Goal: Information Seeking & Learning: Find specific fact

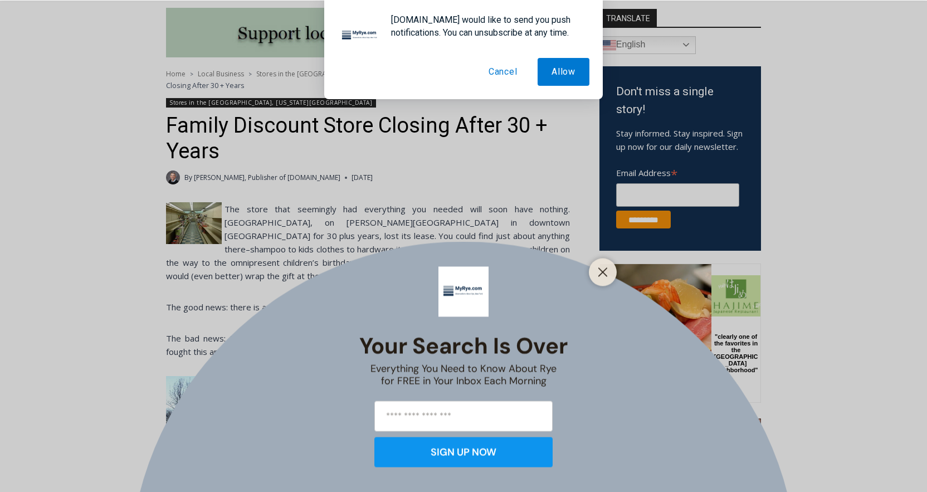
scroll to position [300, 0]
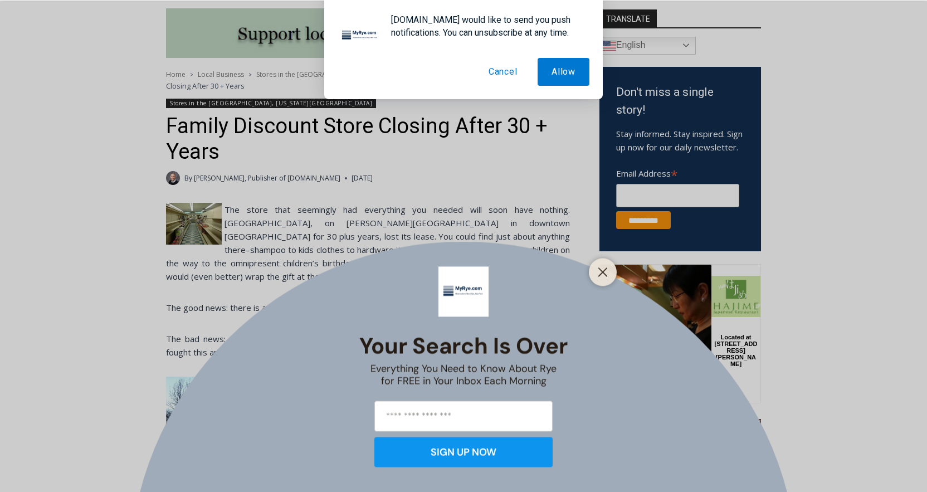
click at [497, 72] on button "Cancel" at bounding box center [503, 72] width 57 height 28
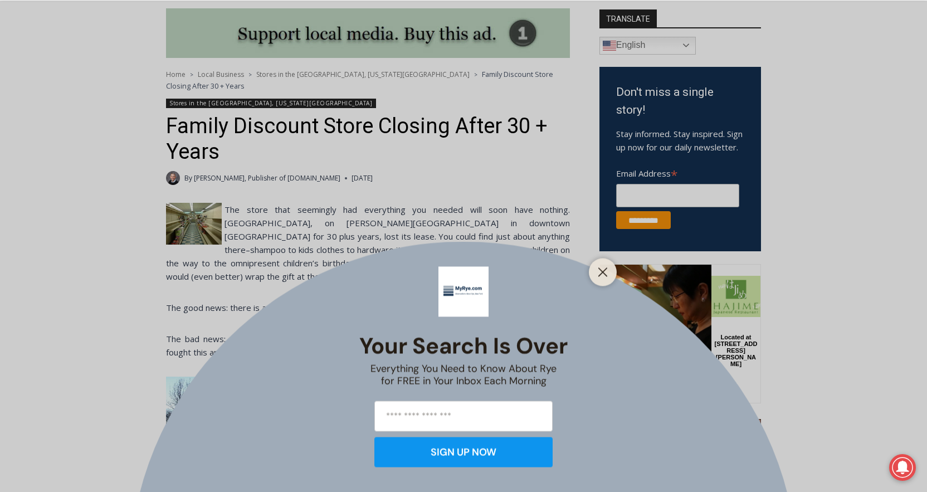
click at [605, 262] on div at bounding box center [603, 272] width 28 height 28
click at [606, 278] on button "Close" at bounding box center [603, 272] width 16 height 16
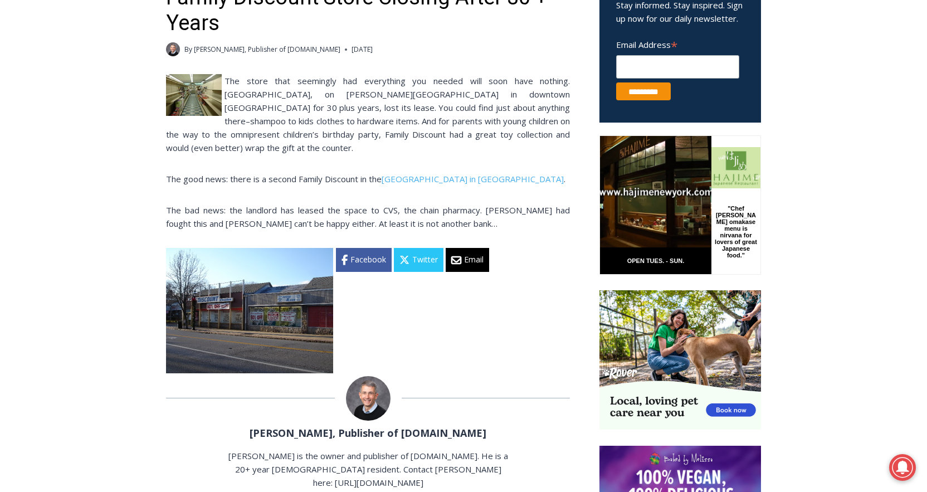
scroll to position [386, 0]
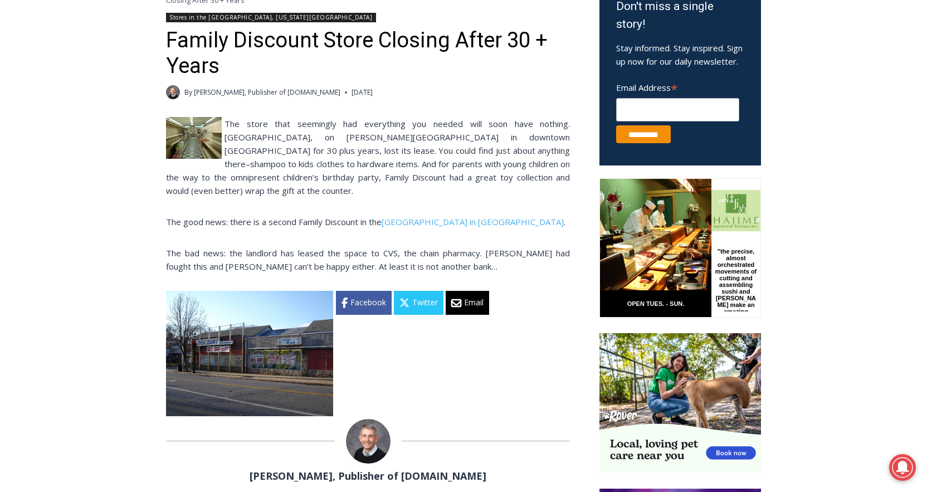
click at [194, 140] on img at bounding box center [194, 138] width 56 height 42
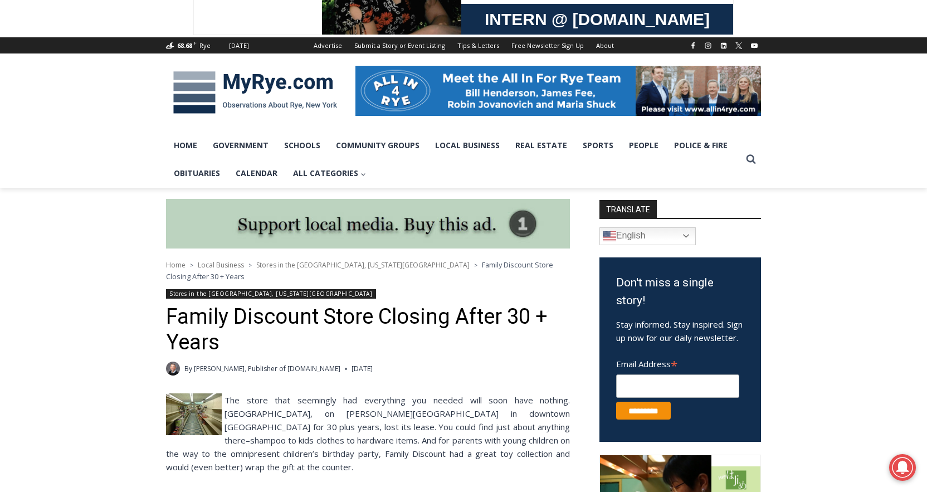
scroll to position [0, 0]
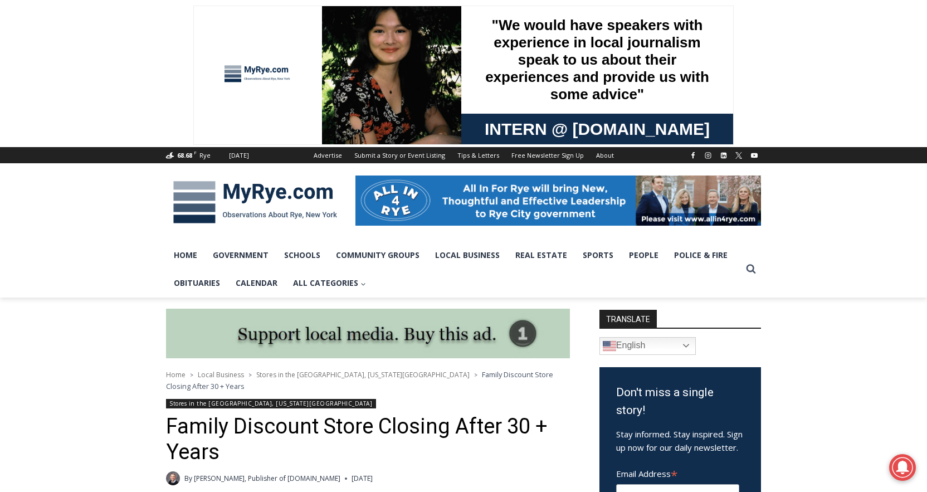
click at [265, 200] on img at bounding box center [255, 202] width 178 height 58
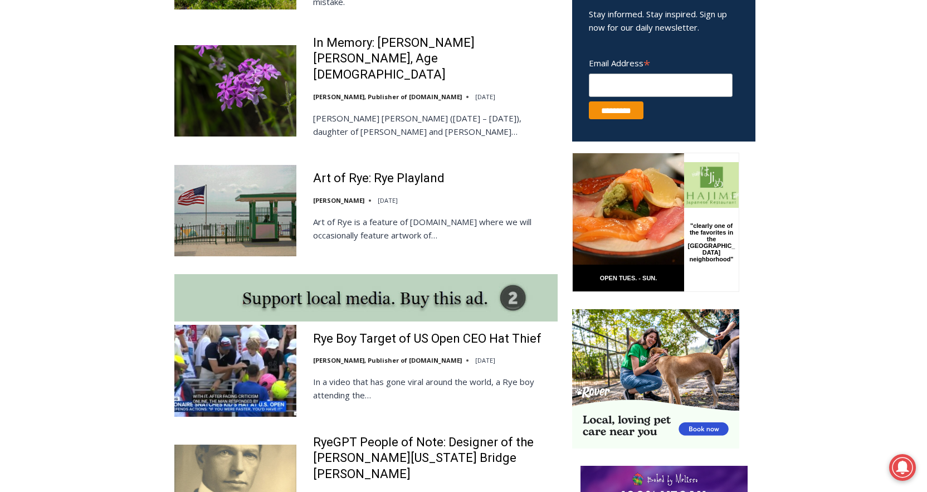
scroll to position [759, 0]
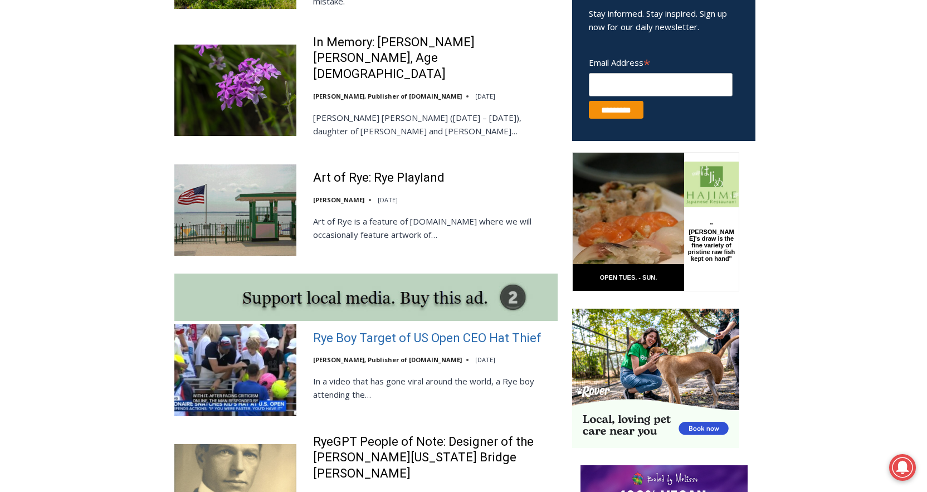
click at [394, 330] on link "Rye Boy Target of US Open CEO Hat Thief" at bounding box center [427, 338] width 228 height 16
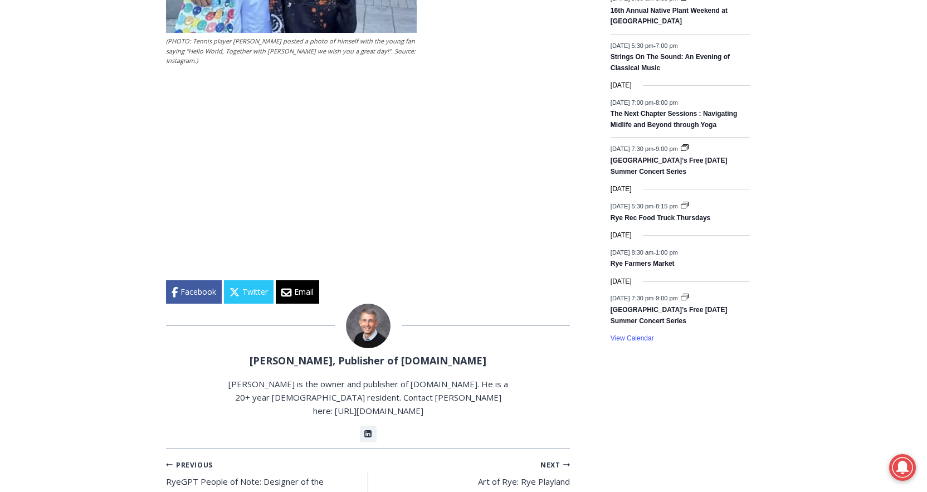
scroll to position [1592, 0]
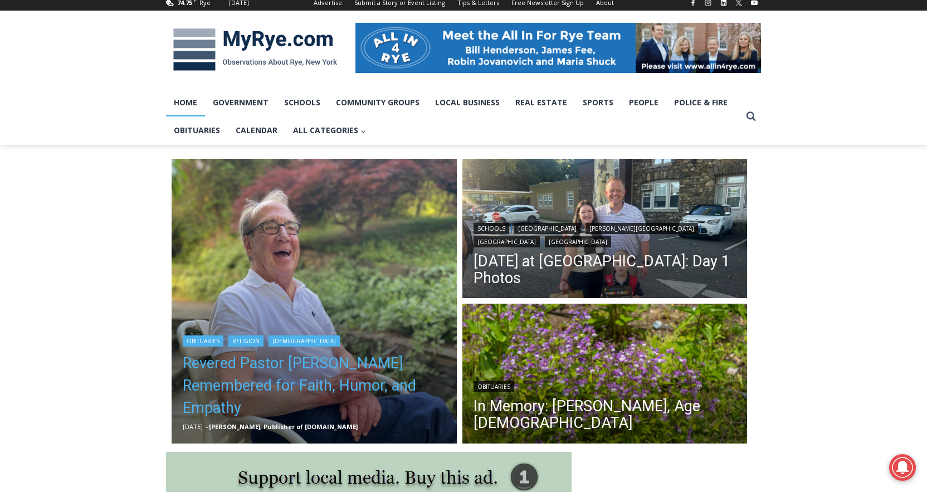
scroll to position [137, 0]
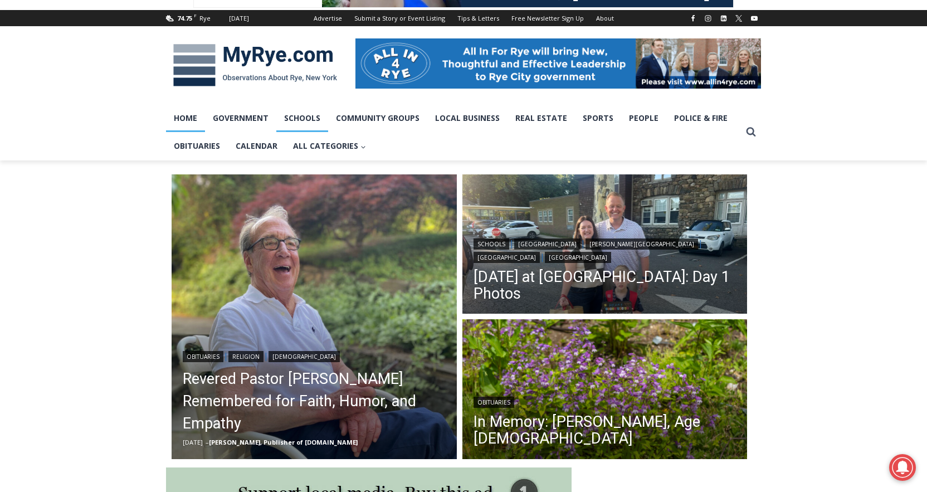
click at [297, 124] on link "Schools" at bounding box center [302, 118] width 52 height 28
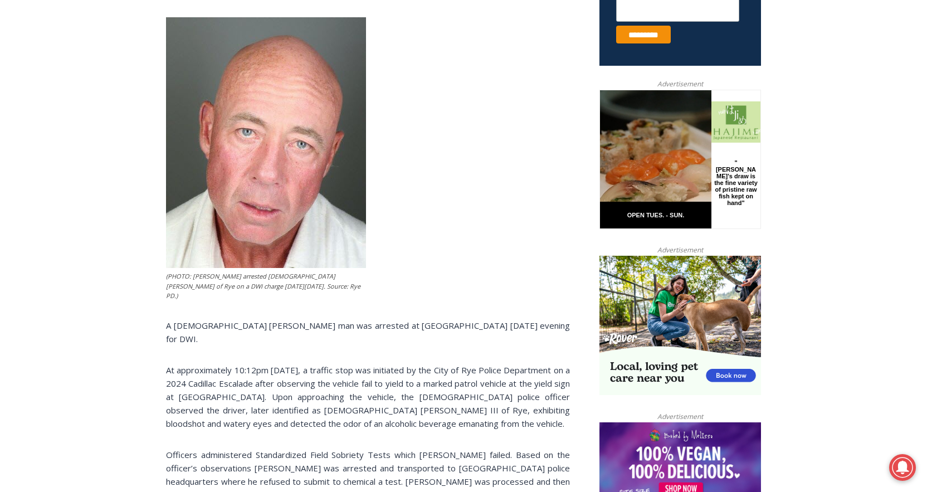
scroll to position [486, 0]
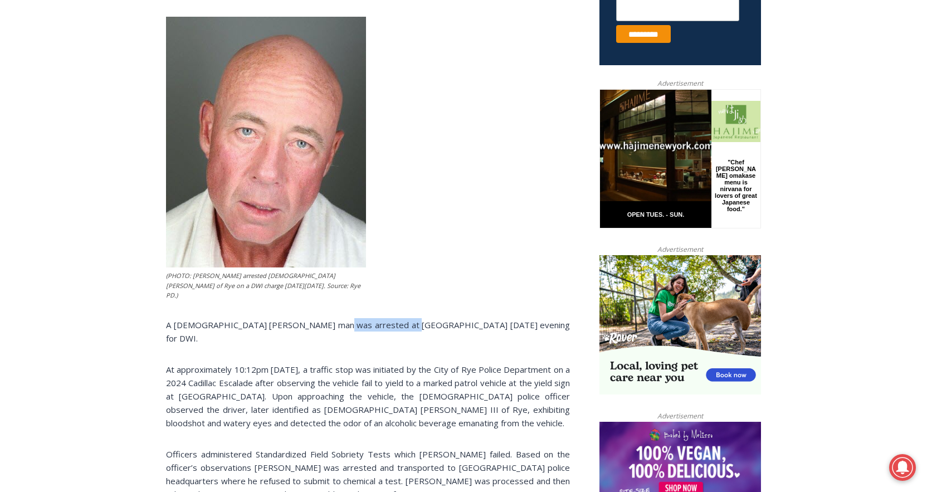
drag, startPoint x: 380, startPoint y: 306, endPoint x: 316, endPoint y: 305, distance: 64.0
click at [316, 318] on p "A 56 year old Rye man was arrested at Fireman’s Circle on Friday evening for DW…" at bounding box center [368, 331] width 404 height 27
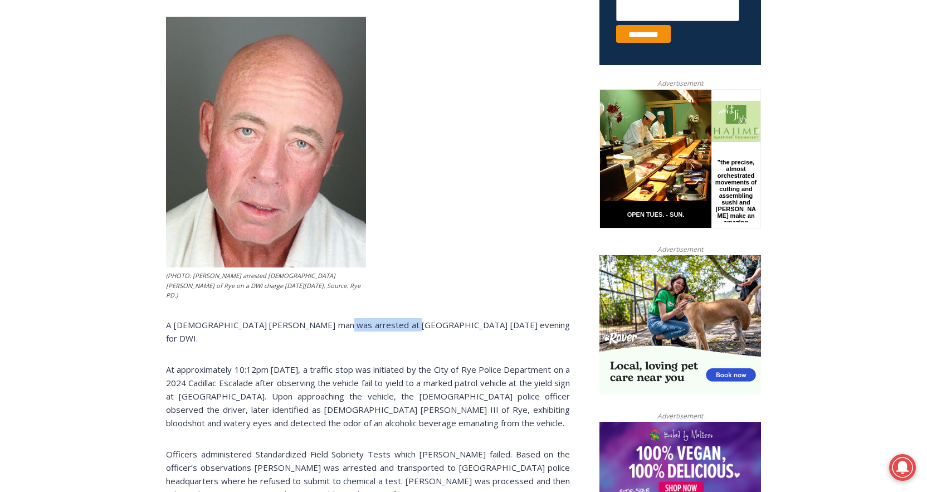
copy p "Fireman’s Circle"
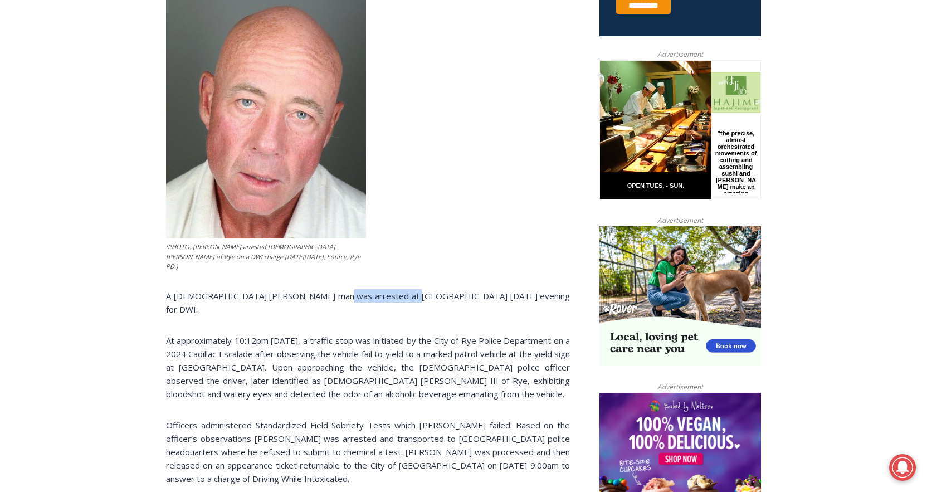
scroll to position [517, 0]
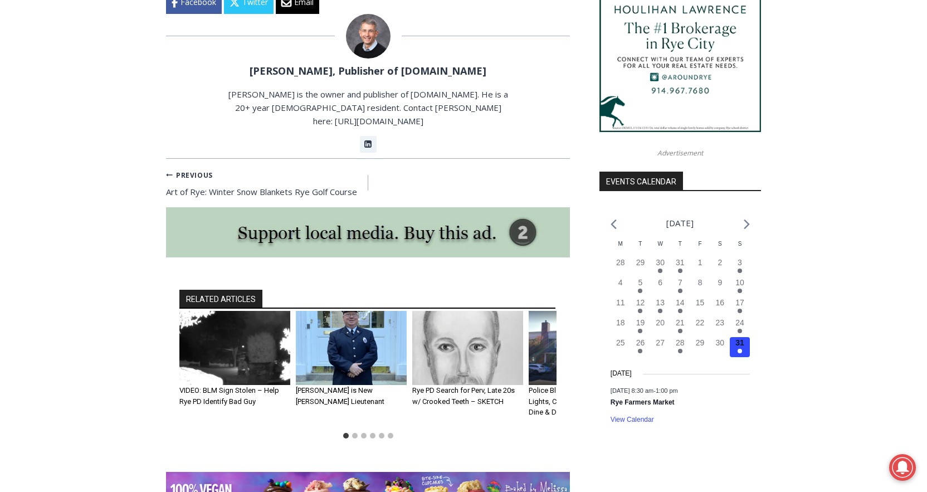
scroll to position [1074, 0]
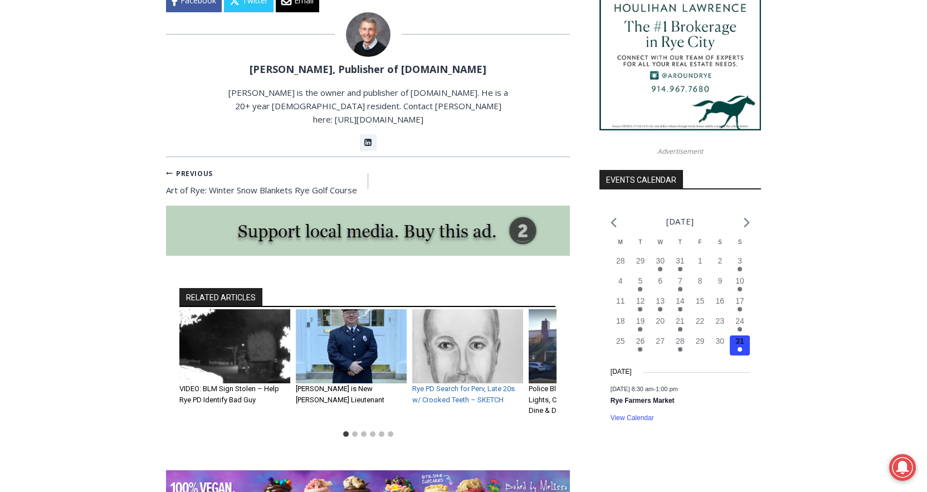
click at [477, 384] on link "Rye PD Search for Perv, Late 20s w/ Crooked Teeth – SKETCH" at bounding box center [463, 393] width 102 height 19
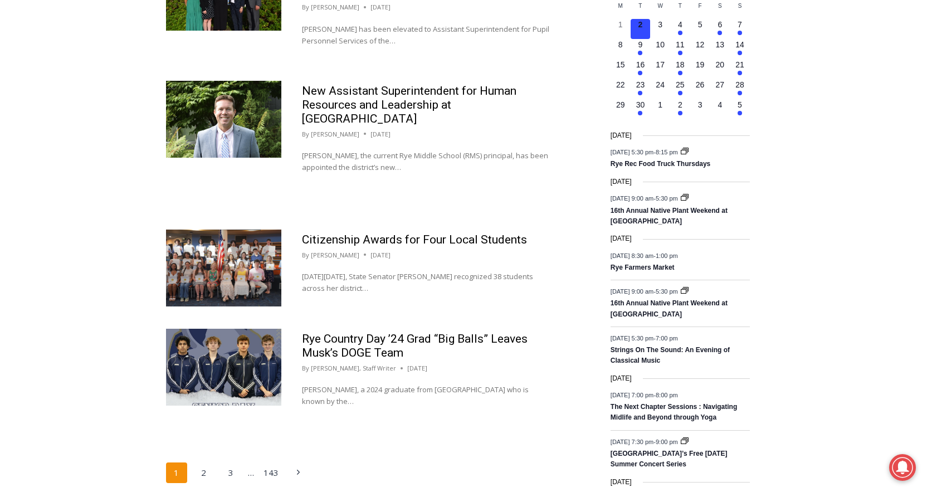
scroll to position [1636, 0]
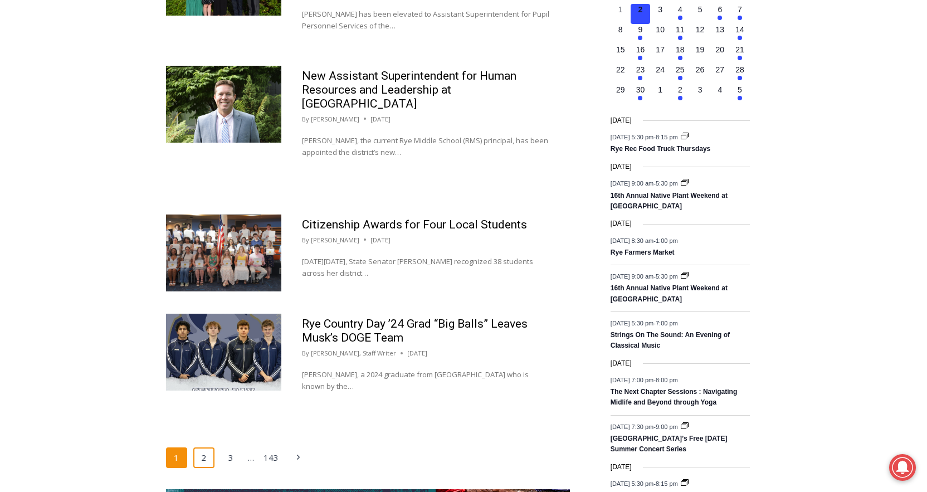
click at [204, 447] on link "2" at bounding box center [203, 457] width 21 height 21
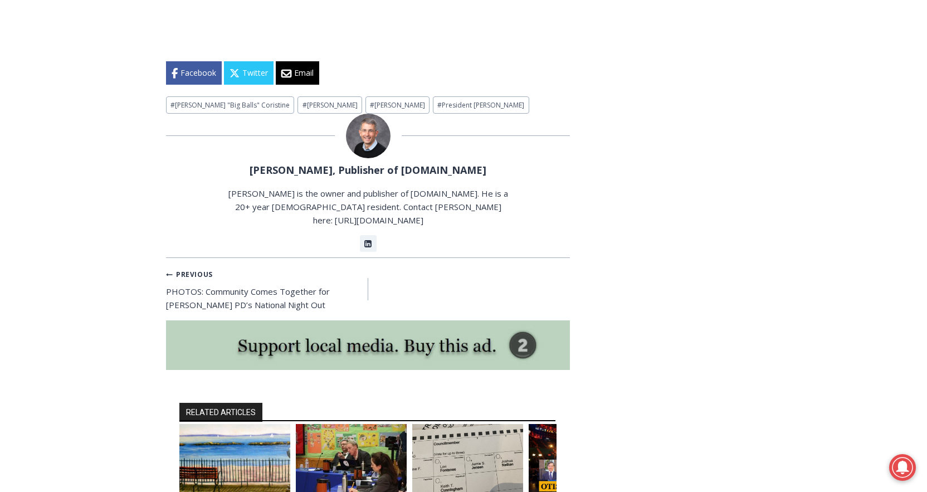
scroll to position [3472, 0]
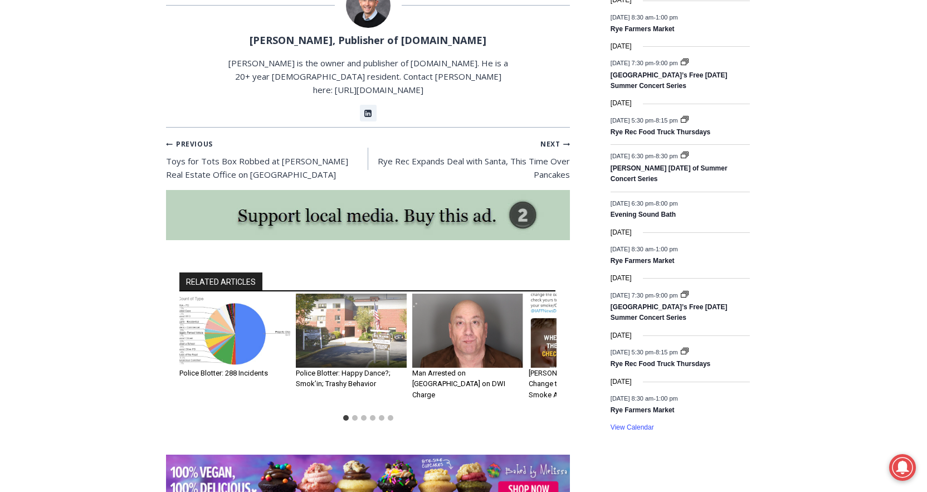
scroll to position [1447, 0]
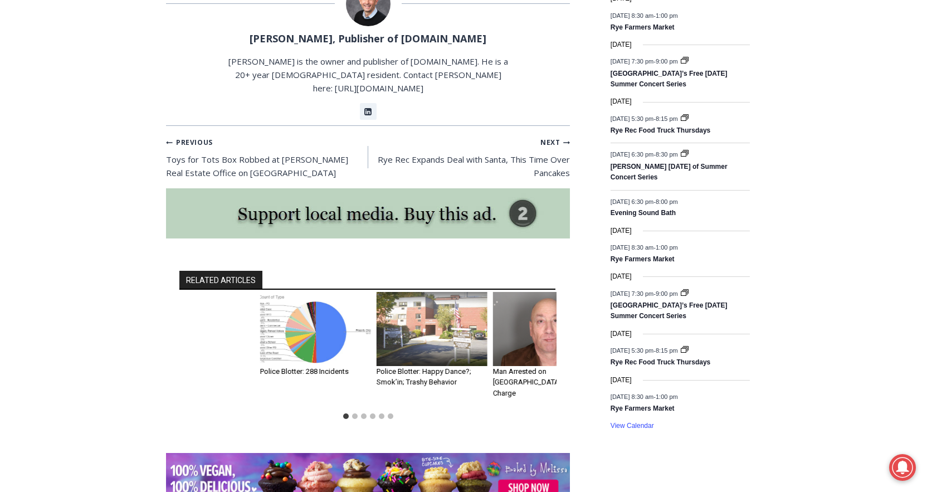
drag, startPoint x: 478, startPoint y: 309, endPoint x: 878, endPoint y: -58, distance: 542.8
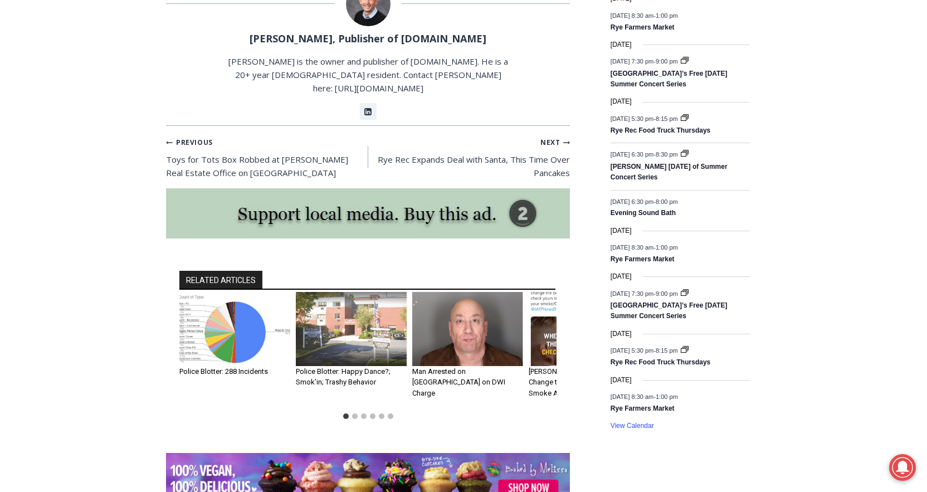
click at [475, 319] on img "3 of 6" at bounding box center [467, 329] width 111 height 74
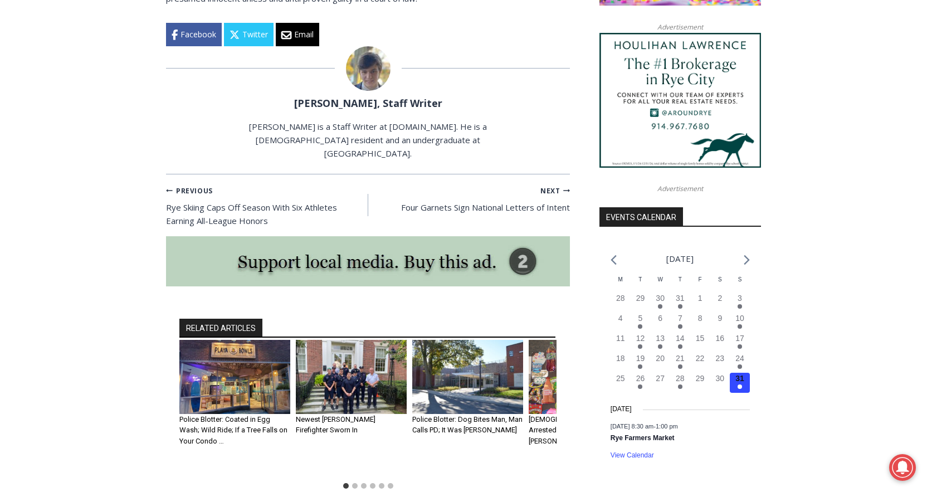
scroll to position [1036, 0]
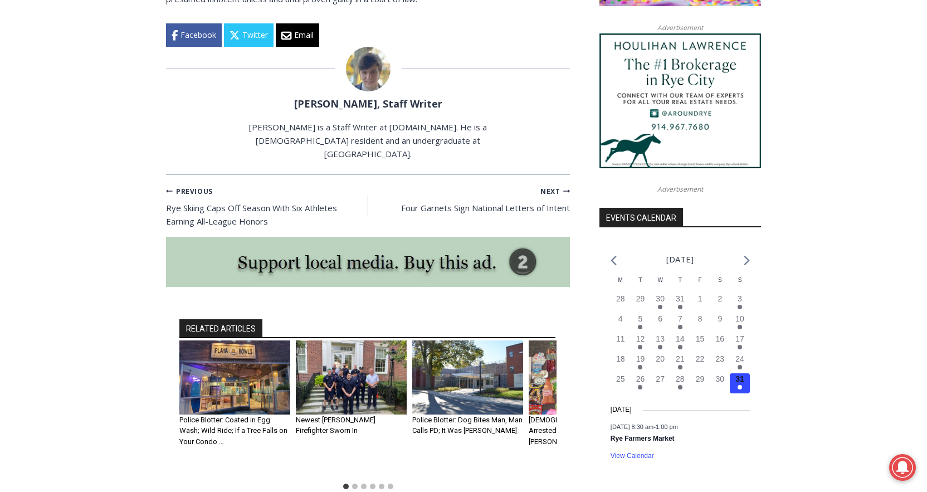
click at [353, 482] on li "Select a slide to show" at bounding box center [354, 486] width 9 height 9
click at [354, 483] on button "Go to slide 2" at bounding box center [355, 486] width 6 height 6
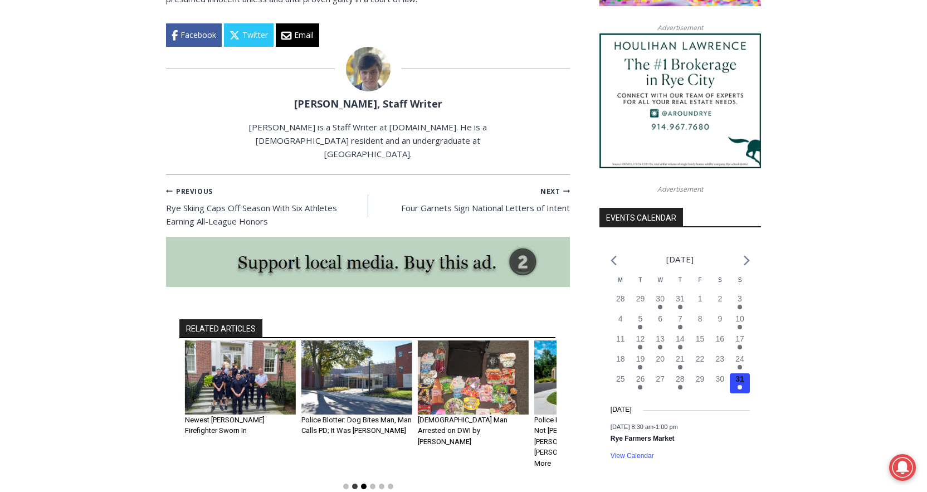
click at [365, 483] on button "Go to slide 3" at bounding box center [364, 486] width 6 height 6
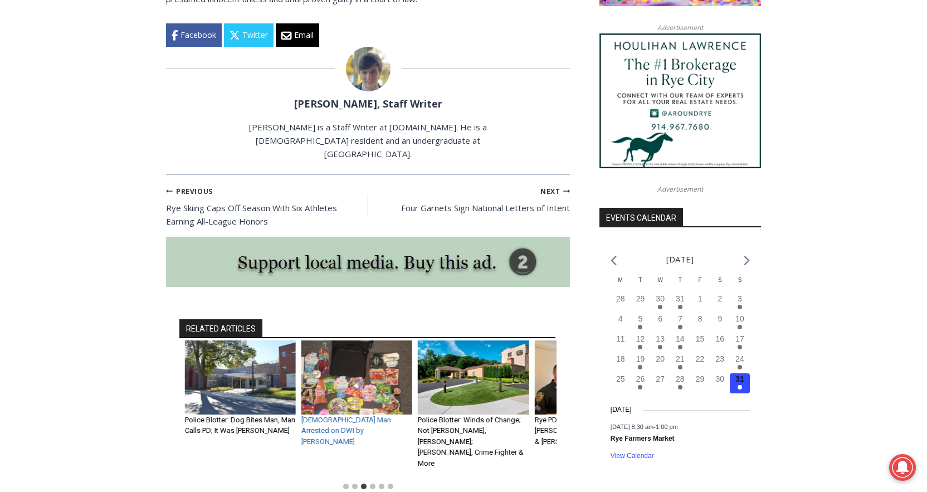
click at [350, 415] on link "28 Year Old Man Arrested on DWI by Rye PD" at bounding box center [346, 430] width 90 height 30
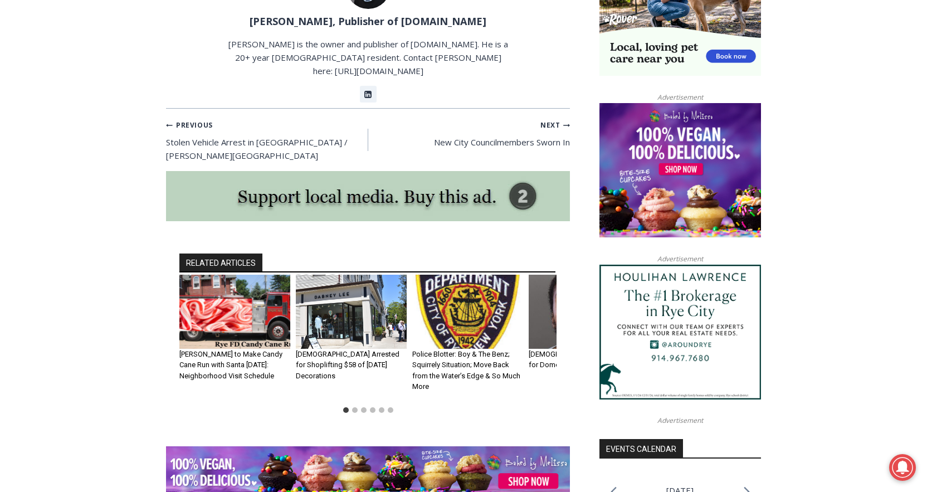
scroll to position [807, 0]
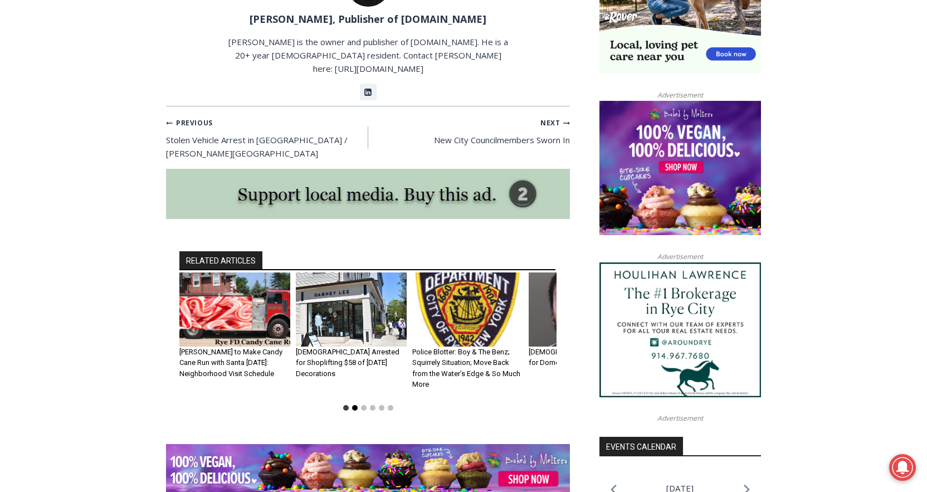
click at [354, 405] on button "Go to slide 2" at bounding box center [355, 408] width 6 height 6
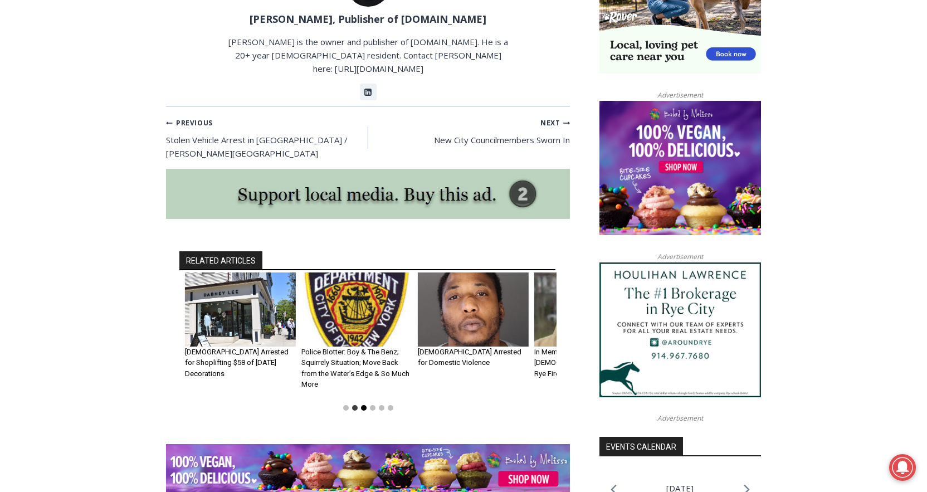
click at [362, 405] on button "Go to slide 3" at bounding box center [364, 408] width 6 height 6
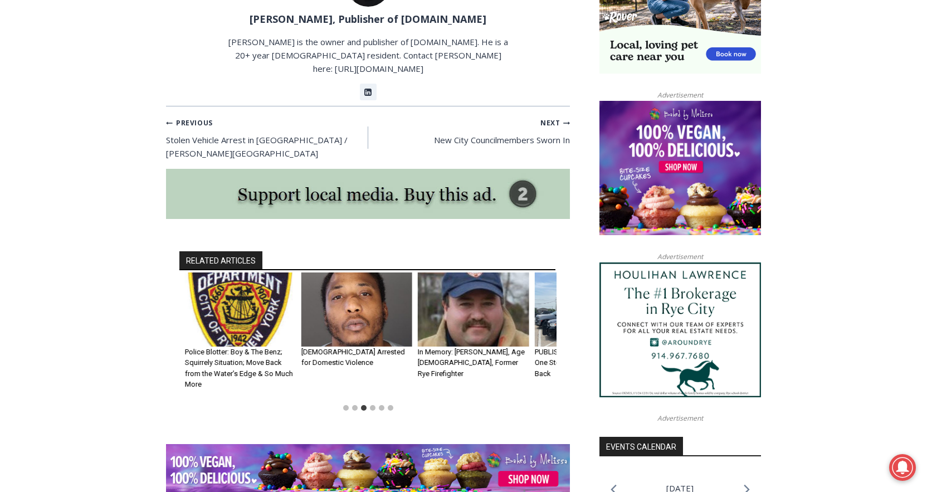
click at [368, 403] on li "Select a slide to show" at bounding box center [363, 407] width 9 height 9
click at [372, 405] on button "Go to slide 4" at bounding box center [373, 408] width 6 height 6
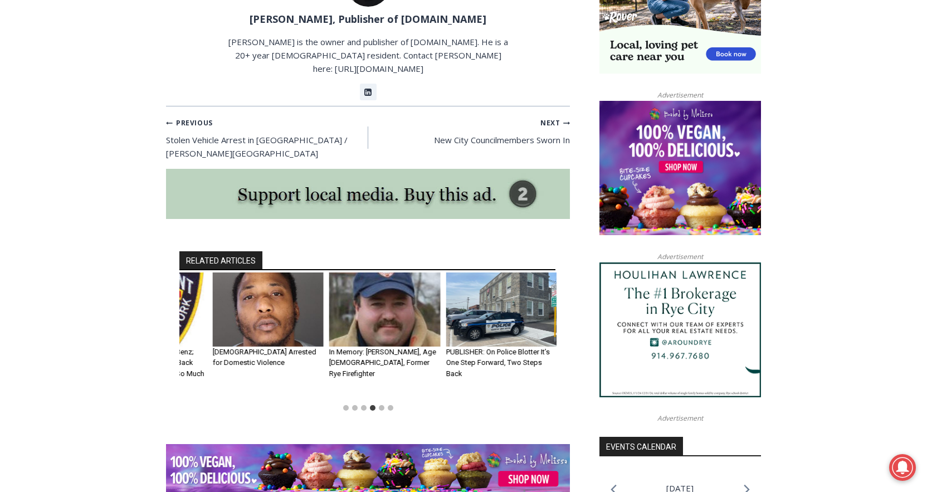
click at [384, 403] on li "Select a slide to show" at bounding box center [381, 407] width 9 height 9
click at [394, 403] on li "Select a slide to show" at bounding box center [390, 407] width 9 height 9
click at [386, 403] on li "Select a slide to show" at bounding box center [390, 407] width 9 height 9
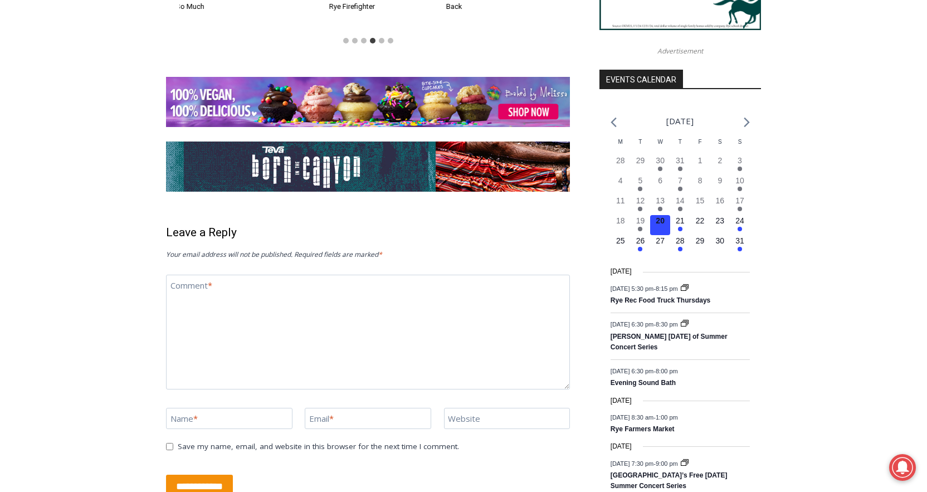
scroll to position [1186, 0]
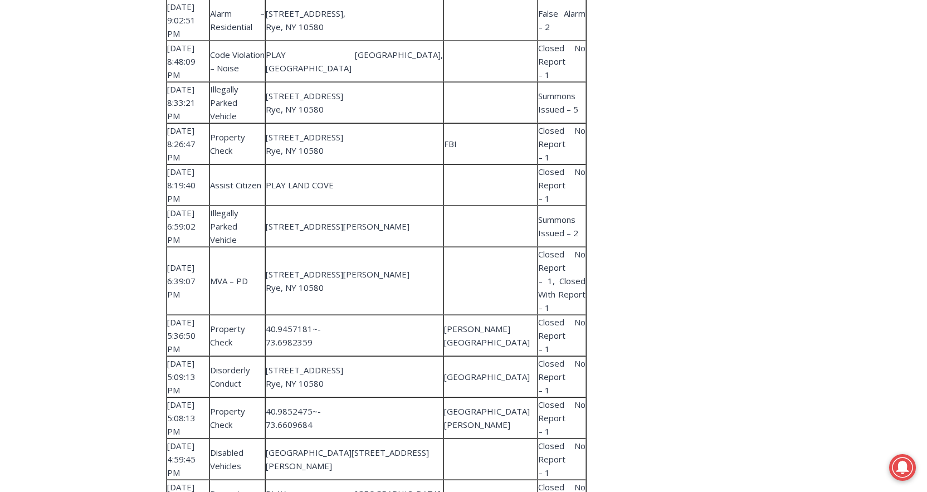
scroll to position [9054, 0]
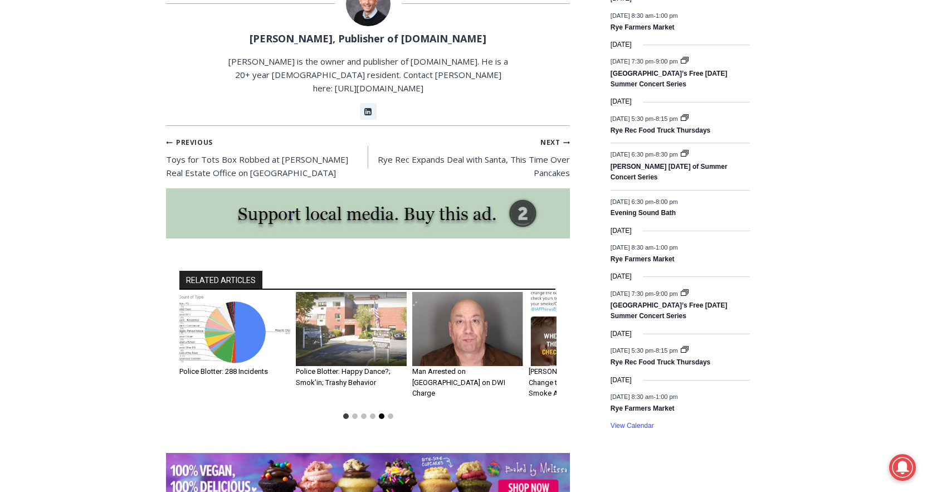
click at [381, 413] on button "Go to slide 5" at bounding box center [382, 416] width 6 height 6
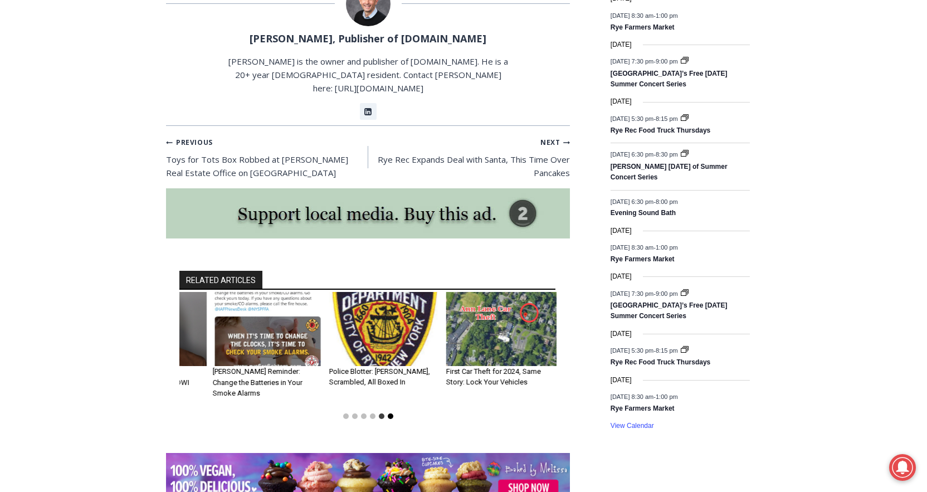
click at [389, 413] on button "Go to slide 6" at bounding box center [391, 416] width 6 height 6
click at [390, 413] on button "Go to slide 6" at bounding box center [391, 416] width 6 height 6
click at [362, 413] on button "Go to slide 3" at bounding box center [364, 416] width 6 height 6
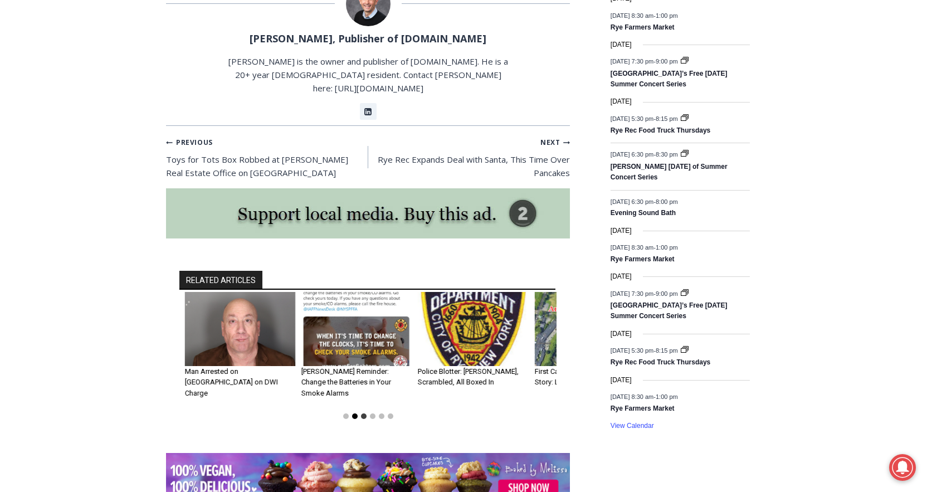
click at [353, 413] on button "Go to slide 2" at bounding box center [355, 416] width 6 height 6
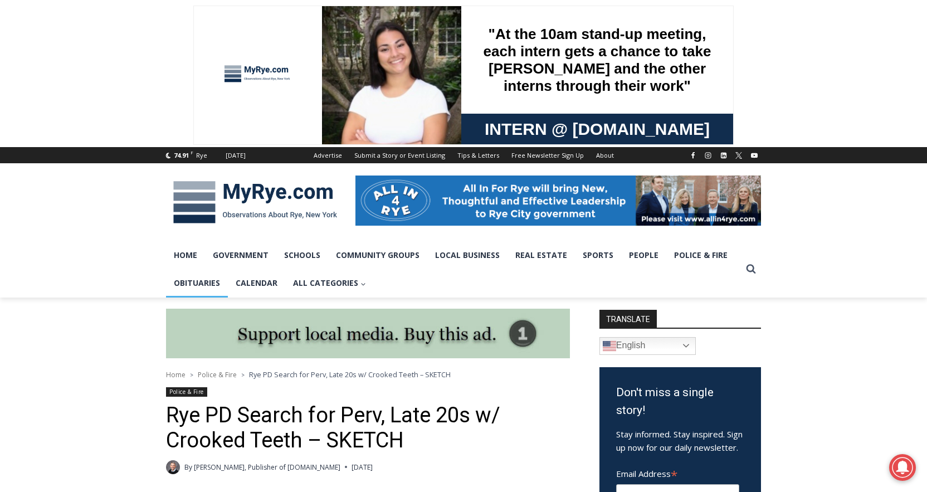
click at [187, 286] on link "Obituaries" at bounding box center [197, 283] width 62 height 28
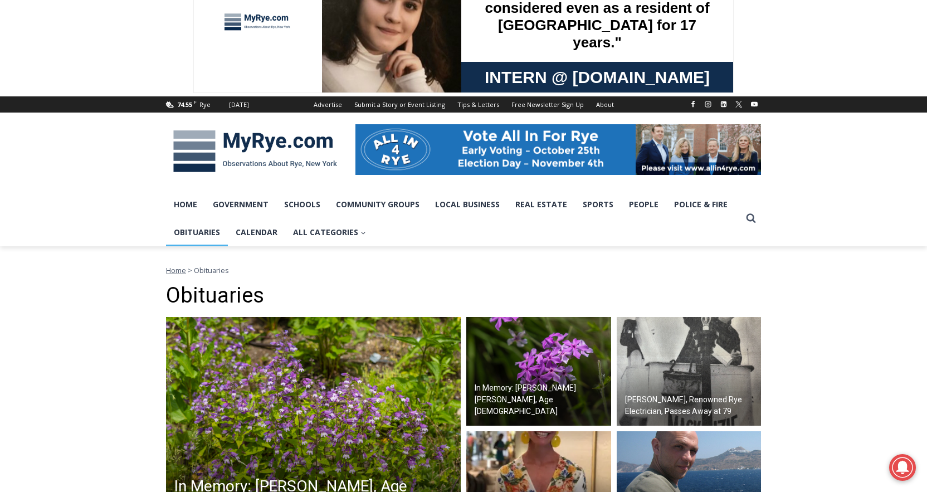
scroll to position [58, 0]
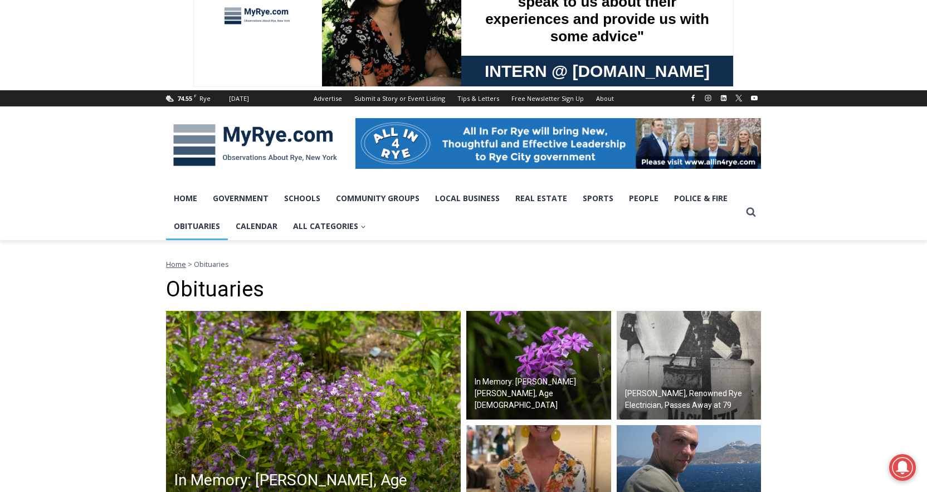
click at [248, 129] on img at bounding box center [255, 145] width 178 height 58
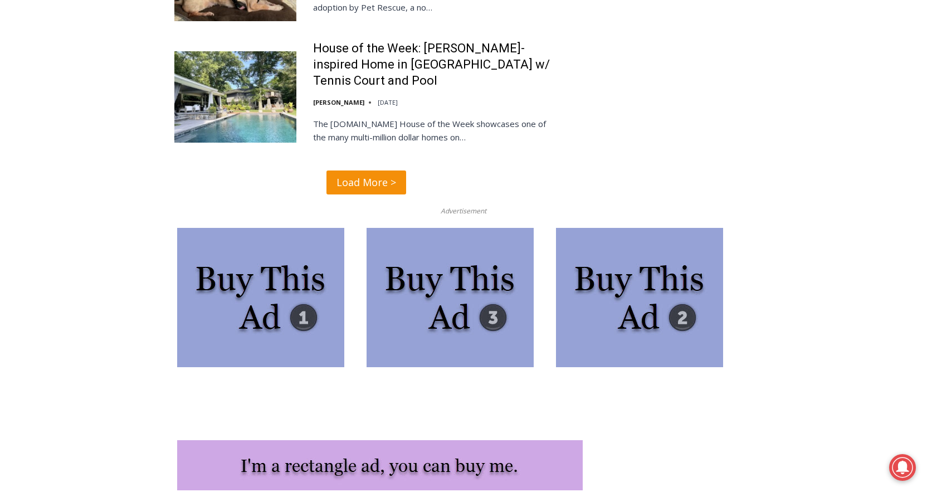
scroll to position [2840, 0]
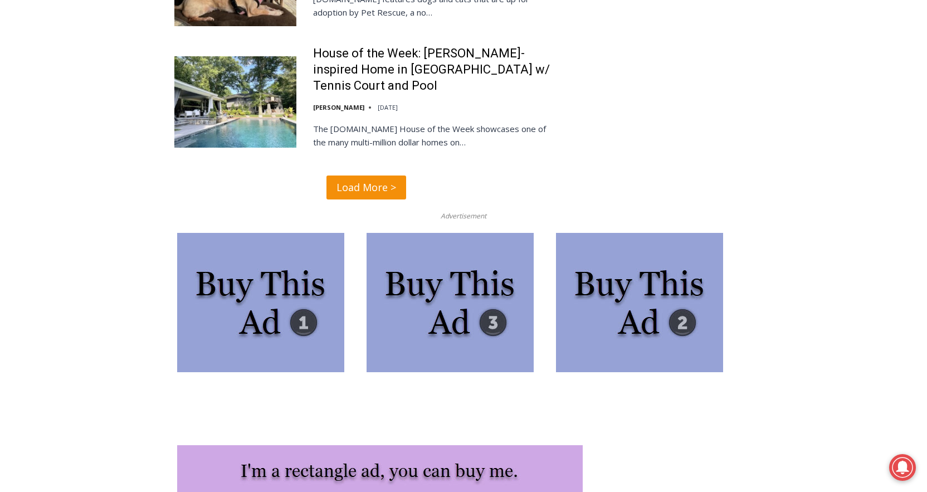
click at [363, 179] on span "Load More >" at bounding box center [366, 187] width 60 height 16
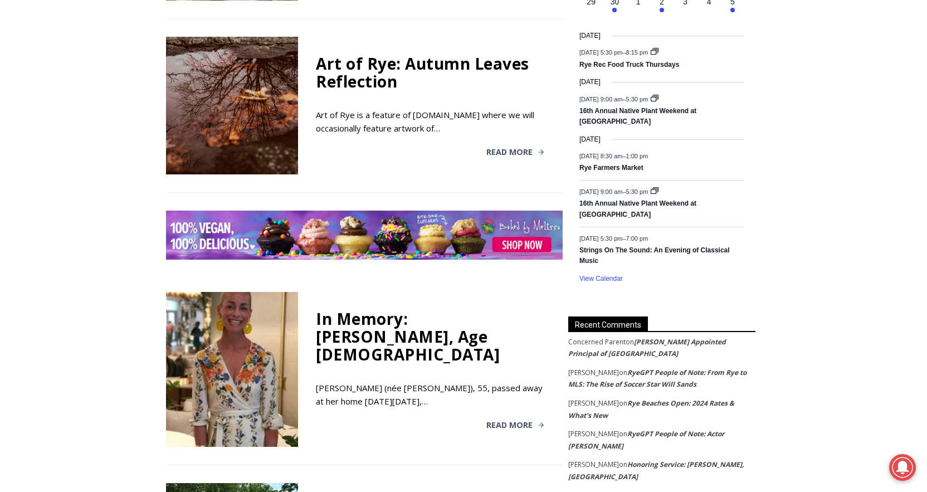
scroll to position [1486, 0]
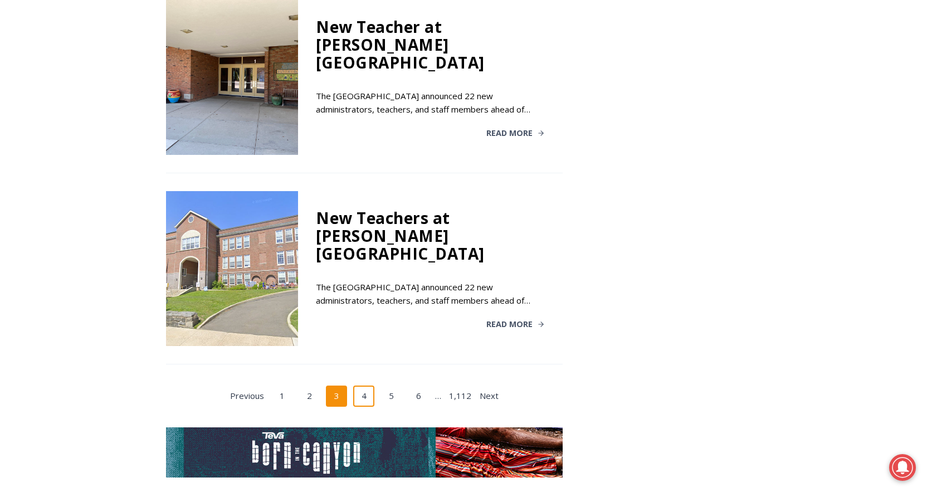
click at [365, 385] on link "4" at bounding box center [363, 395] width 21 height 21
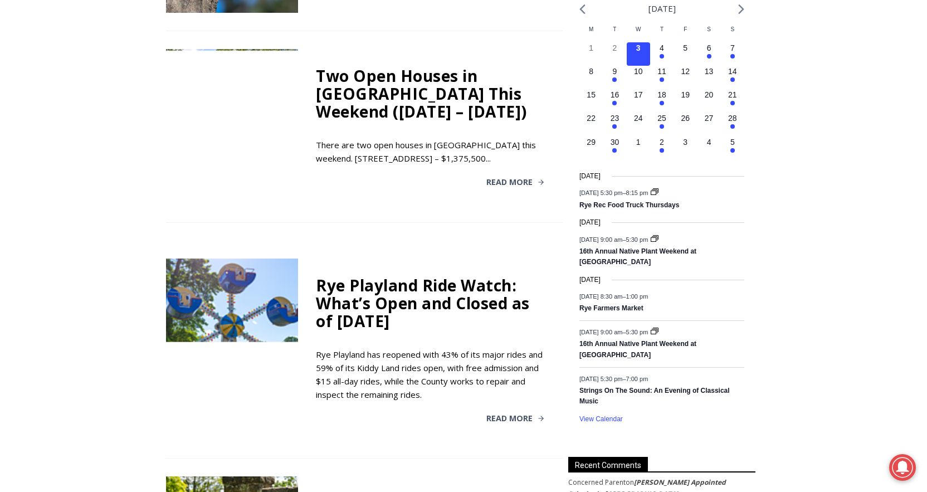
scroll to position [1348, 0]
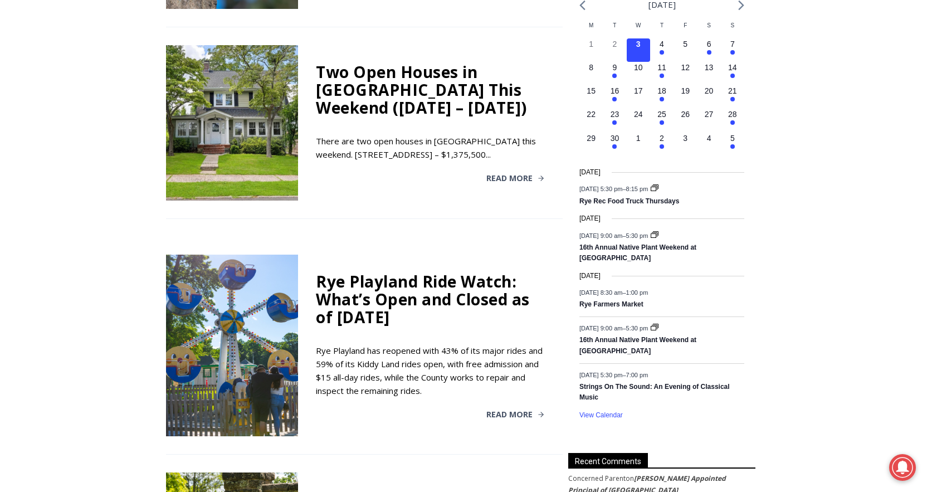
click at [432, 305] on div "Rye Playland Ride Watch: What’s Open and Closed as of Thursday, August 21, 2025" at bounding box center [430, 298] width 229 height 53
click at [502, 422] on div "Rye Playland Ride Watch: What’s Open and Closed as of Thursday, August 21, 2025…" at bounding box center [430, 346] width 265 height 182
click at [492, 418] on span "Read More" at bounding box center [509, 414] width 46 height 8
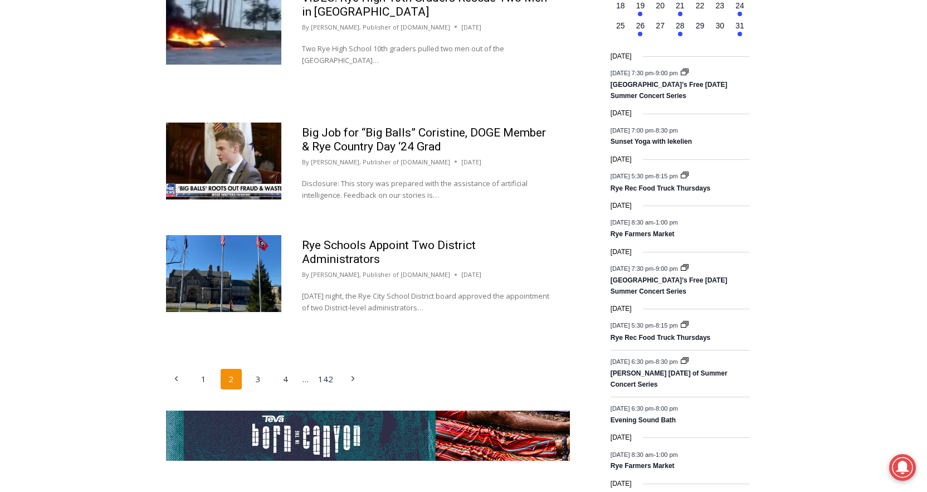
scroll to position [1700, 0]
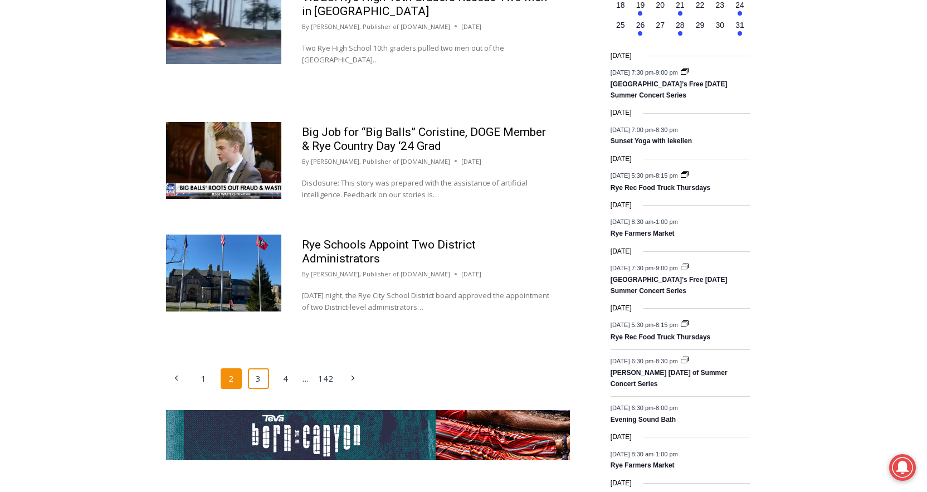
click at [256, 368] on link "3" at bounding box center [258, 378] width 21 height 21
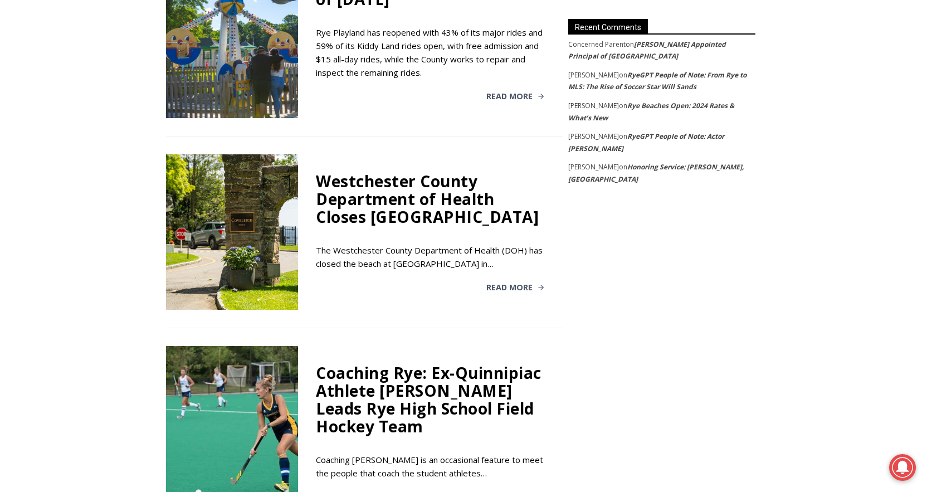
scroll to position [1784, 0]
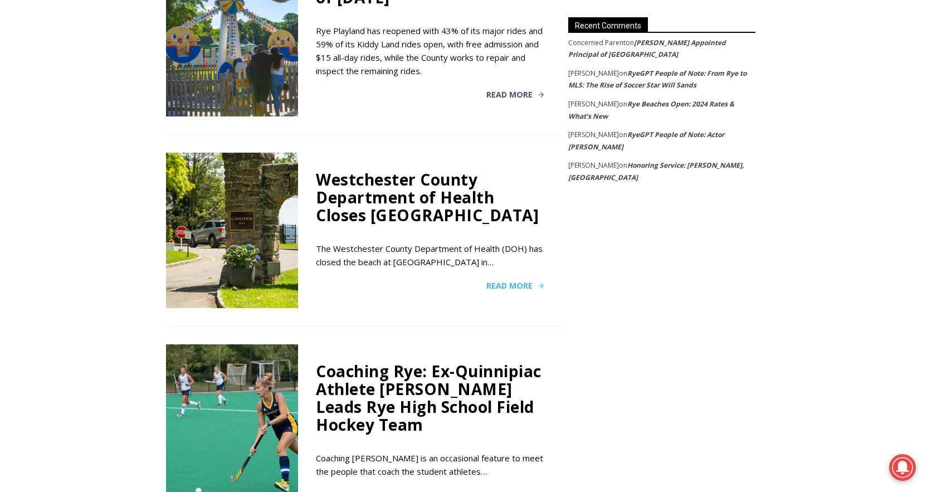
click at [530, 290] on span "Read More" at bounding box center [509, 286] width 46 height 8
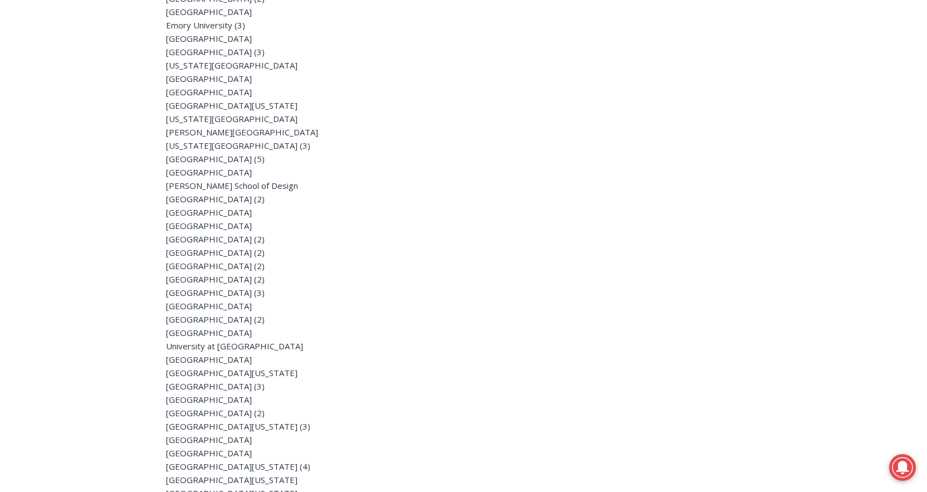
scroll to position [2804, 0]
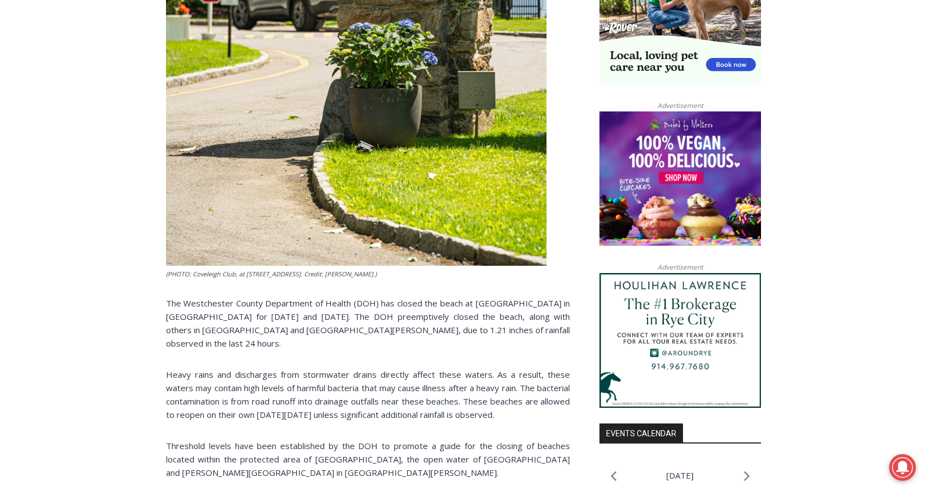
scroll to position [808, 0]
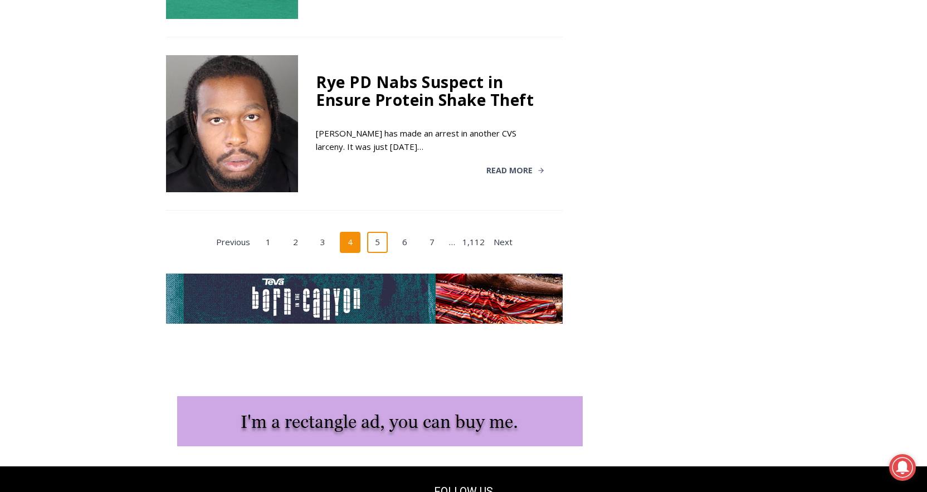
click at [380, 252] on link "5" at bounding box center [377, 242] width 21 height 21
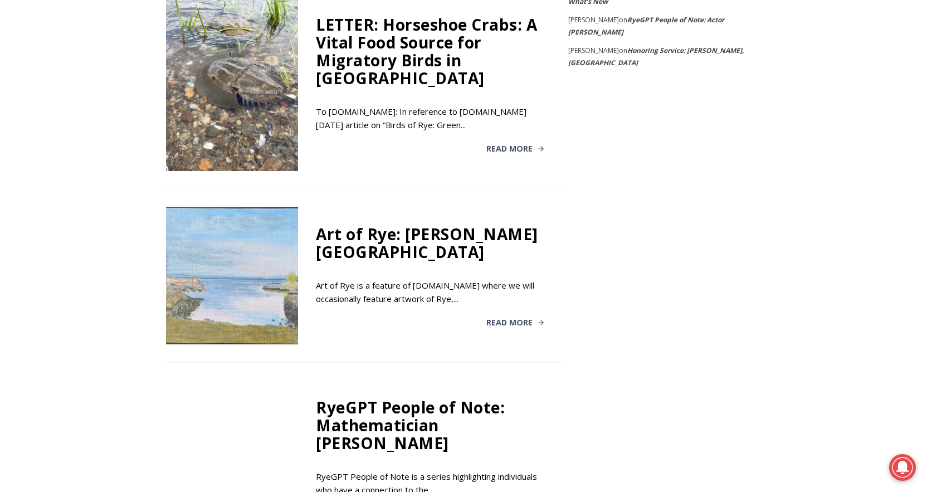
scroll to position [1910, 0]
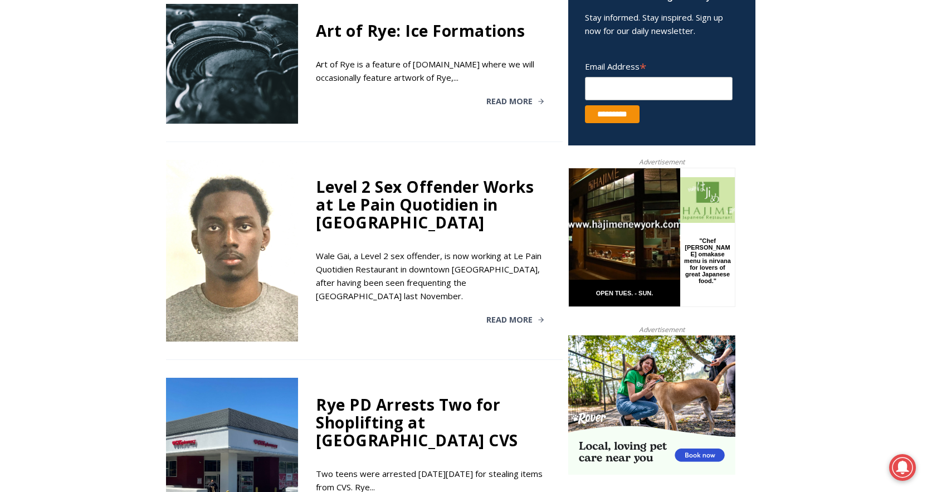
scroll to position [449, 0]
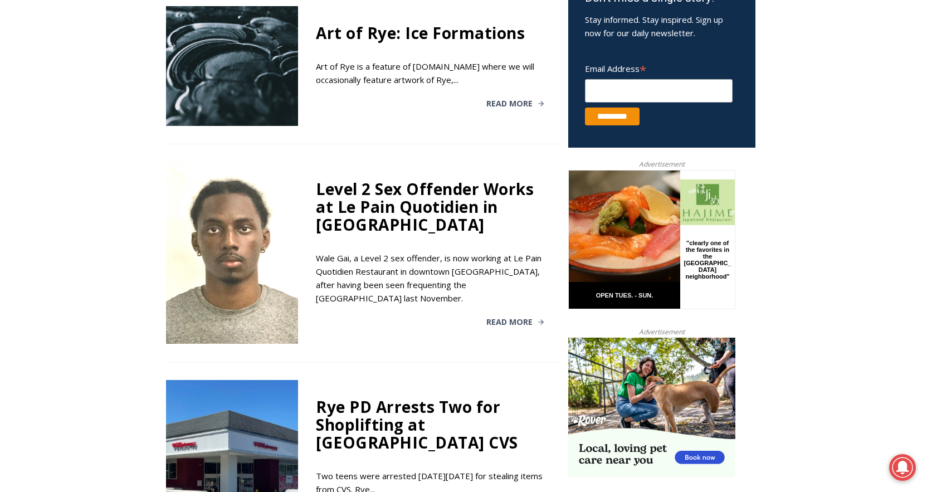
click at [497, 290] on div "Level 2 Sex Offender Works at Le Pain Quotidien in Rye Wale Gai, a Level 2 sex …" at bounding box center [430, 253] width 265 height 182
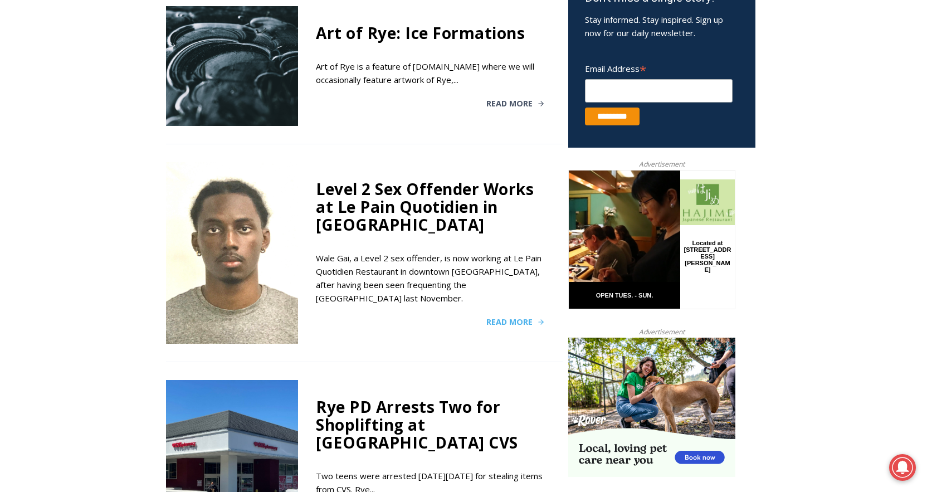
click at [498, 318] on span "Read More" at bounding box center [509, 322] width 46 height 8
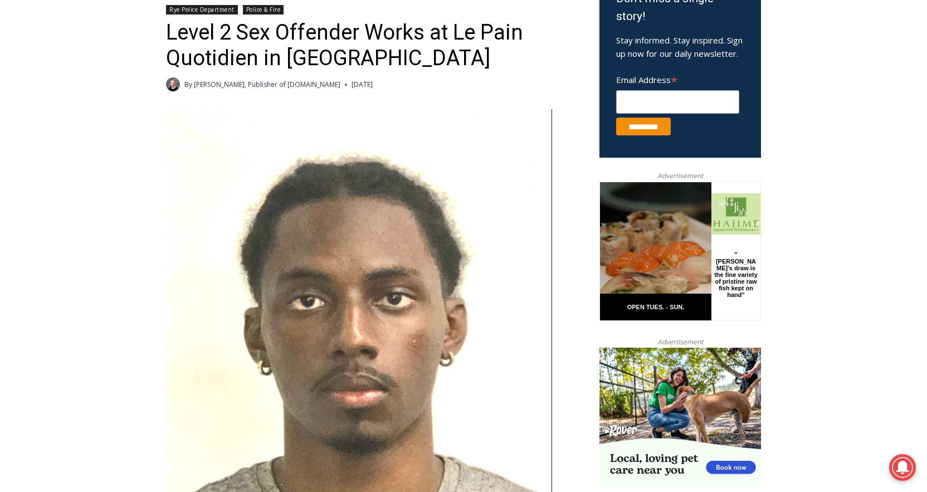
scroll to position [395, 0]
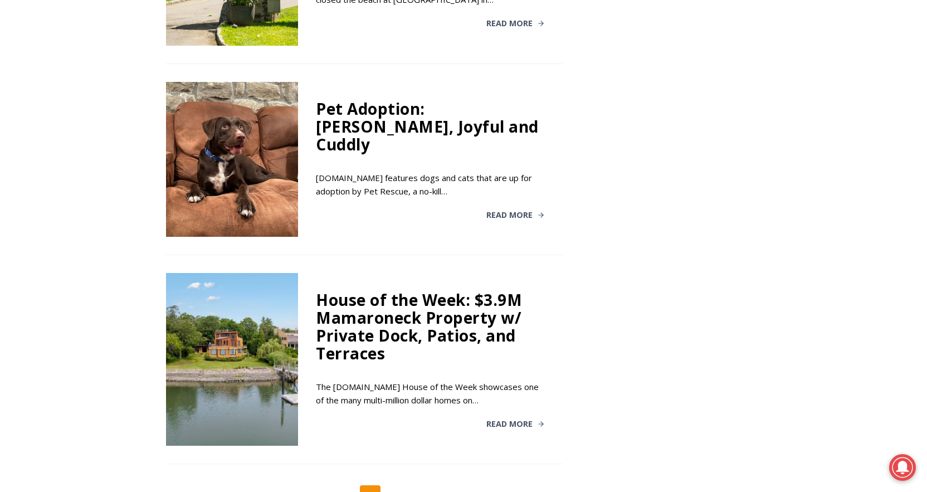
scroll to position [2056, 0]
click at [403, 485] on link "7" at bounding box center [397, 495] width 21 height 21
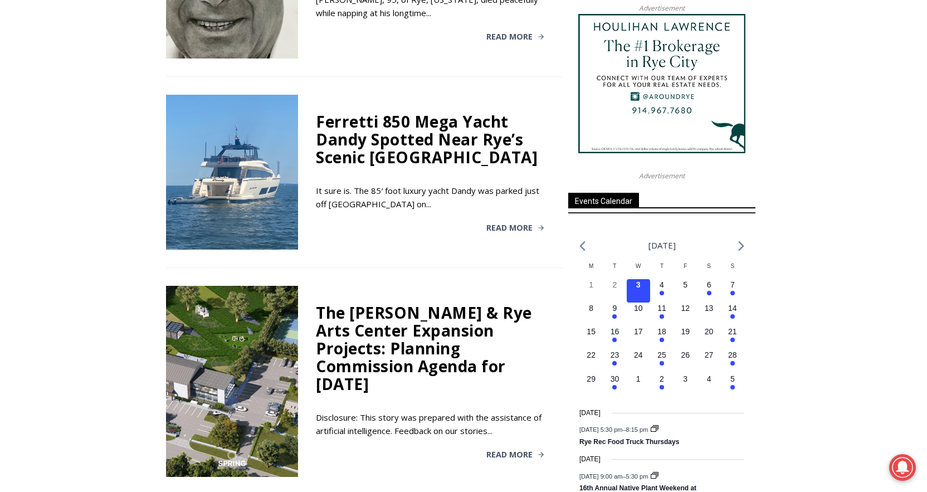
scroll to position [1175, 0]
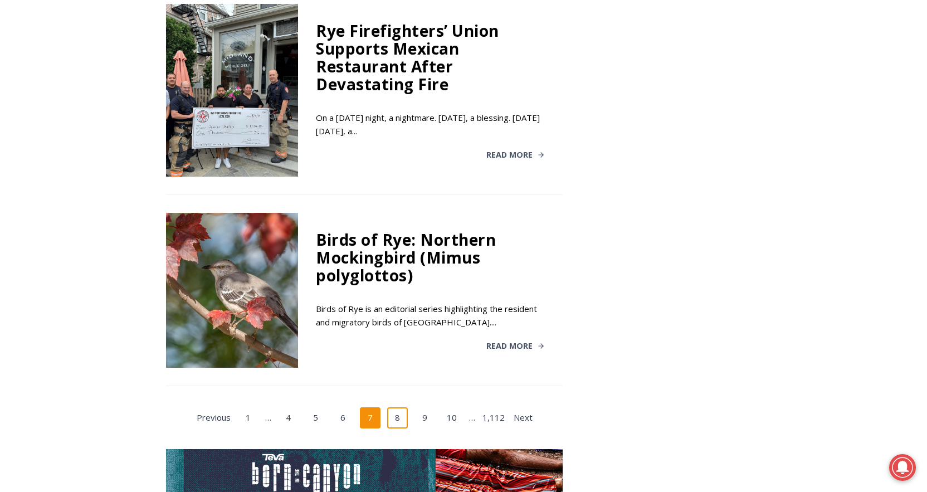
click at [388, 428] on link "8" at bounding box center [397, 417] width 21 height 21
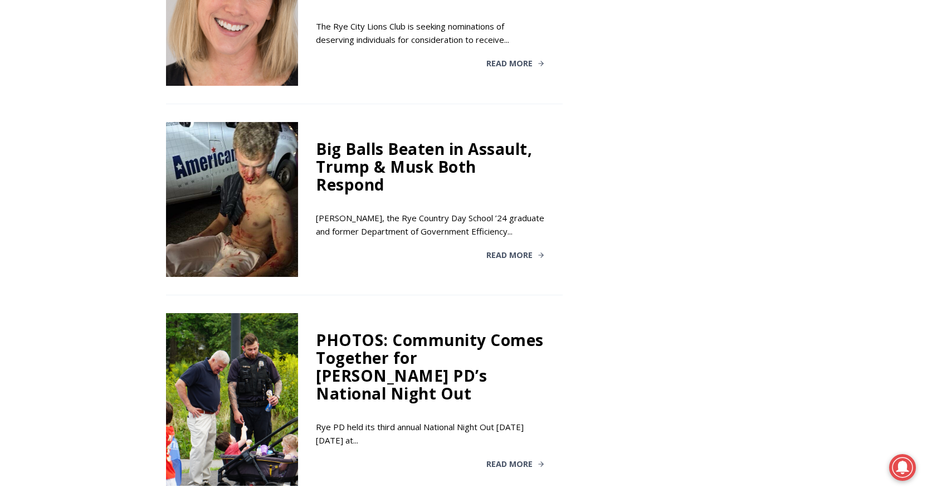
scroll to position [2028, 0]
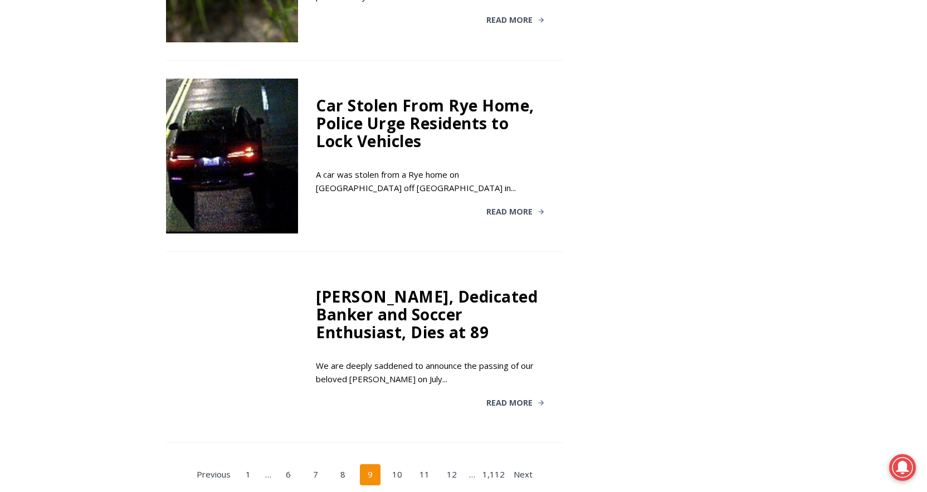
scroll to position [1995, 0]
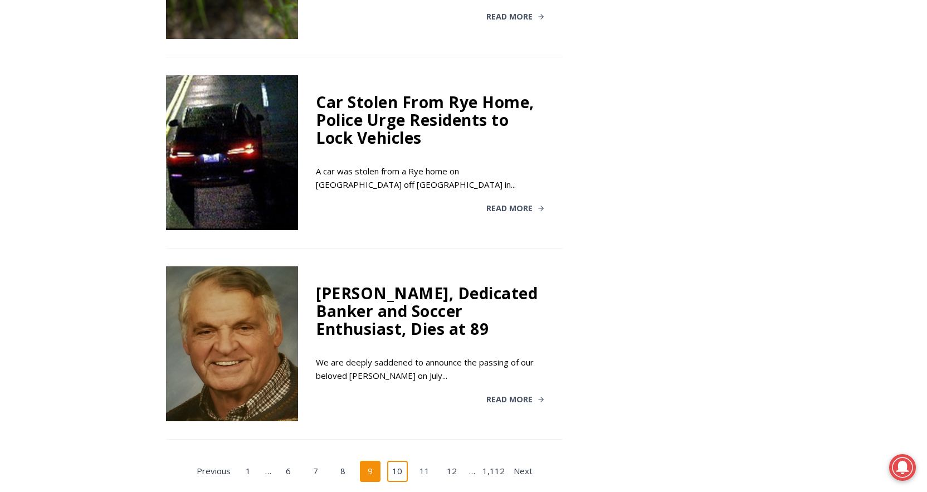
click at [400, 461] on link "10" at bounding box center [397, 471] width 21 height 21
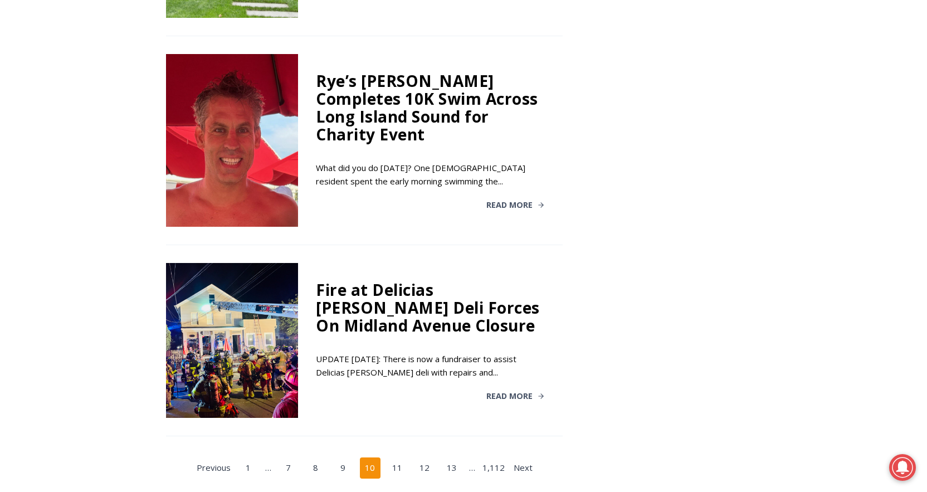
scroll to position [2000, 0]
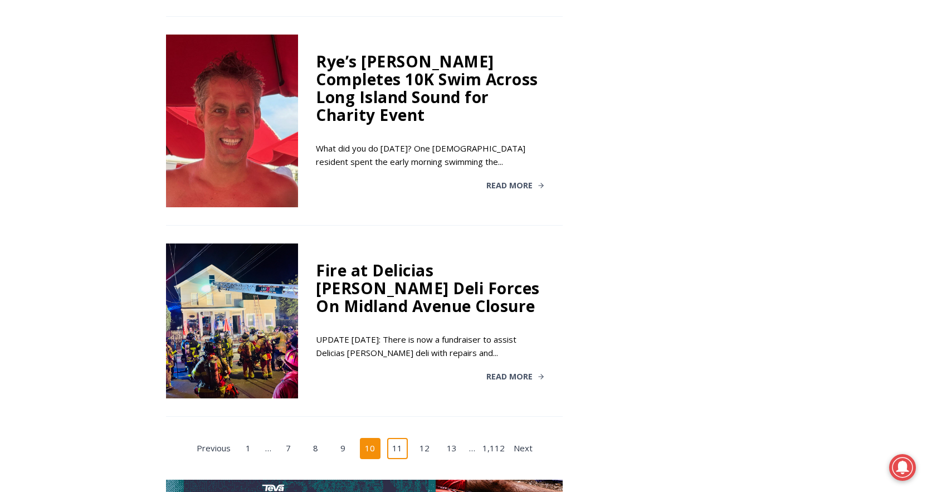
click at [398, 438] on link "11" at bounding box center [397, 448] width 21 height 21
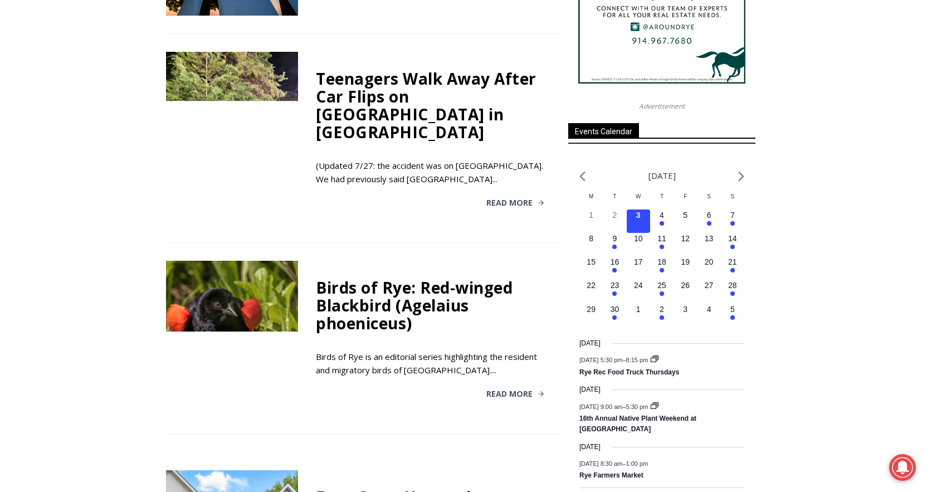
scroll to position [1131, 0]
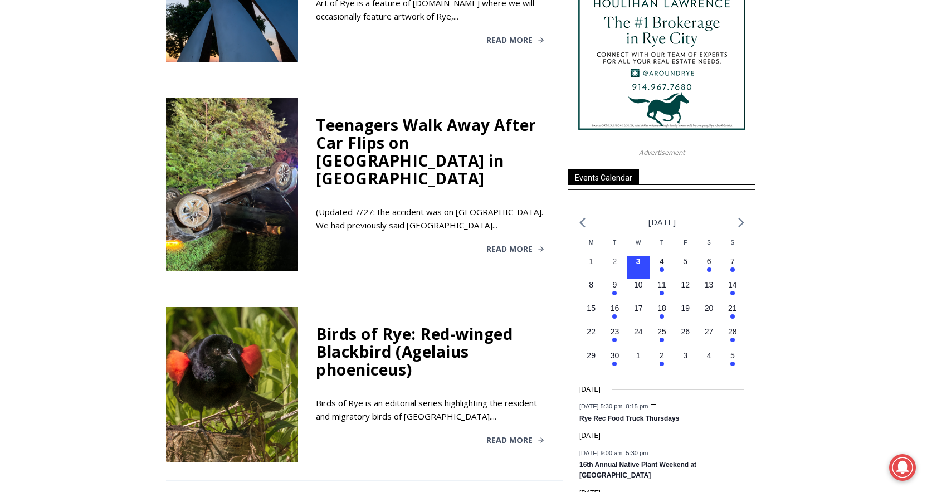
click at [370, 124] on div "Teenagers Walk Away After Car Flips on Purchase Street in Rye" at bounding box center [430, 151] width 229 height 71
click at [496, 245] on span "Read More" at bounding box center [509, 249] width 46 height 8
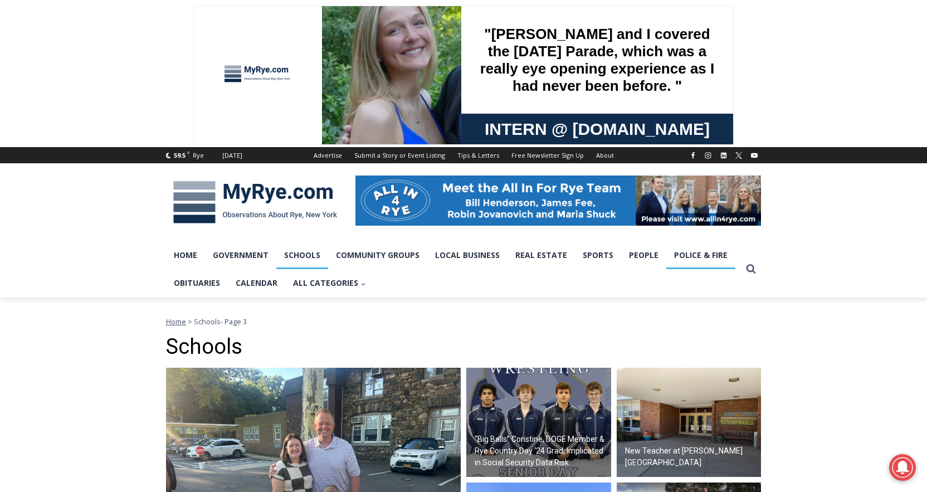
click at [698, 255] on link "Police & Fire" at bounding box center [700, 255] width 69 height 28
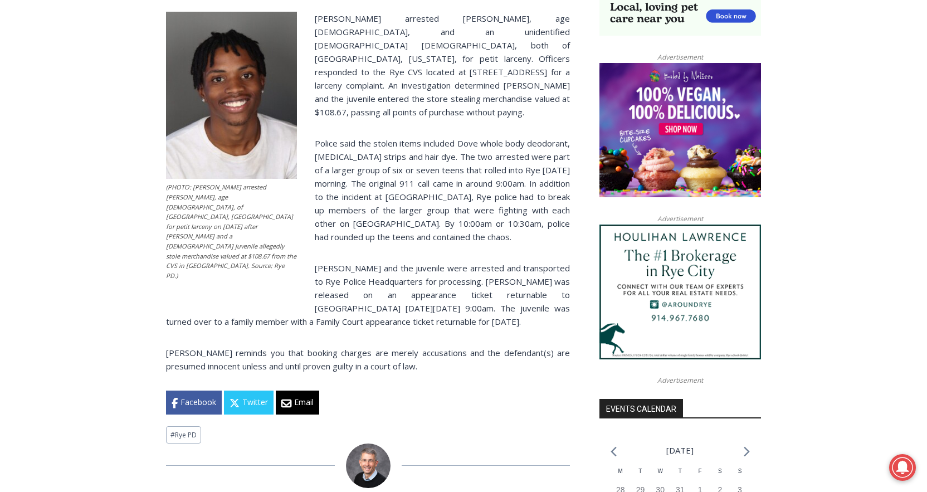
scroll to position [772, 0]
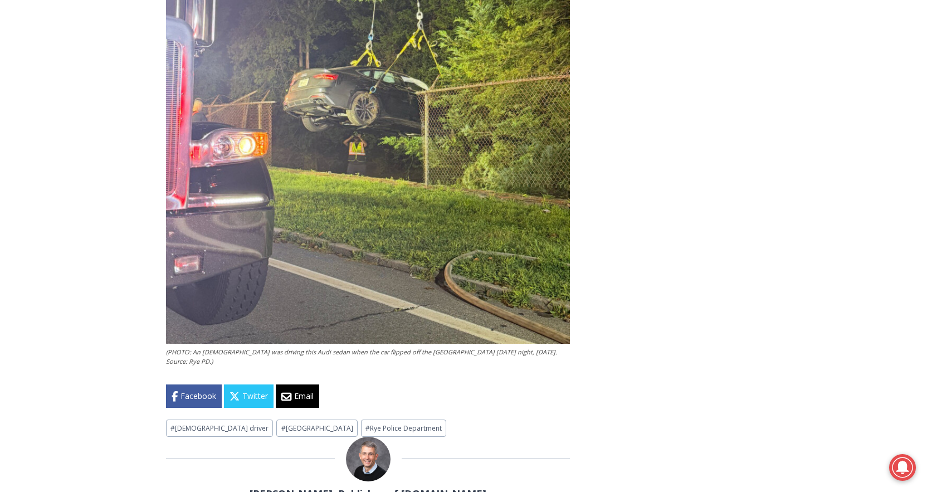
scroll to position [1887, 0]
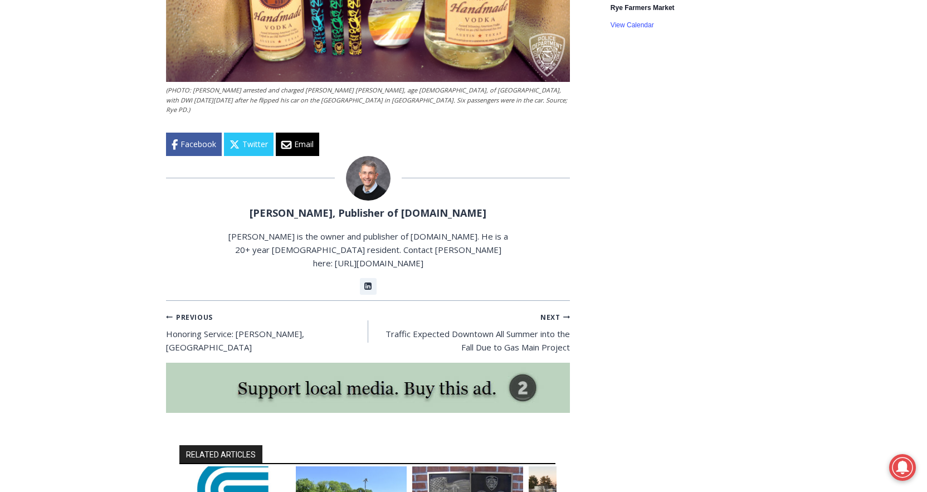
scroll to position [1514, 0]
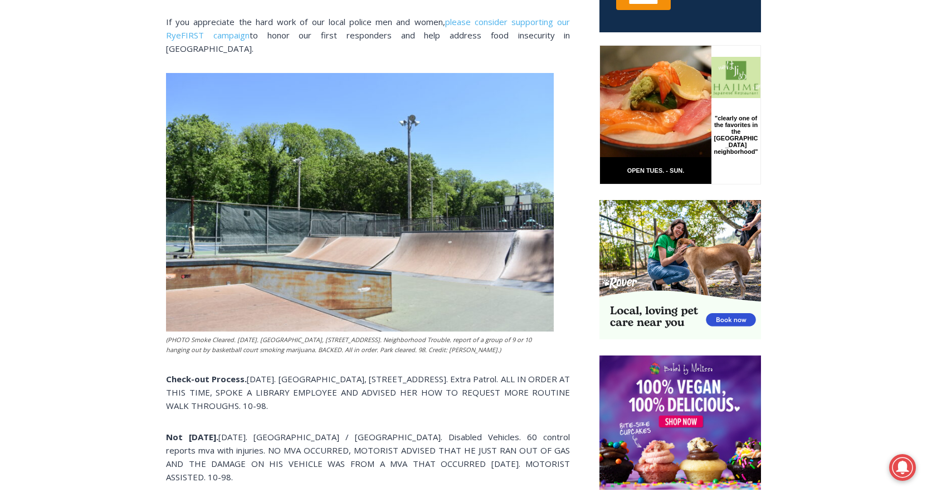
scroll to position [517, 0]
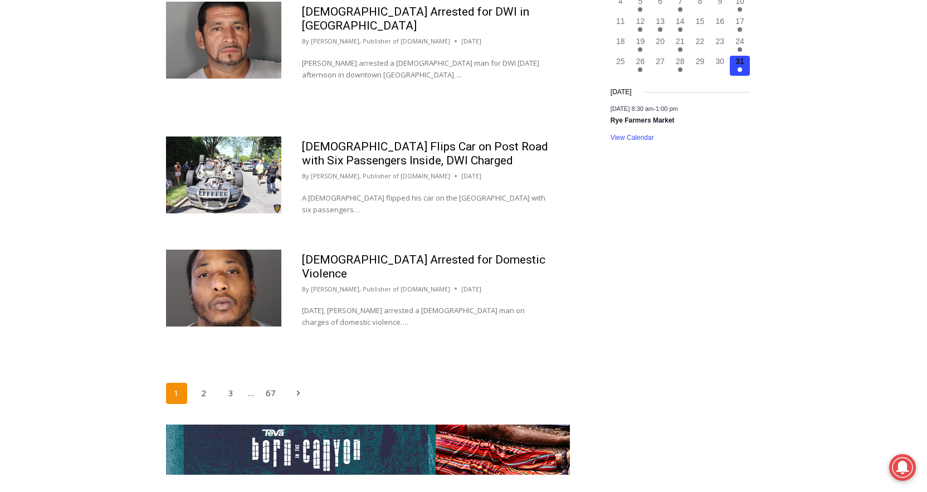
scroll to position [1687, 0]
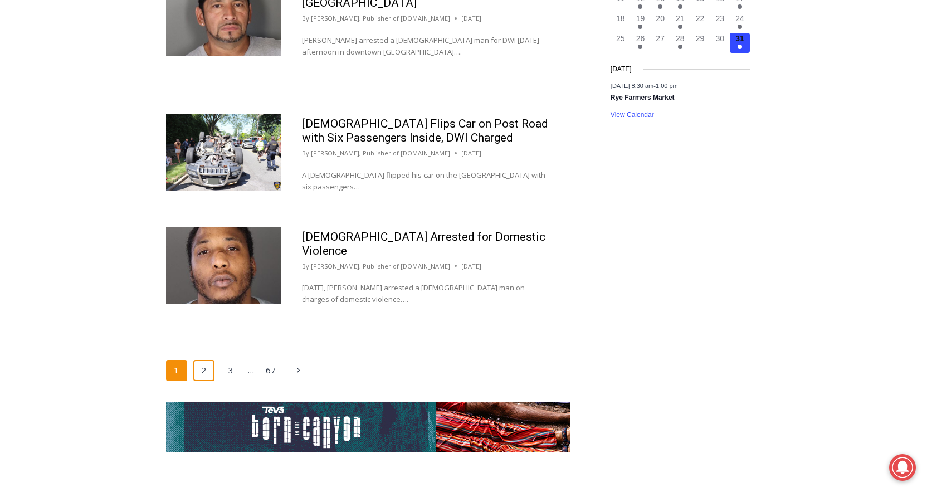
click at [208, 376] on link "2" at bounding box center [203, 370] width 21 height 21
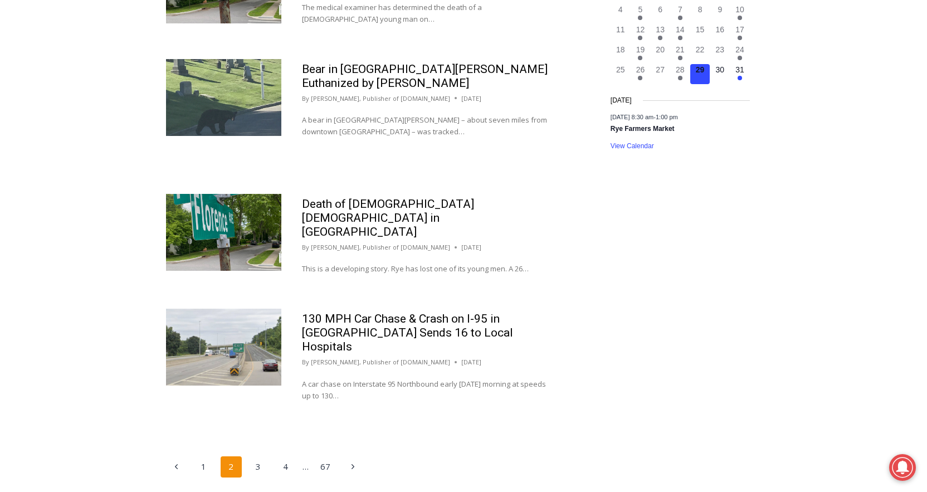
scroll to position [1659, 0]
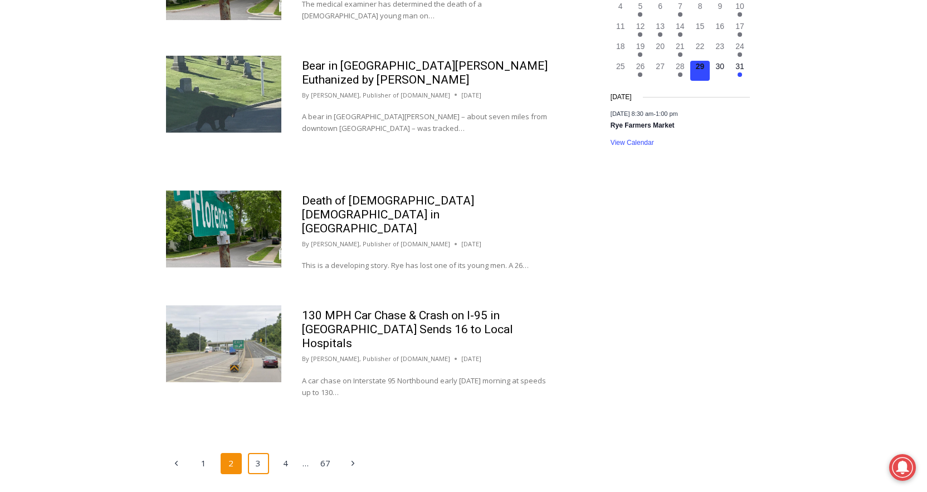
click at [260, 453] on link "3" at bounding box center [258, 463] width 21 height 21
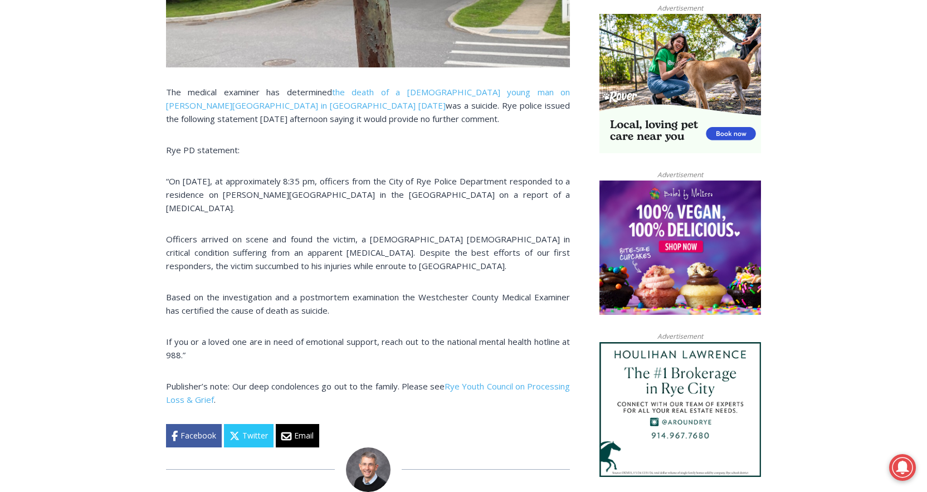
scroll to position [728, 0]
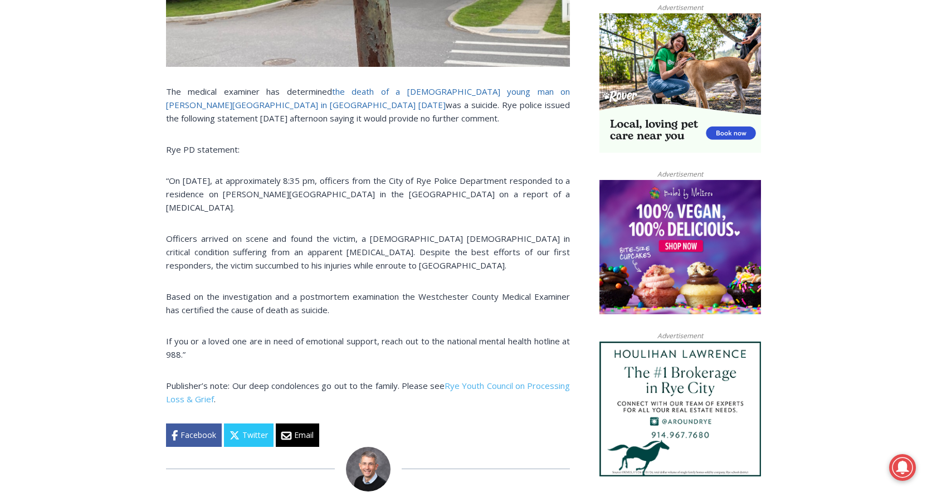
click at [482, 91] on link "the death of a [DEMOGRAPHIC_DATA] young man on [PERSON_NAME][GEOGRAPHIC_DATA] i…" at bounding box center [368, 98] width 404 height 25
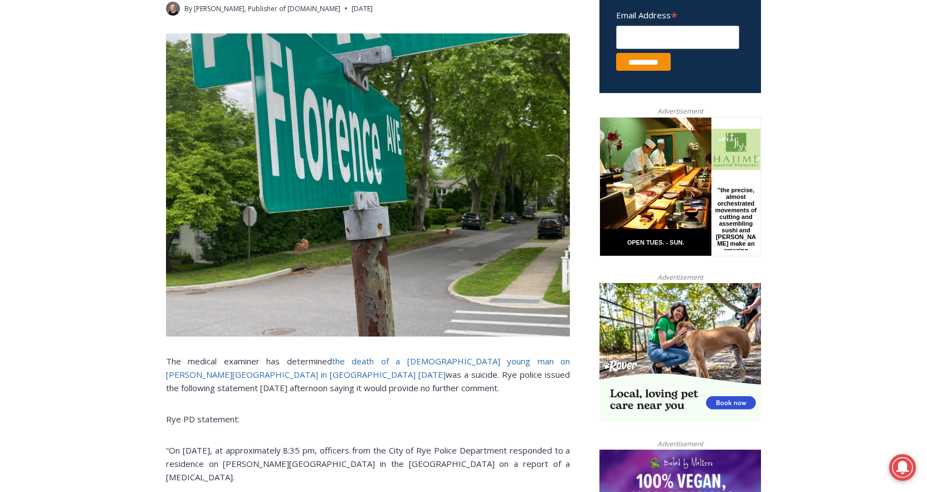
scroll to position [457, 0]
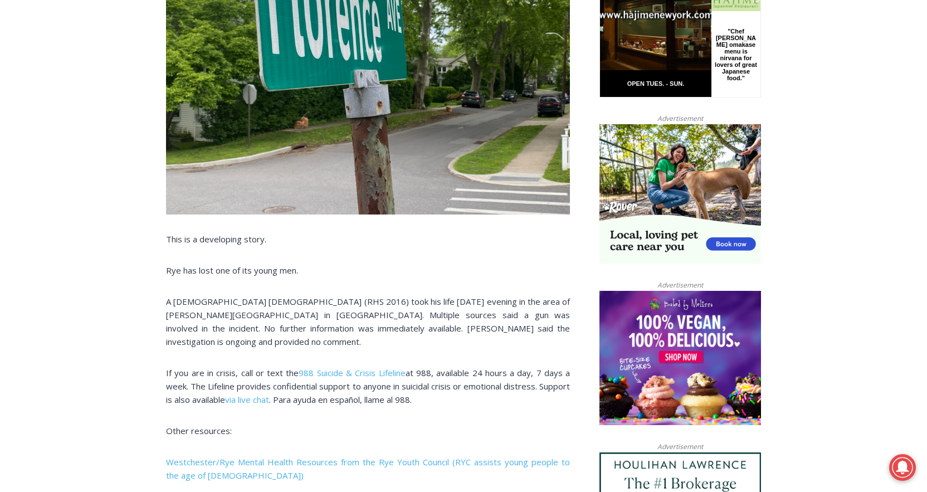
scroll to position [625, 0]
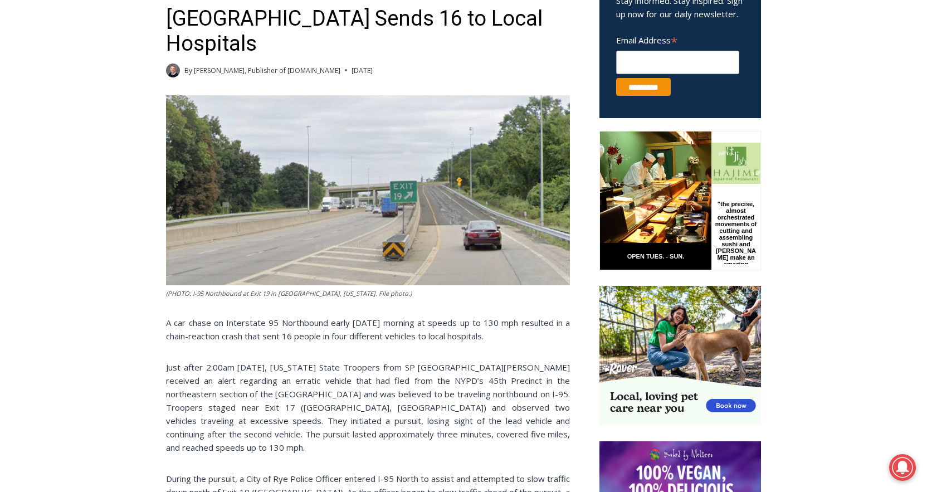
scroll to position [357, 0]
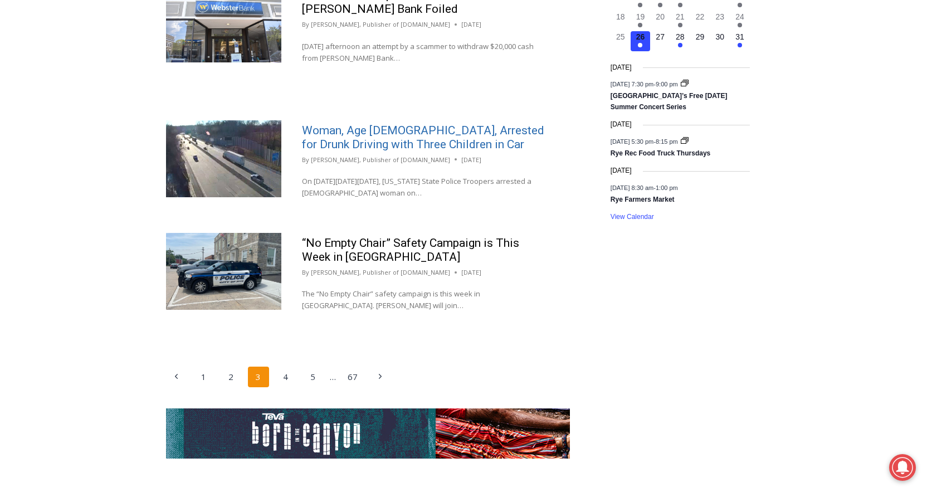
scroll to position [1690, 0]
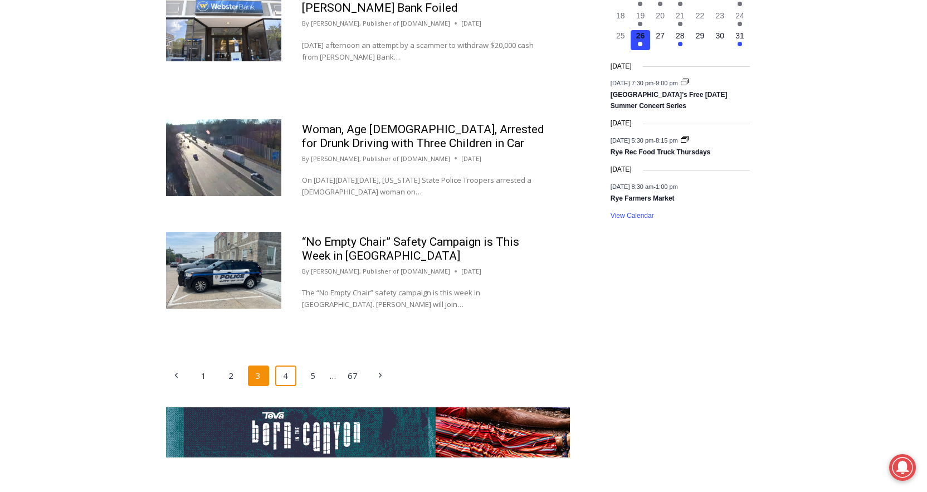
click at [288, 368] on link "4" at bounding box center [285, 375] width 21 height 21
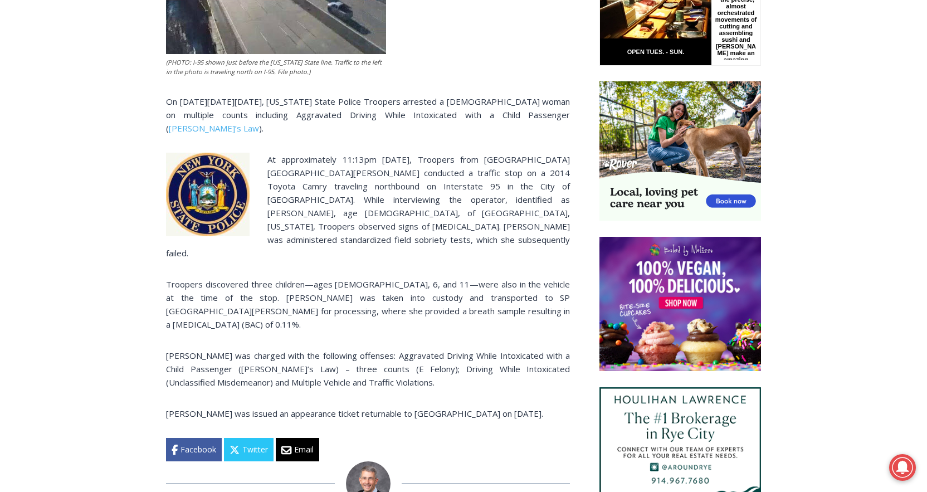
scroll to position [638, 0]
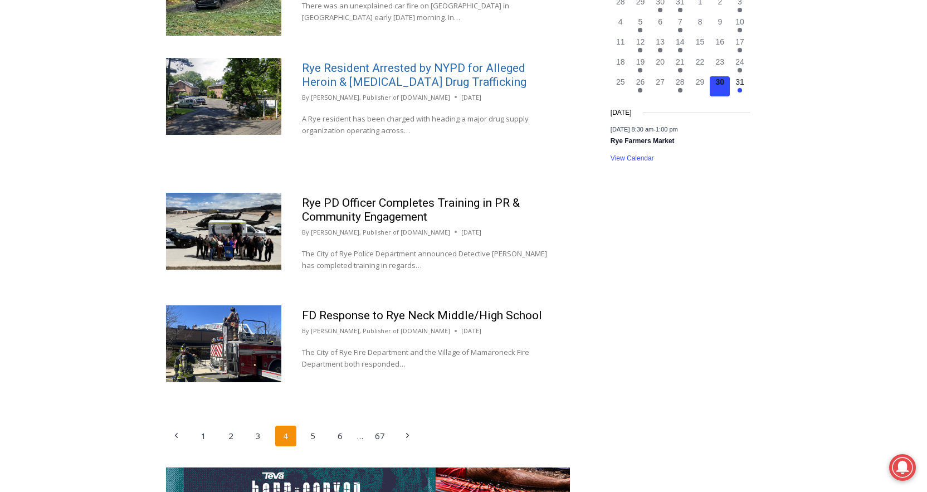
scroll to position [1657, 0]
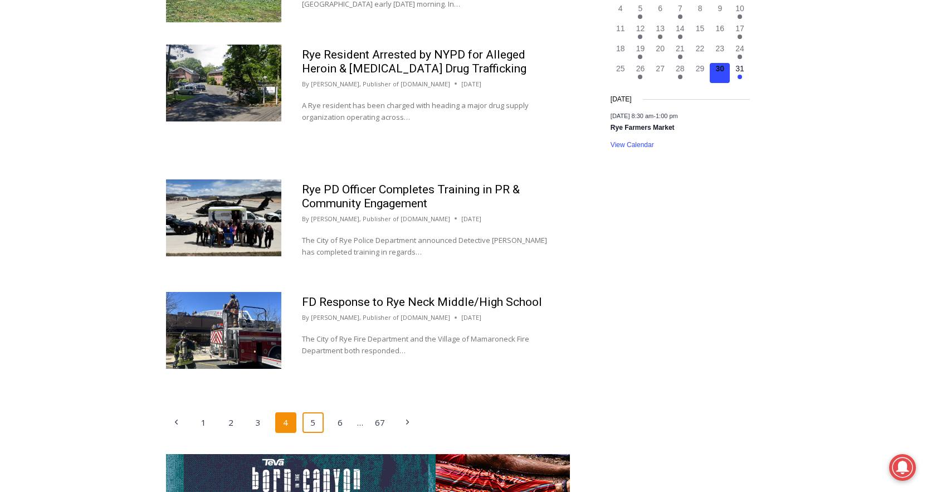
click at [316, 412] on link "5" at bounding box center [312, 422] width 21 height 21
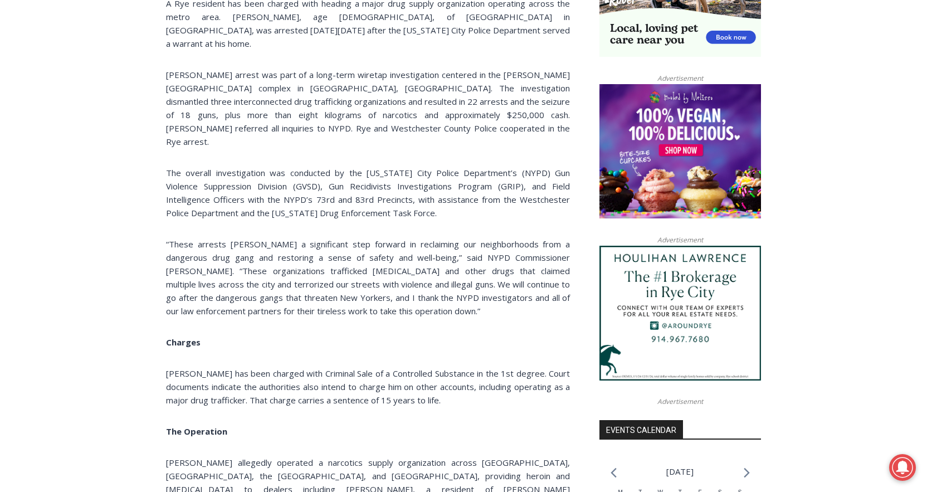
scroll to position [481, 0]
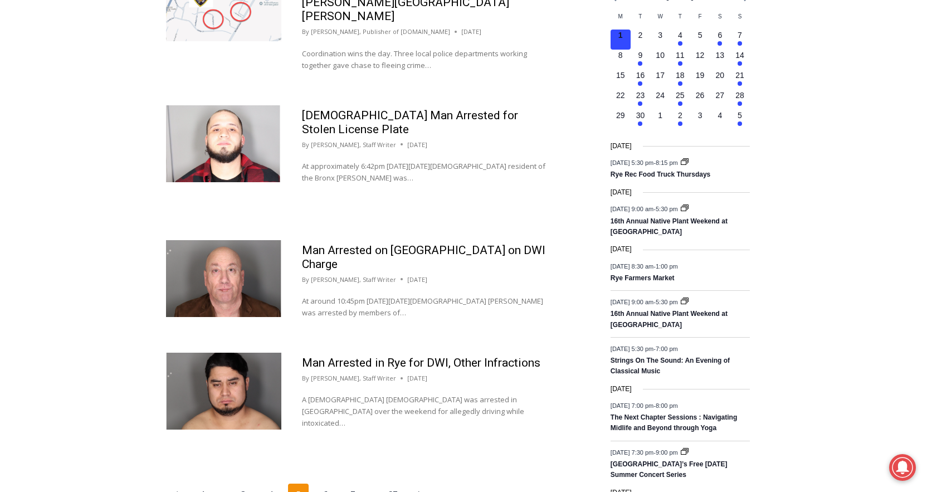
scroll to position [1607, 0]
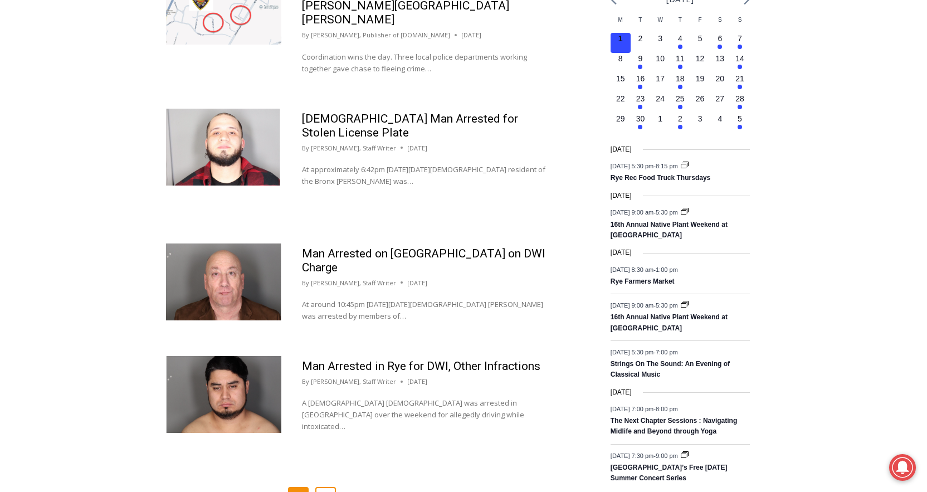
click at [321, 487] on link "6" at bounding box center [325, 497] width 21 height 21
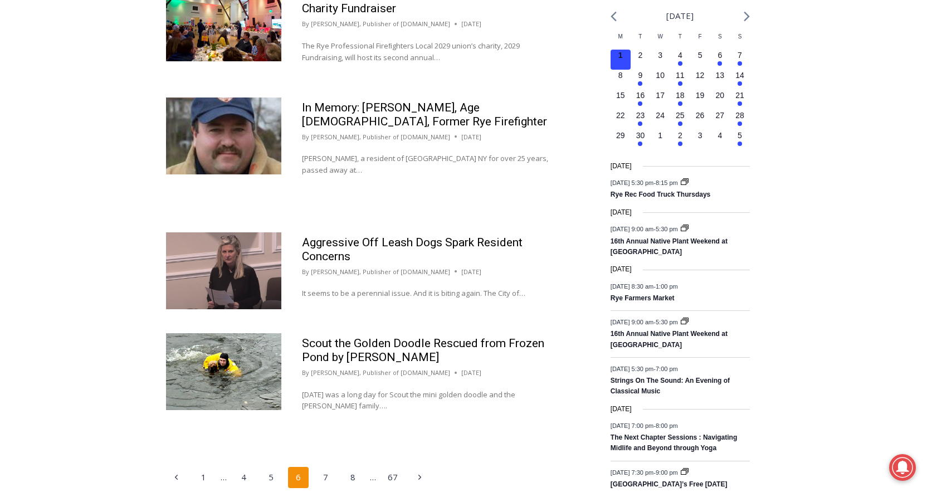
scroll to position [1593, 0]
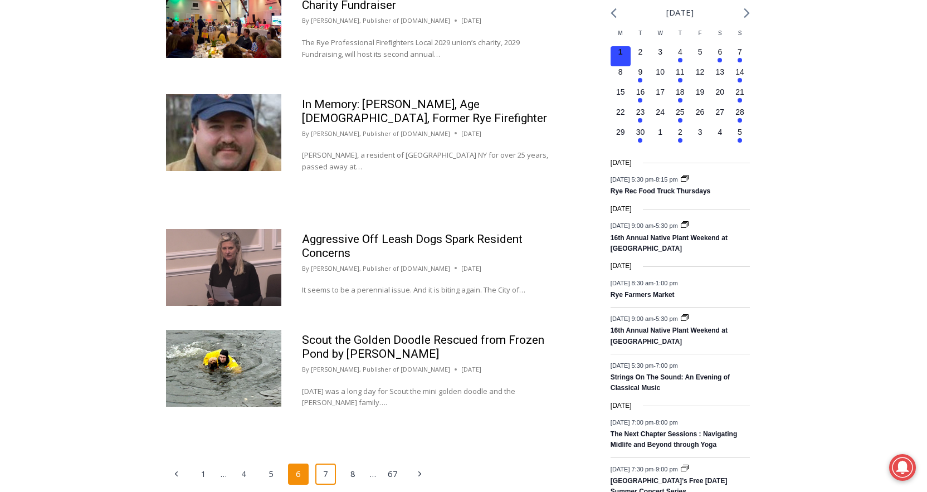
click at [321, 463] on link "7" at bounding box center [325, 473] width 21 height 21
click at [328, 463] on link "7" at bounding box center [325, 473] width 21 height 21
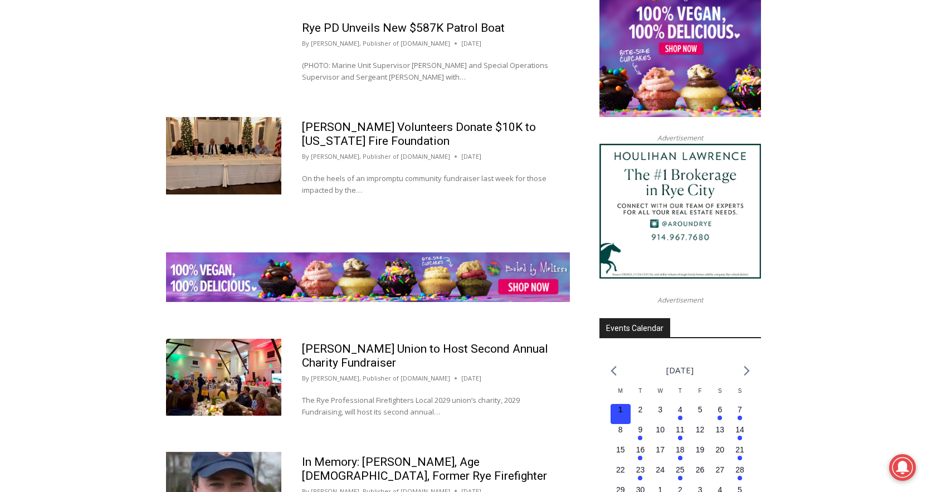
scroll to position [1234, 0]
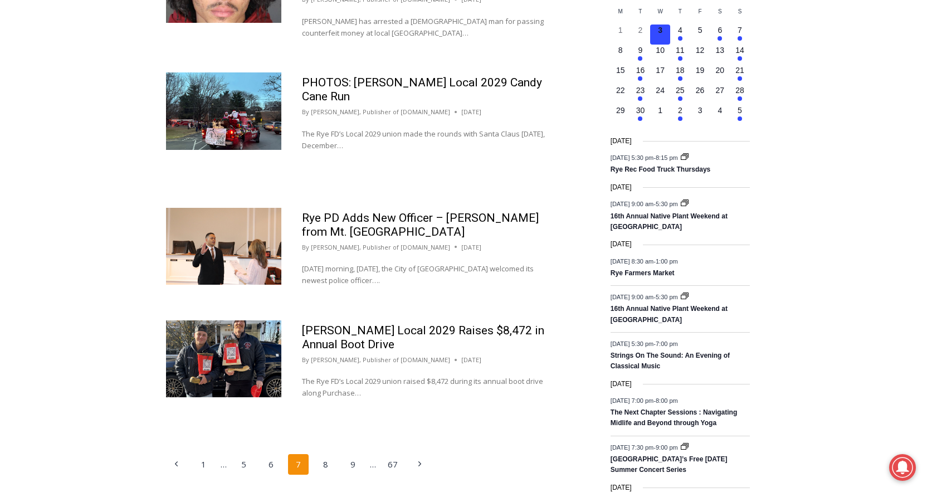
scroll to position [1630, 0]
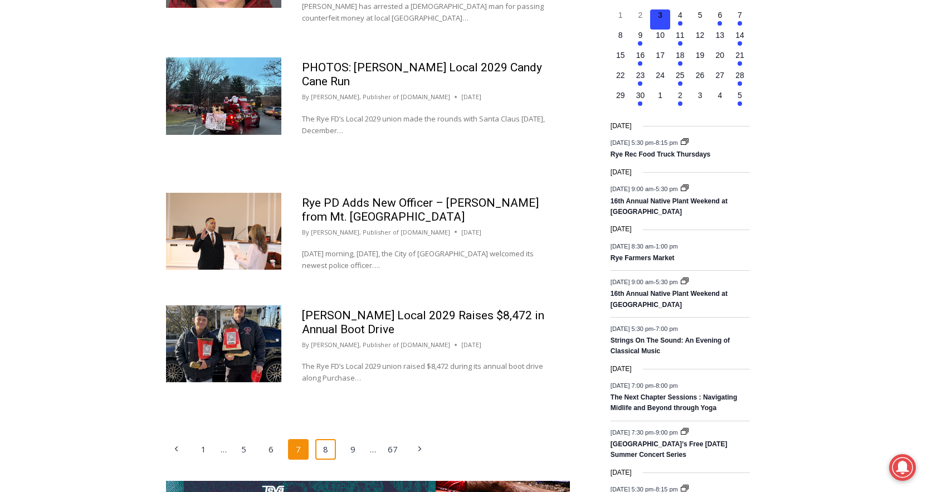
click at [319, 439] on link "8" at bounding box center [325, 449] width 21 height 21
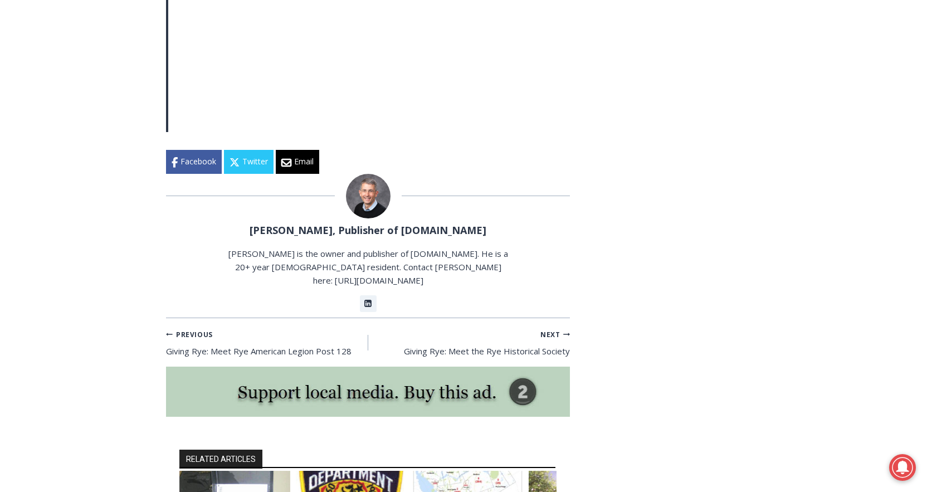
scroll to position [2192, 0]
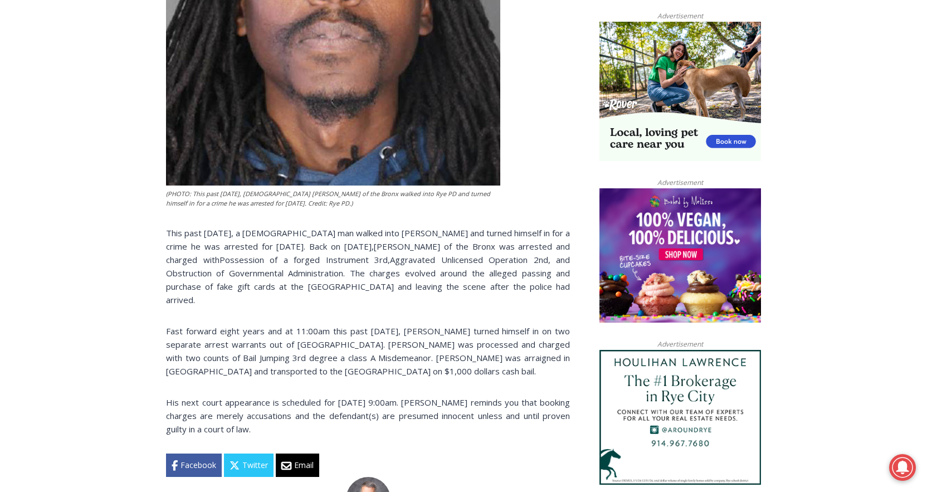
scroll to position [734, 0]
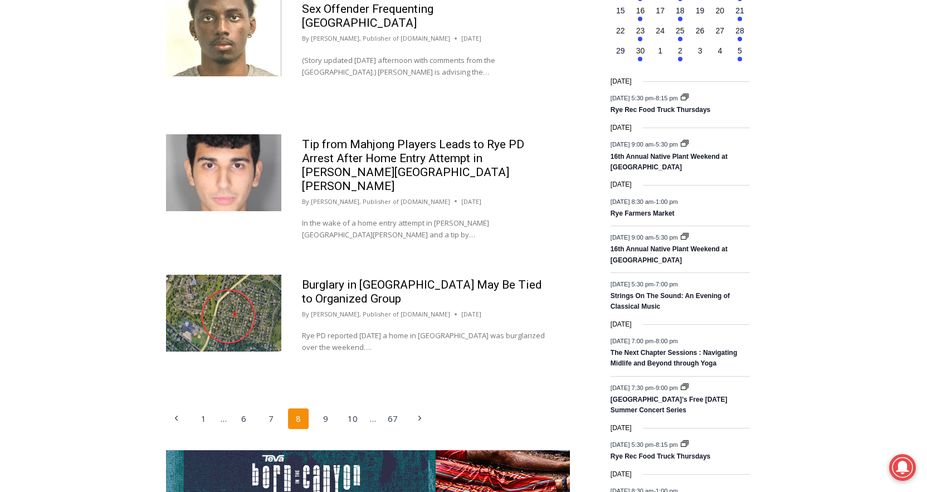
scroll to position [1681, 0]
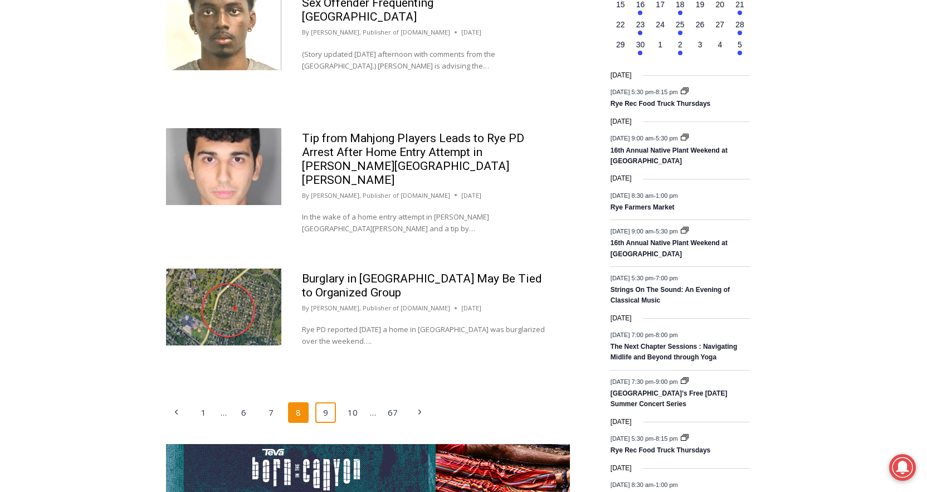
click at [327, 402] on link "9" at bounding box center [325, 412] width 21 height 21
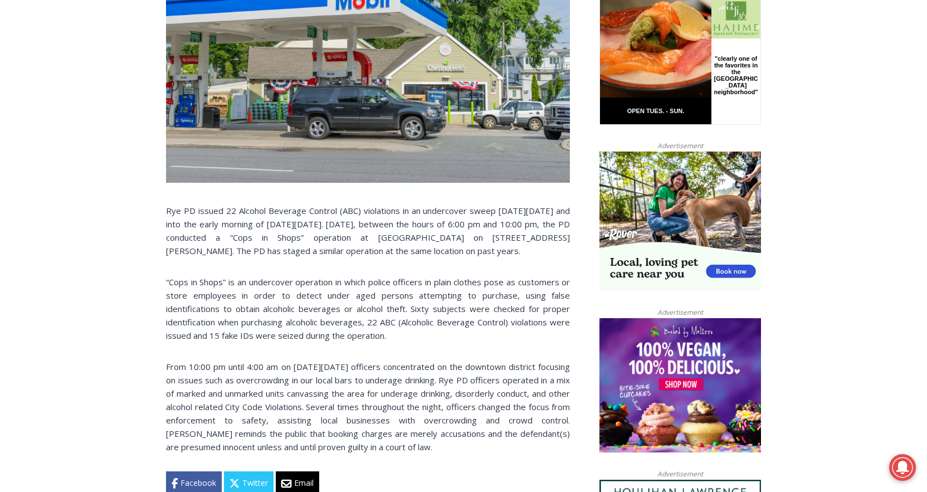
scroll to position [593, 0]
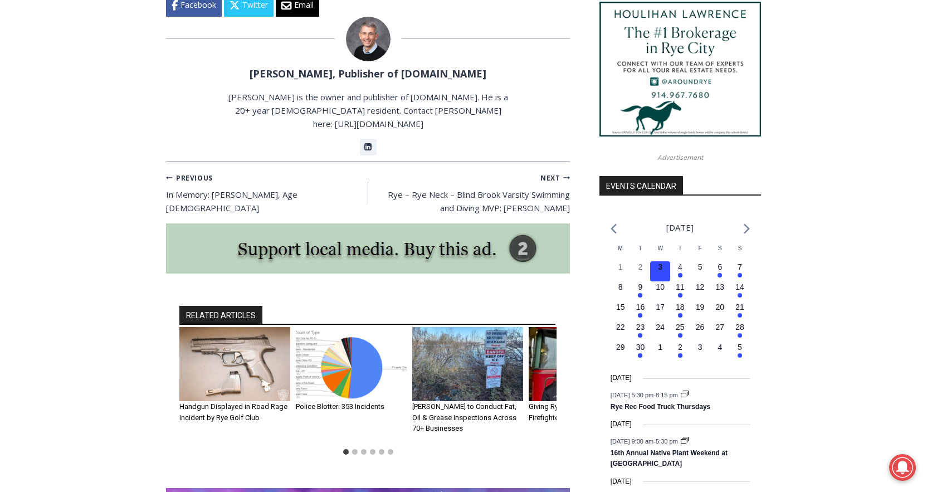
scroll to position [1085, 0]
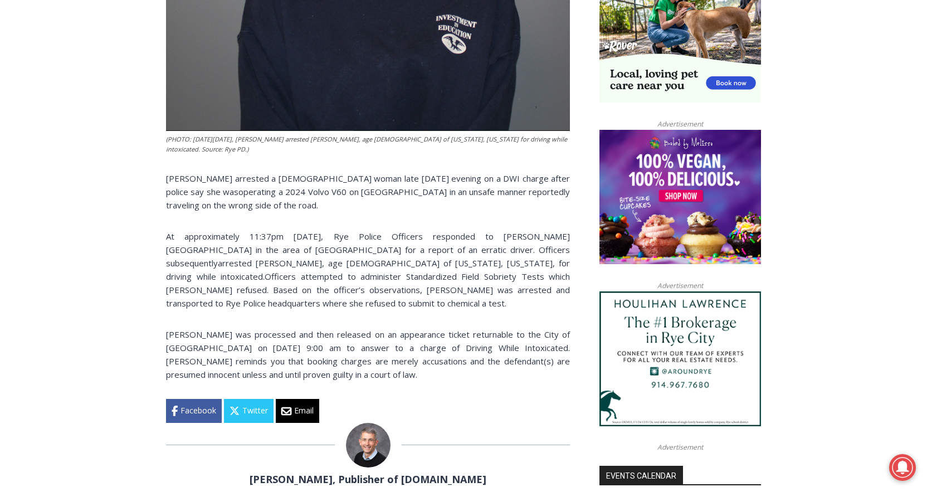
scroll to position [781, 0]
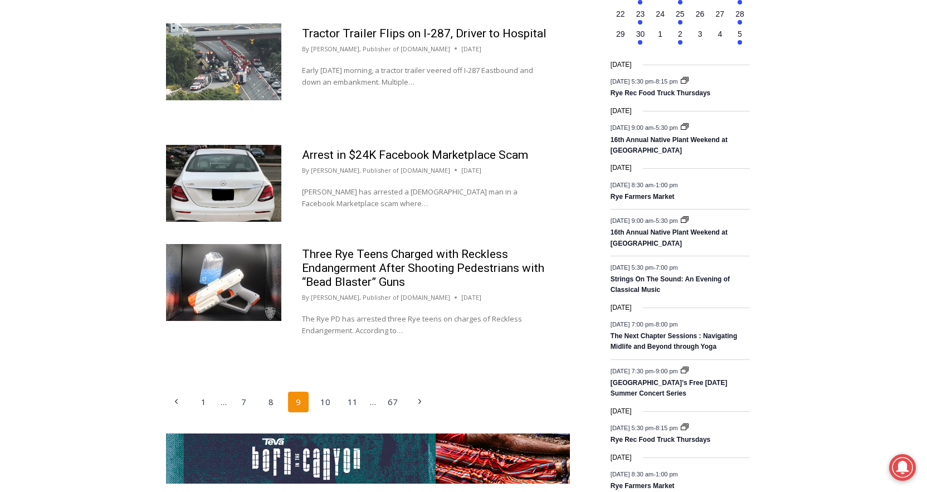
scroll to position [1702, 0]
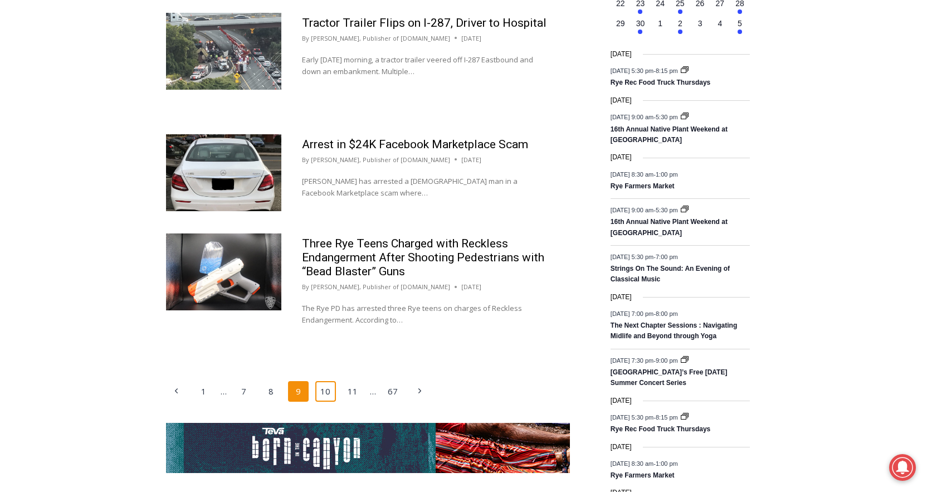
click at [329, 381] on link "10" at bounding box center [325, 391] width 21 height 21
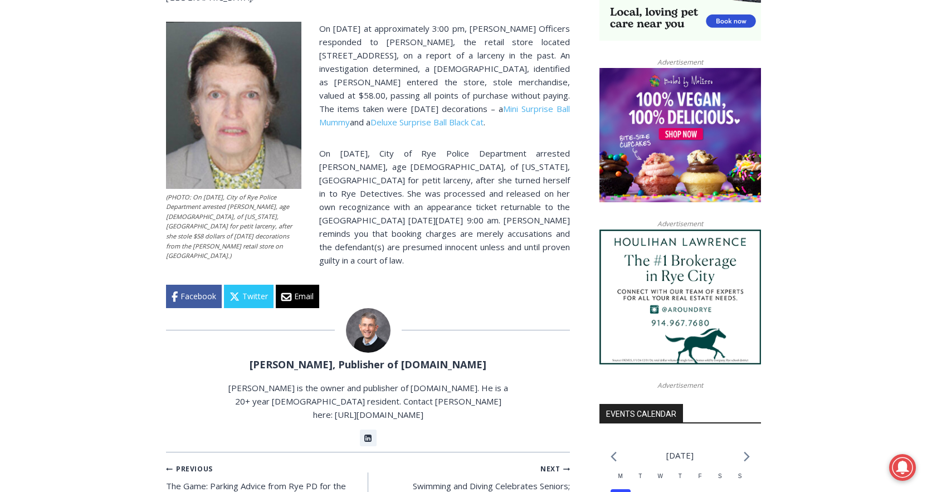
scroll to position [894, 0]
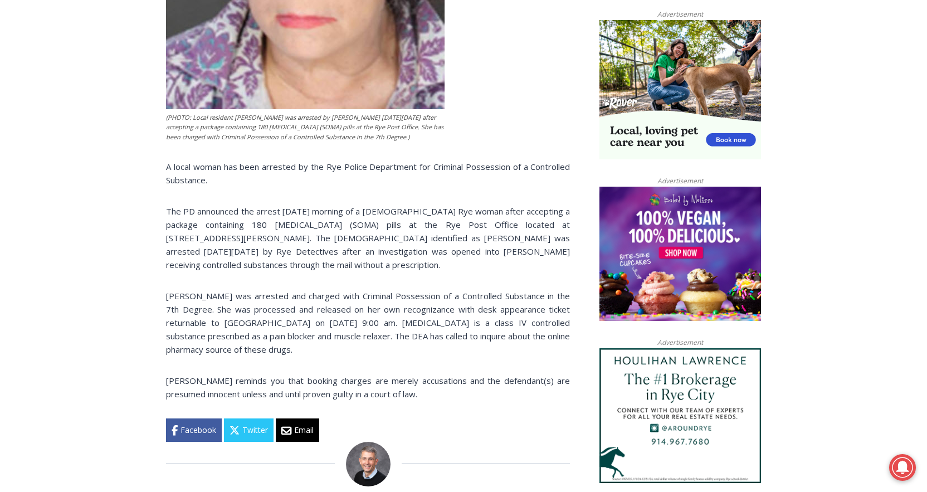
scroll to position [742, 0]
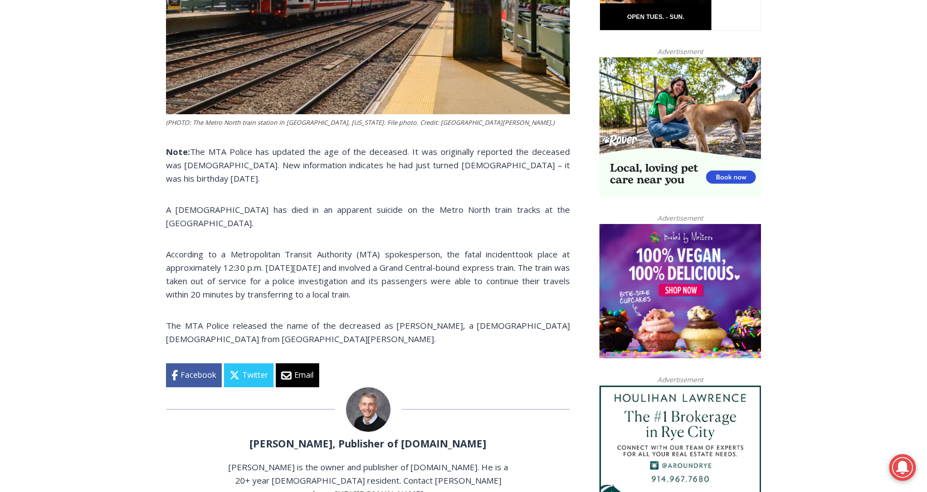
scroll to position [684, 0]
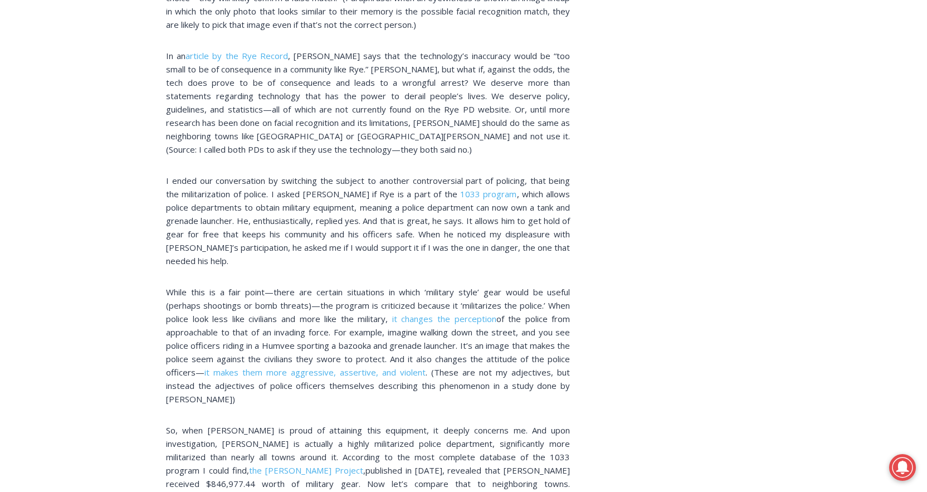
scroll to position [1823, 0]
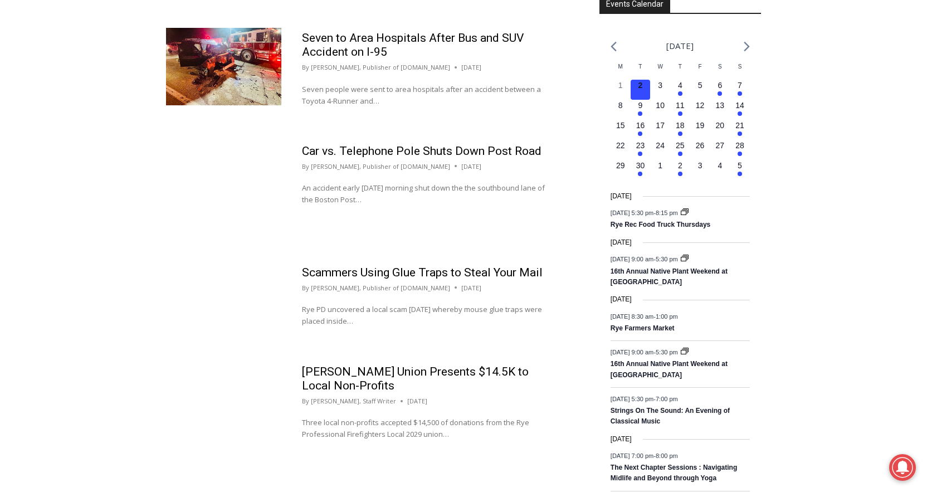
scroll to position [1566, 0]
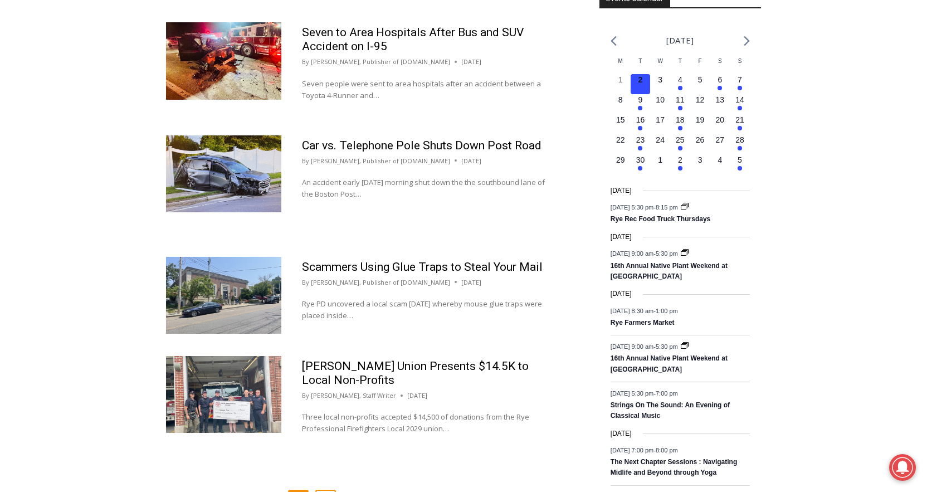
click at [328, 490] on link "11" at bounding box center [325, 500] width 21 height 21
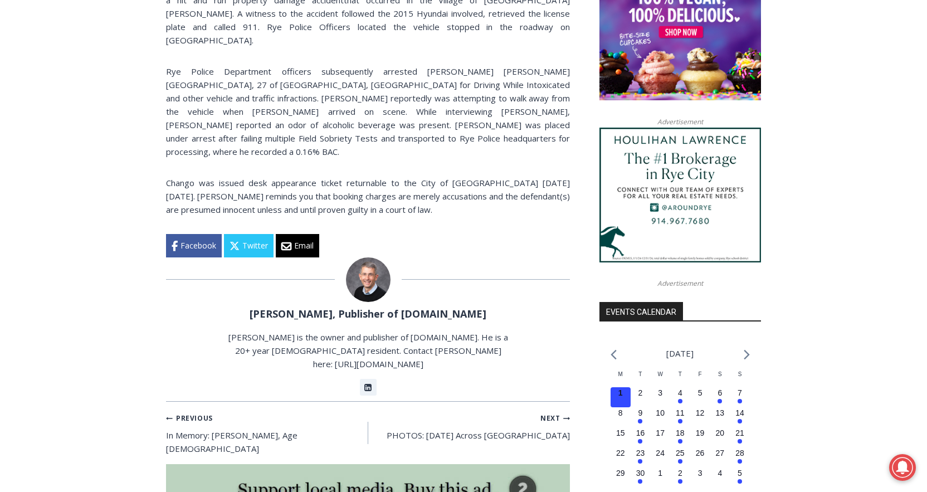
scroll to position [968, 0]
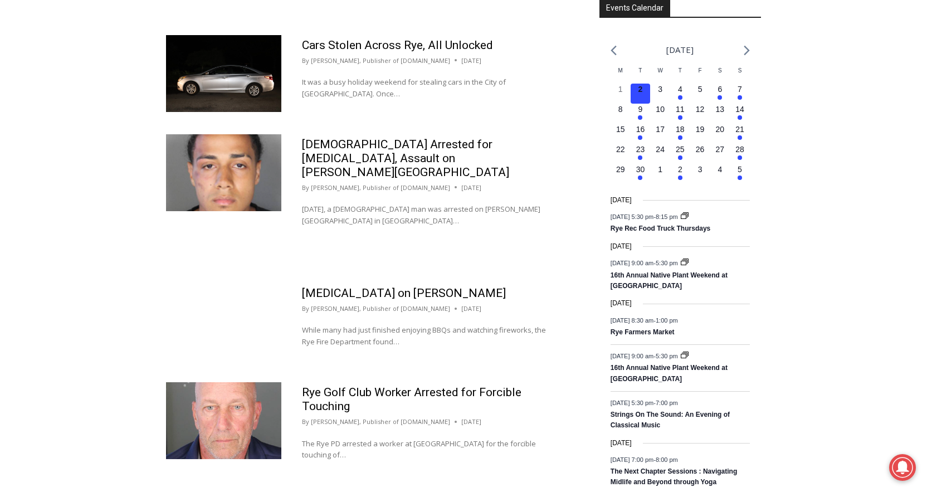
scroll to position [1562, 0]
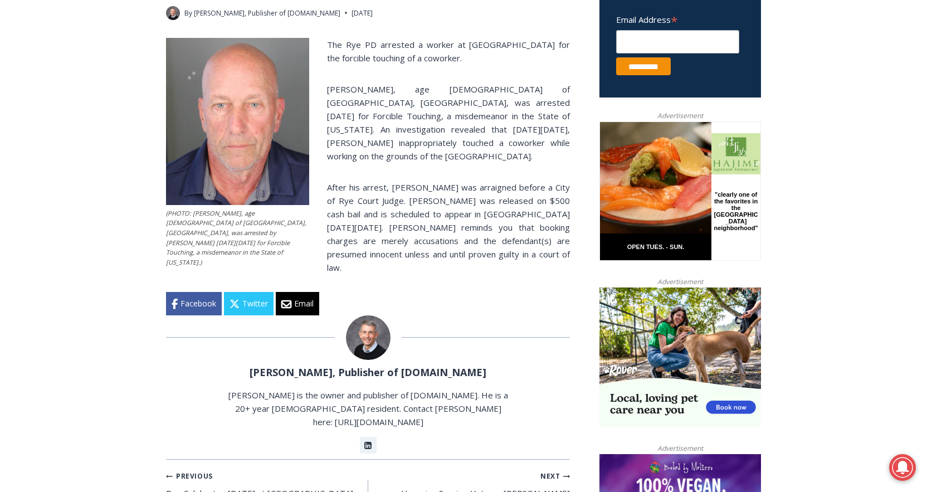
scroll to position [458, 0]
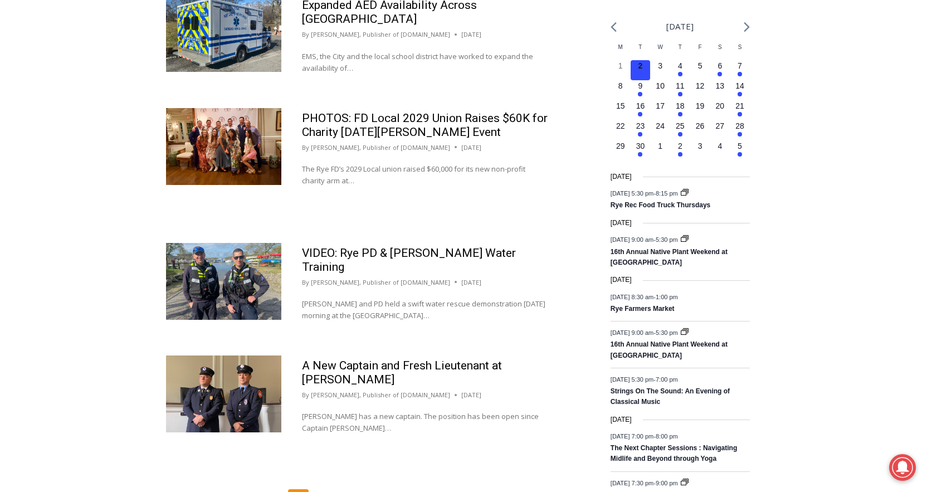
scroll to position [1580, 0]
click at [330, 488] on link "13" at bounding box center [325, 498] width 21 height 21
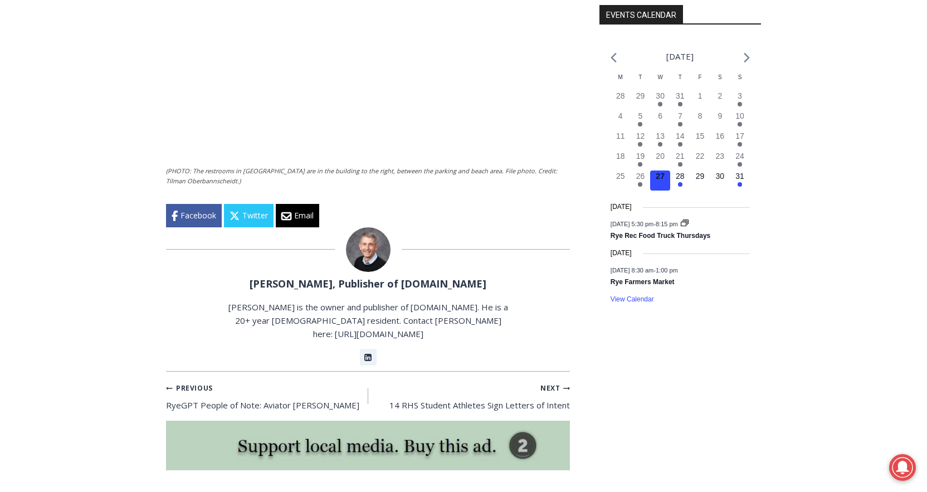
scroll to position [1262, 0]
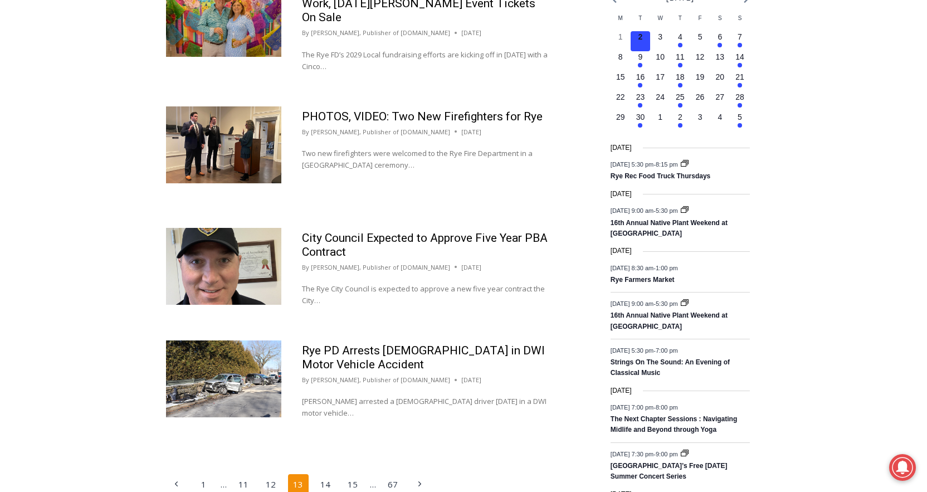
scroll to position [1611, 0]
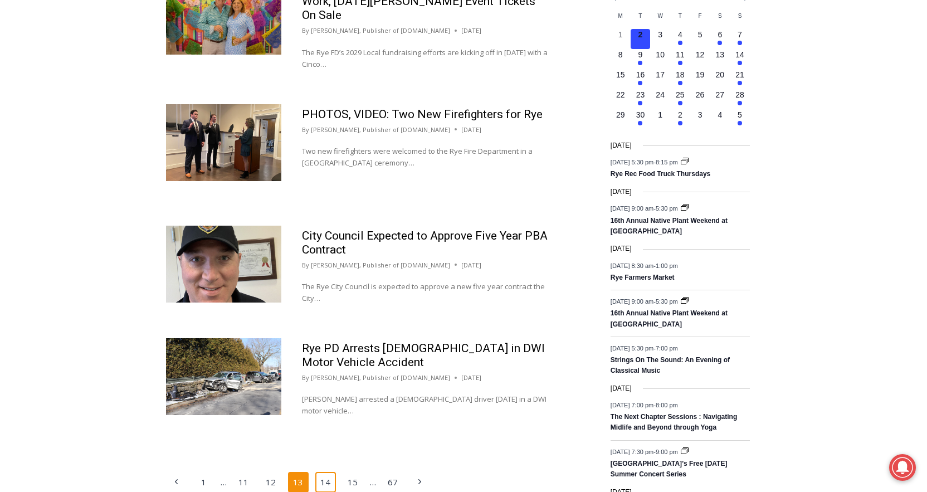
click at [333, 472] on link "14" at bounding box center [325, 482] width 21 height 21
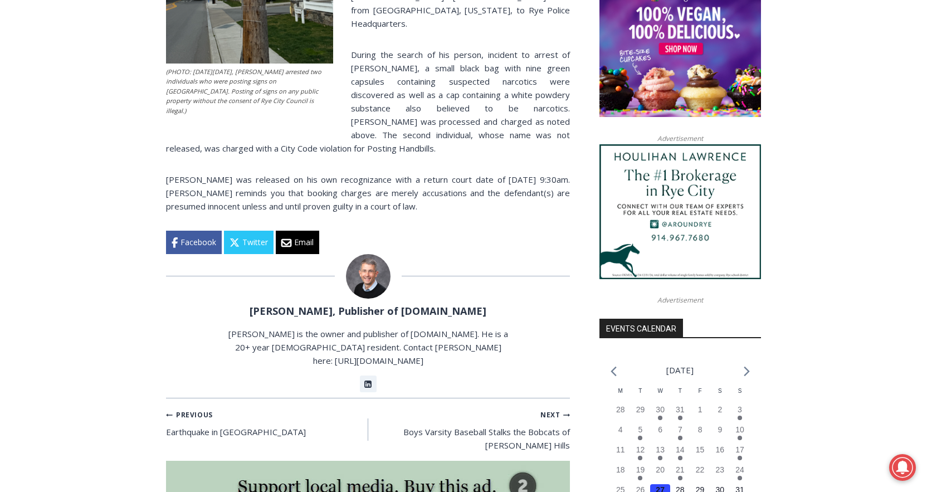
scroll to position [927, 0]
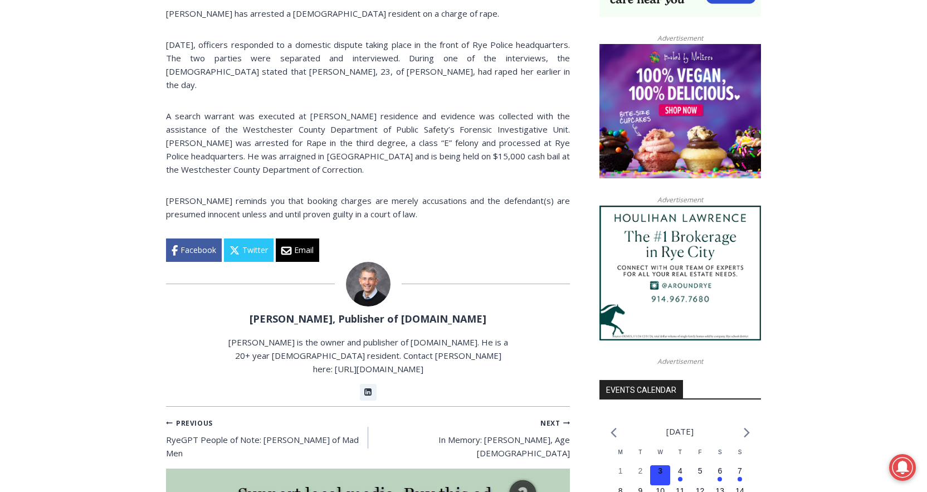
scroll to position [863, 0]
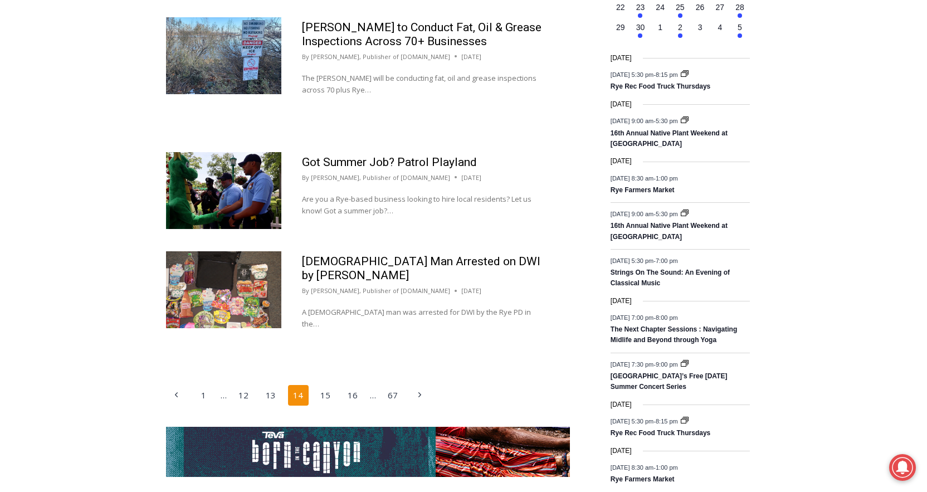
scroll to position [1699, 0]
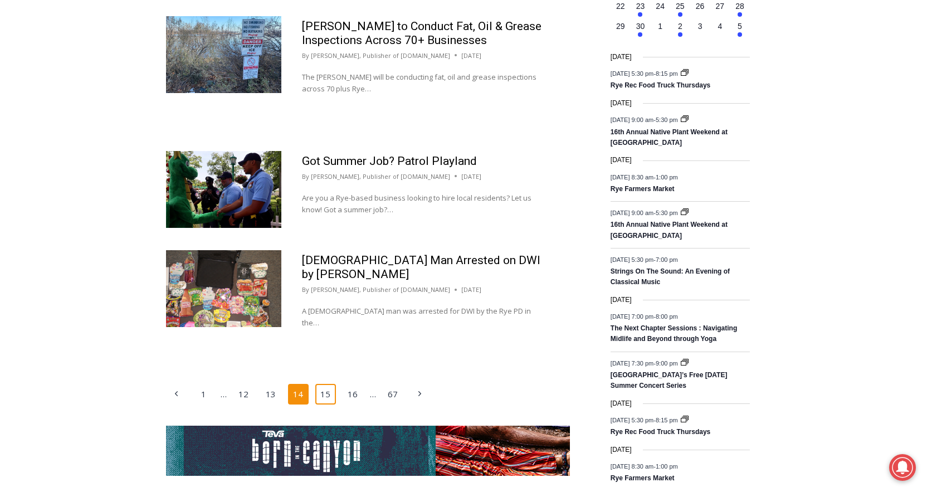
click at [324, 384] on link "15" at bounding box center [325, 394] width 21 height 21
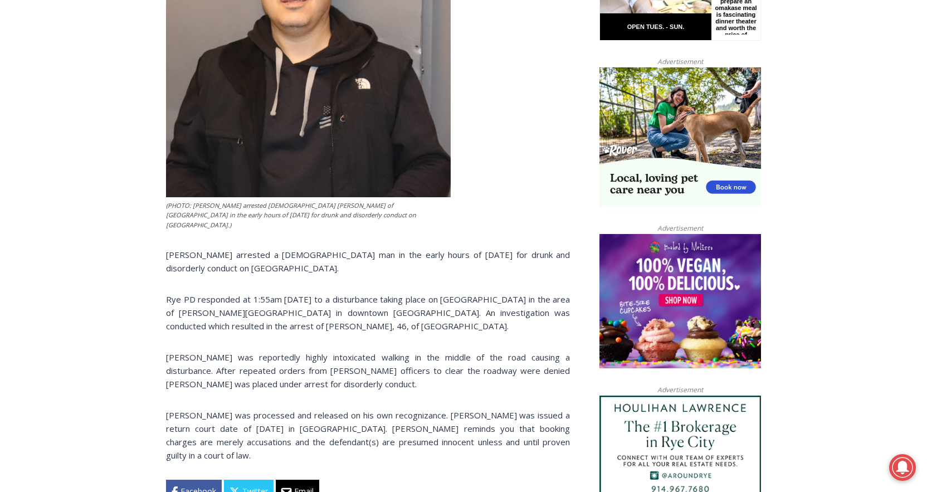
scroll to position [675, 0]
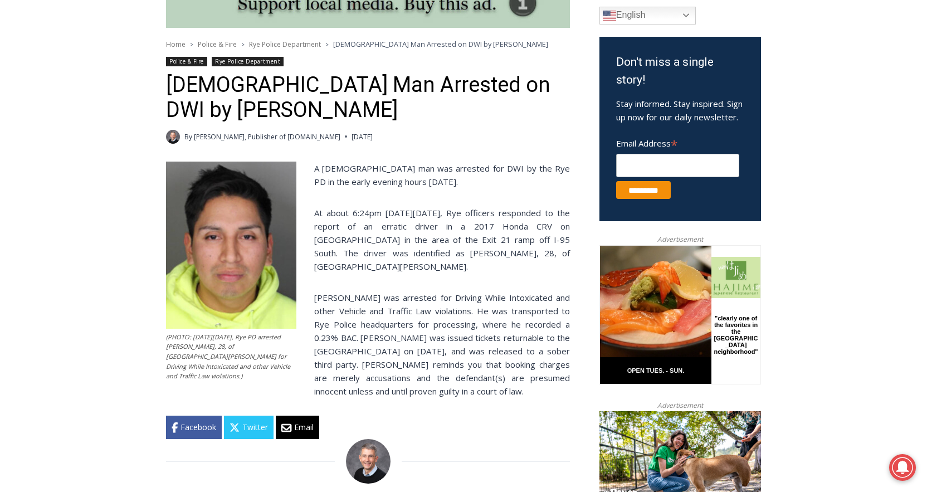
scroll to position [341, 0]
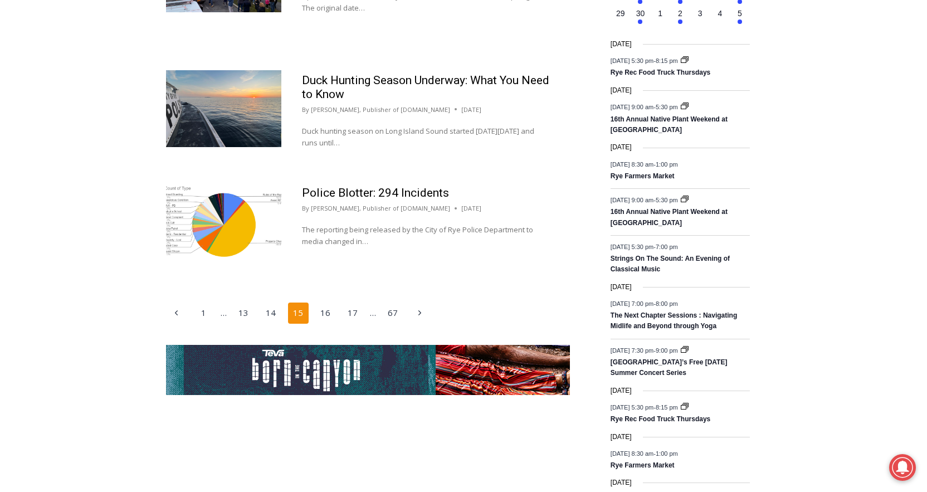
scroll to position [1713, 0]
click at [329, 302] on link "16" at bounding box center [325, 312] width 21 height 21
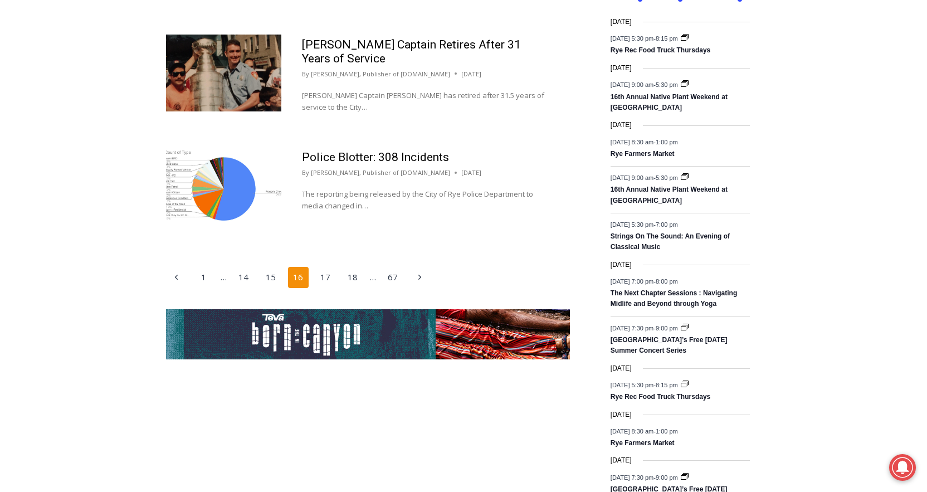
scroll to position [1737, 0]
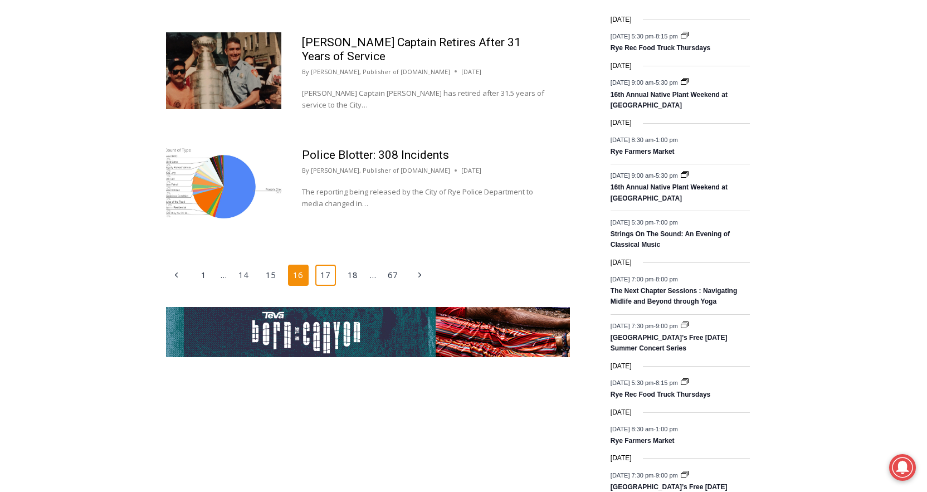
click at [333, 284] on link "17" at bounding box center [325, 275] width 21 height 21
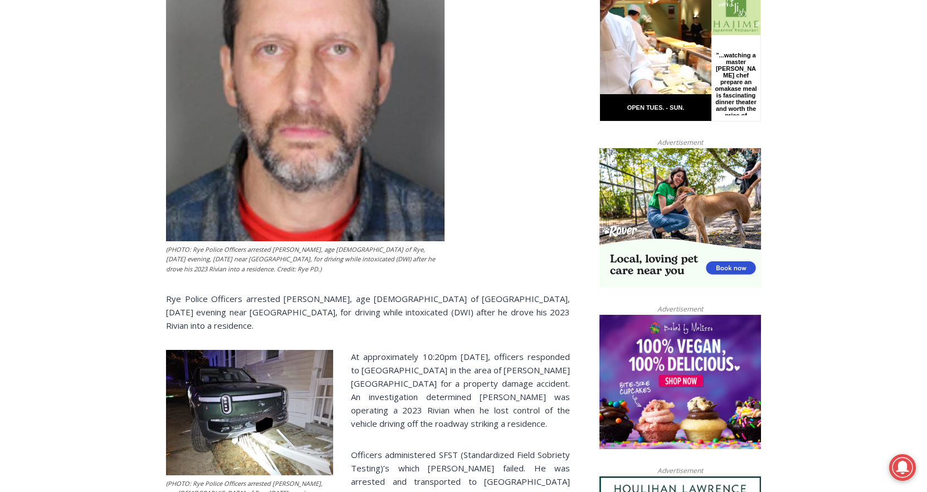
scroll to position [585, 0]
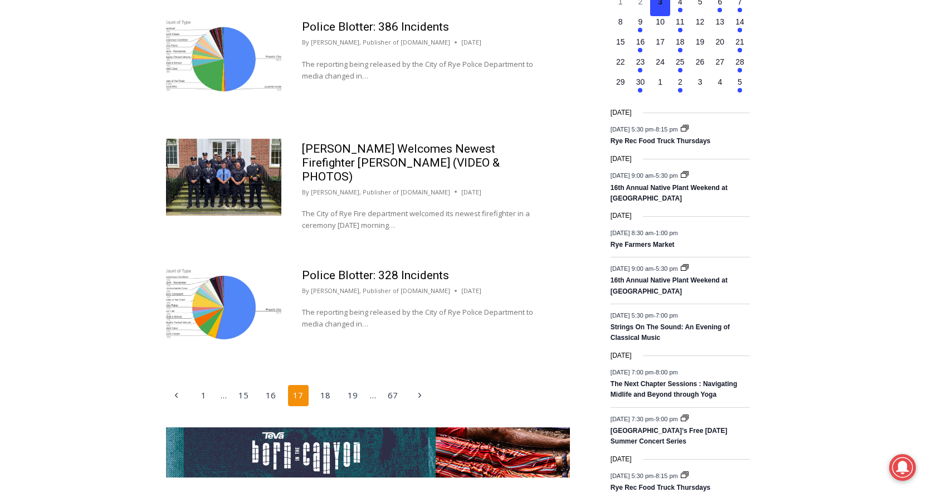
scroll to position [1643, 0]
click at [324, 385] on link "18" at bounding box center [325, 395] width 21 height 21
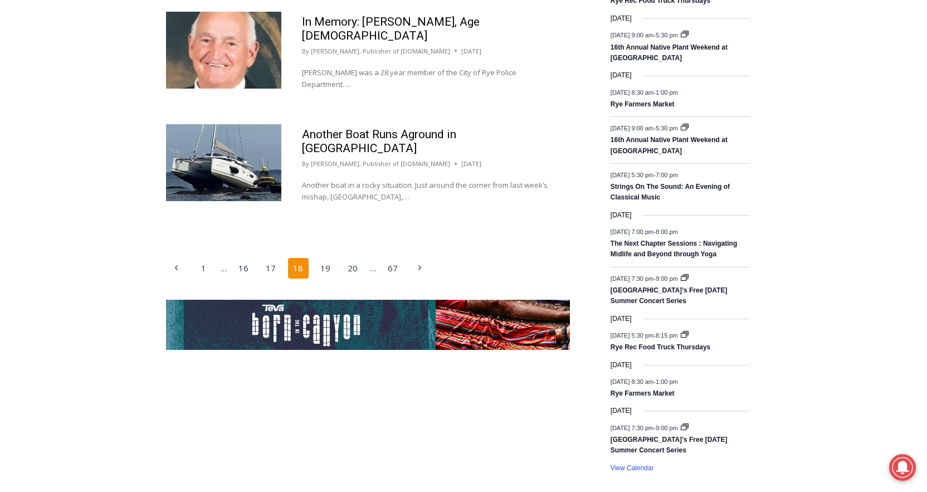
scroll to position [1782, 0]
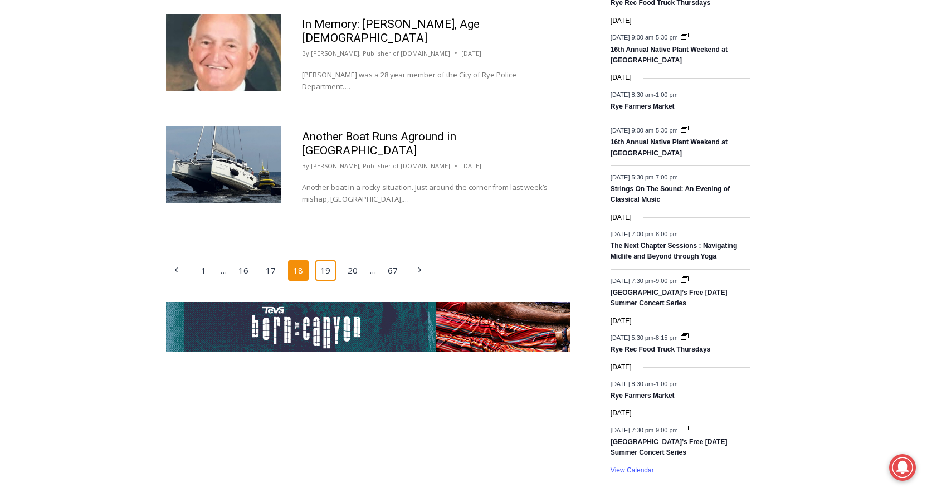
click at [325, 260] on link "19" at bounding box center [325, 270] width 21 height 21
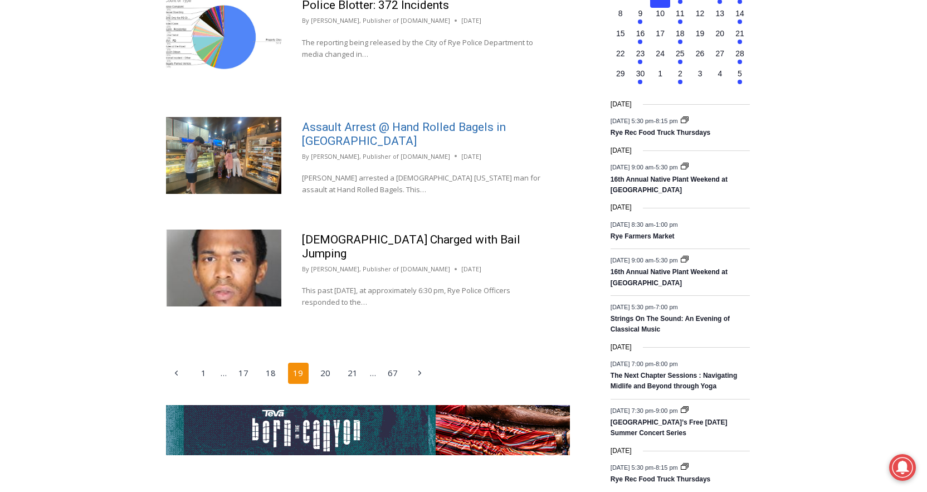
scroll to position [1653, 0]
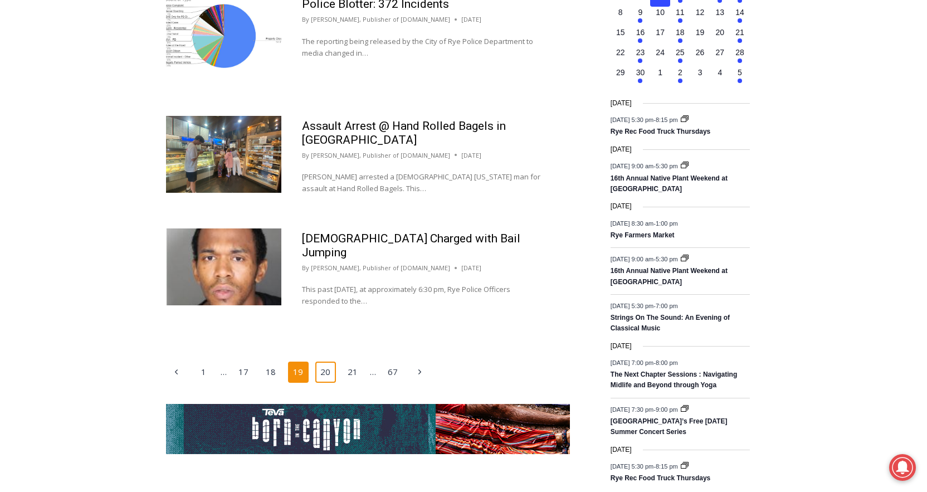
click at [330, 370] on link "20" at bounding box center [325, 371] width 21 height 21
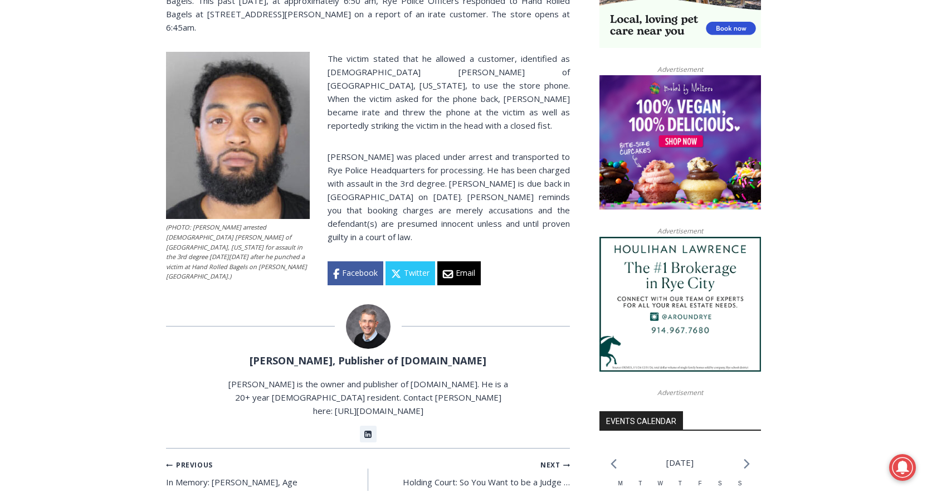
scroll to position [838, 0]
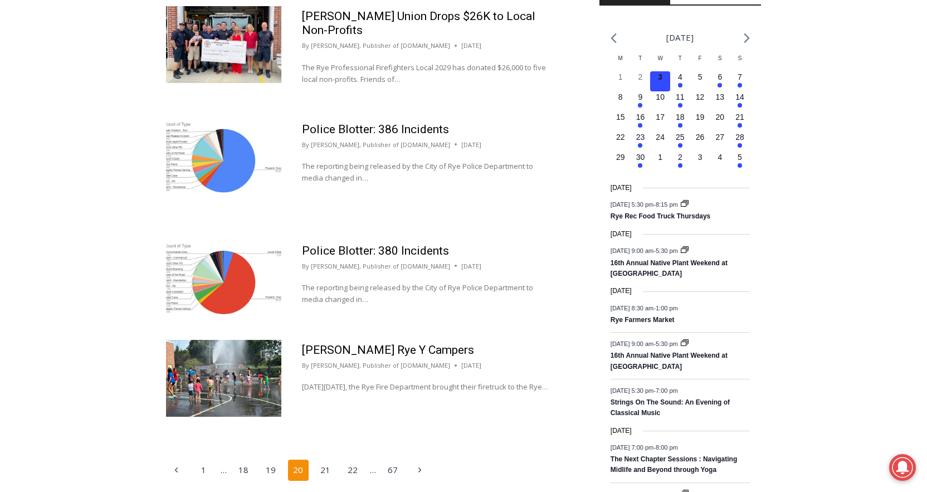
scroll to position [1569, 0]
click at [332, 459] on link "21" at bounding box center [325, 469] width 21 height 21
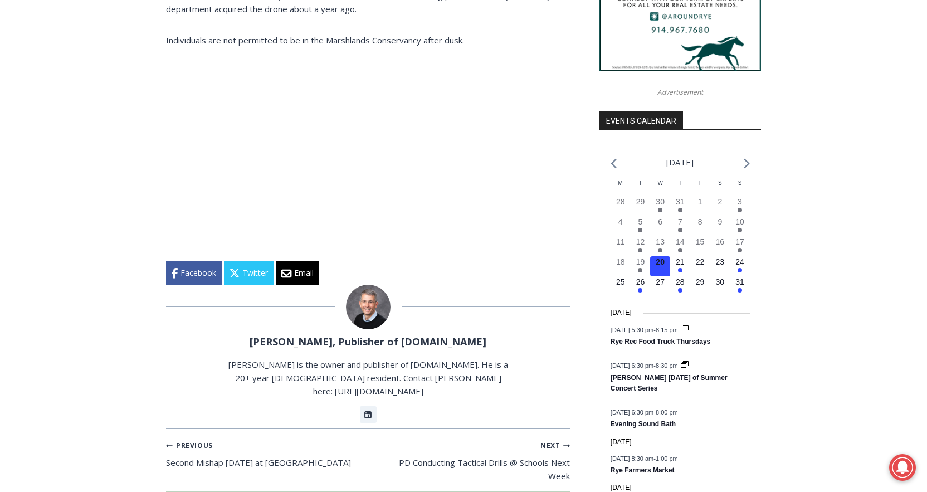
scroll to position [1088, 0]
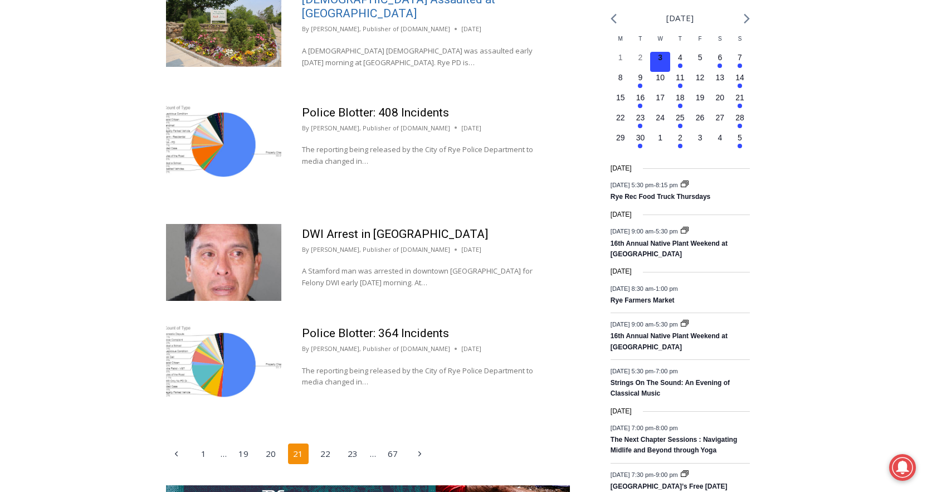
scroll to position [1591, 0]
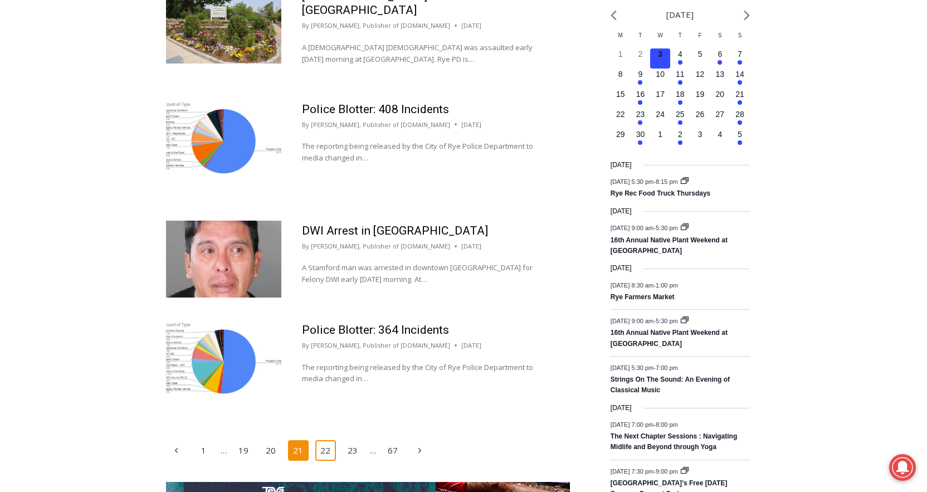
click at [327, 440] on link "22" at bounding box center [325, 450] width 21 height 21
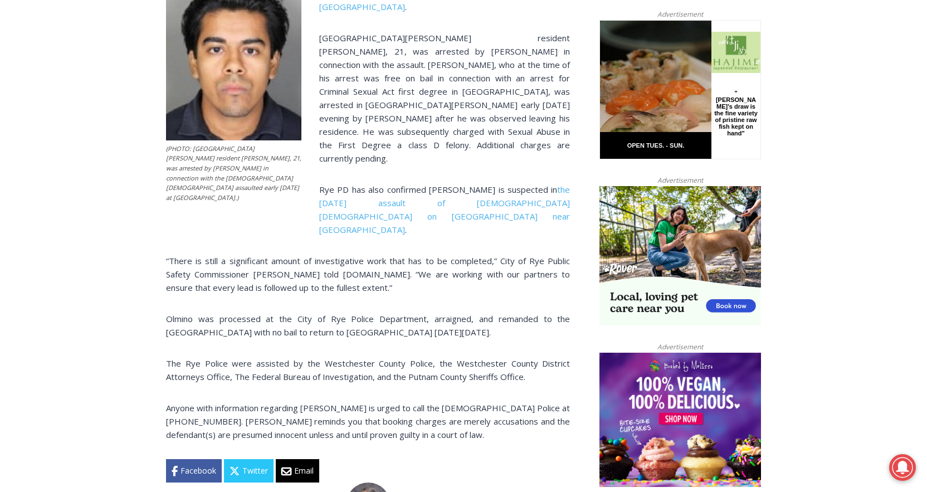
scroll to position [556, 0]
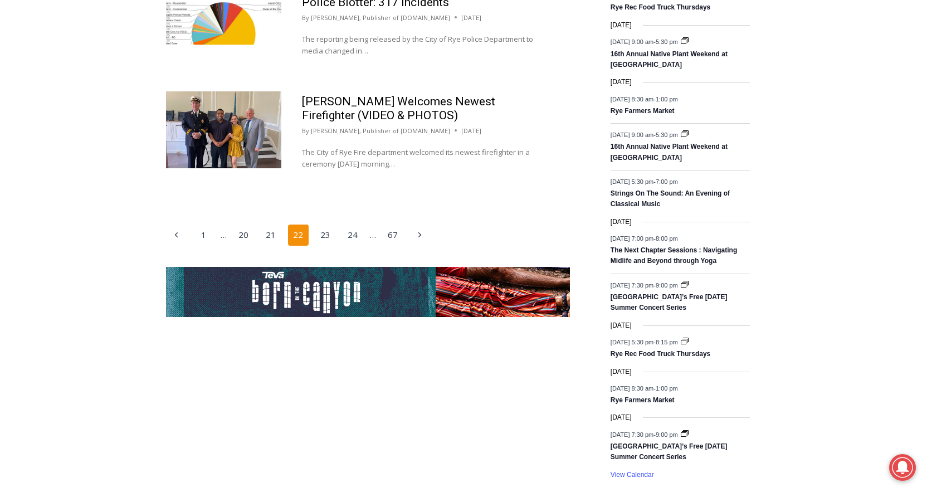
scroll to position [1808, 0]
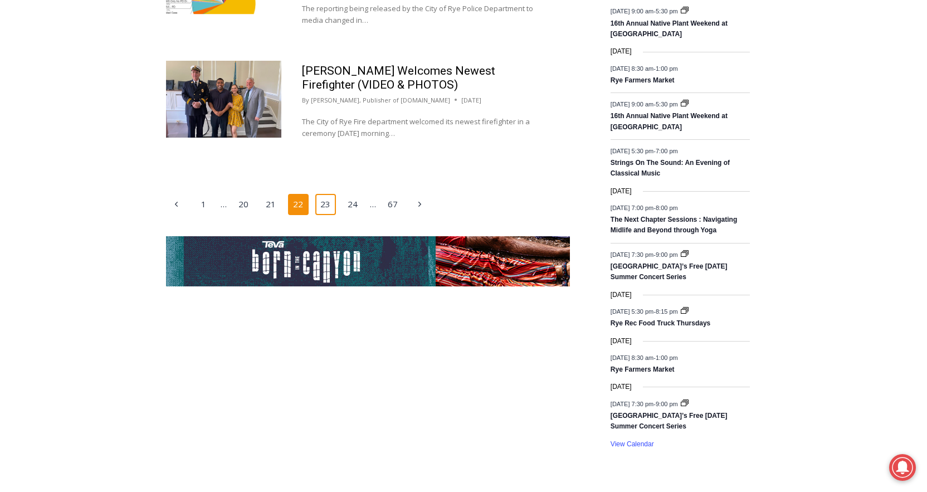
click at [327, 200] on link "23" at bounding box center [325, 204] width 21 height 21
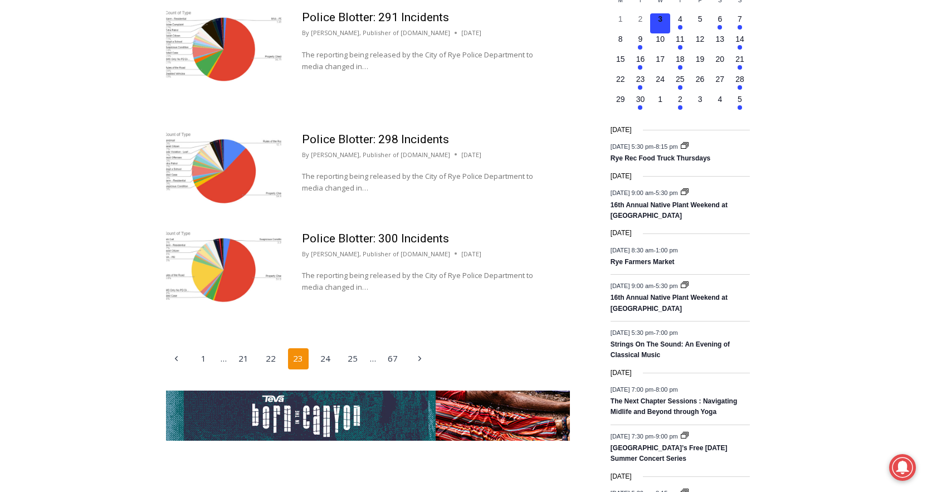
scroll to position [1700, 0]
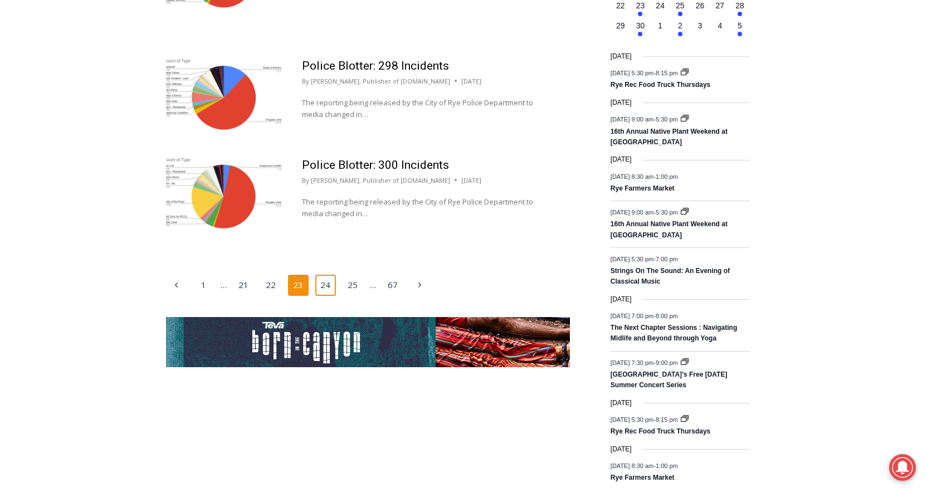
click at [329, 296] on link "24" at bounding box center [325, 285] width 21 height 21
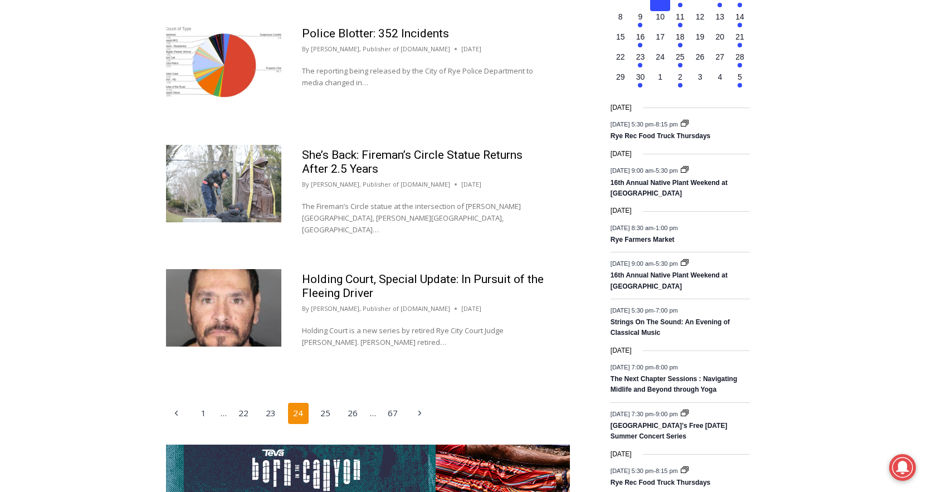
scroll to position [1649, 0]
click at [326, 402] on link "25" at bounding box center [325, 412] width 21 height 21
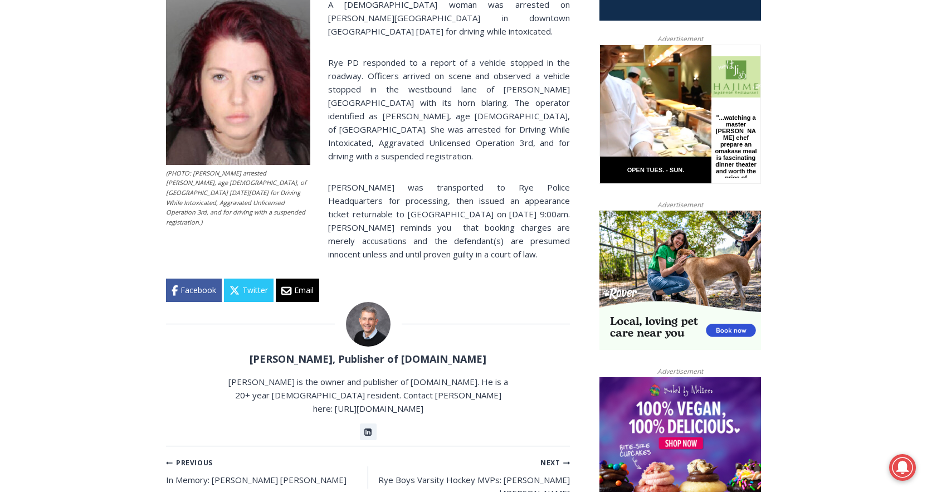
scroll to position [541, 0]
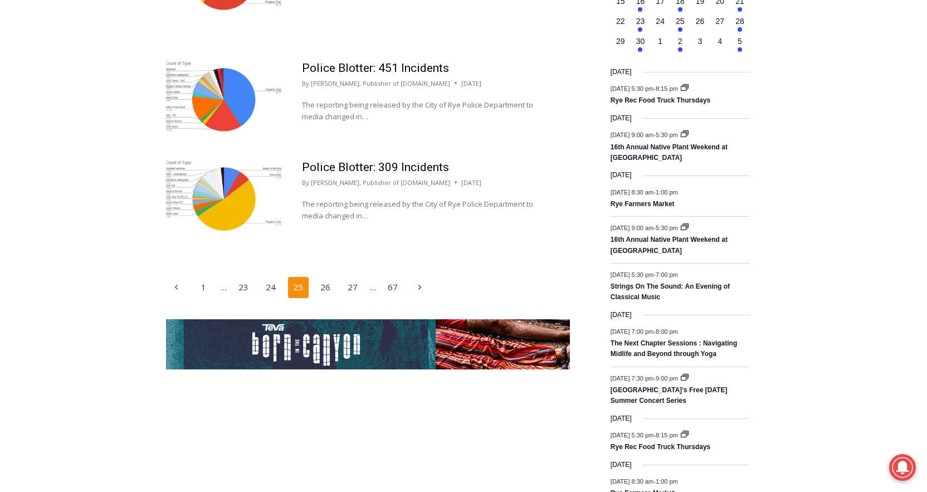
scroll to position [1694, 0]
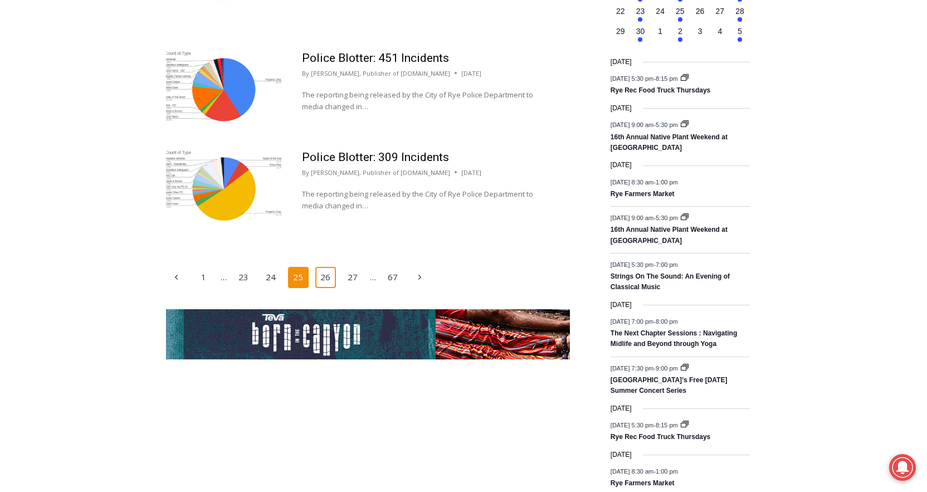
click at [327, 275] on link "26" at bounding box center [325, 277] width 21 height 21
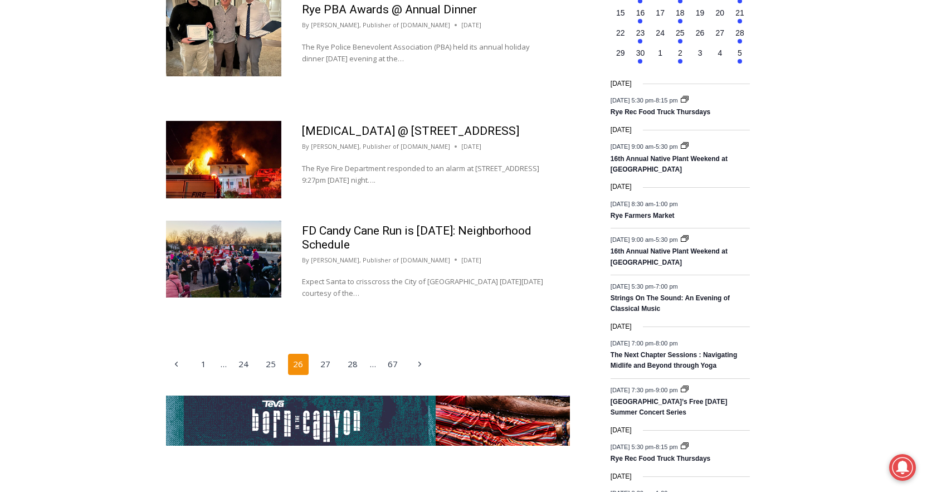
scroll to position [1672, 0]
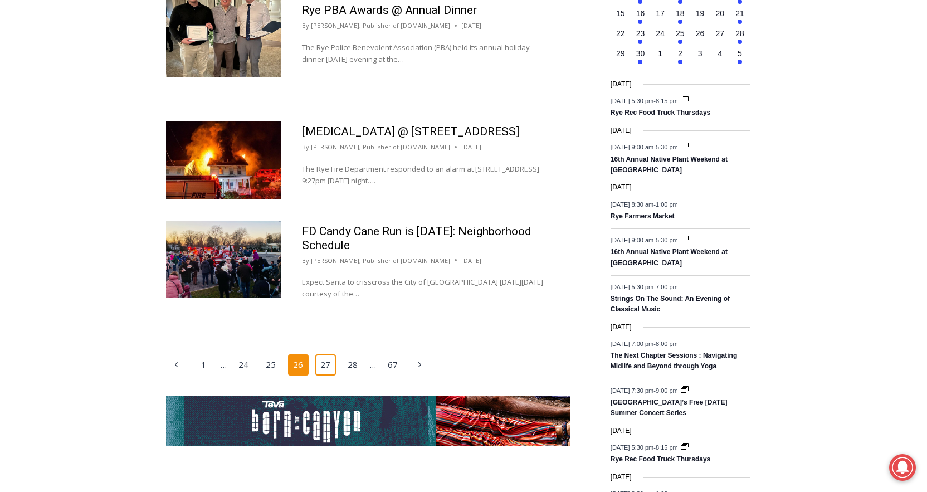
click at [328, 354] on link "27" at bounding box center [325, 364] width 21 height 21
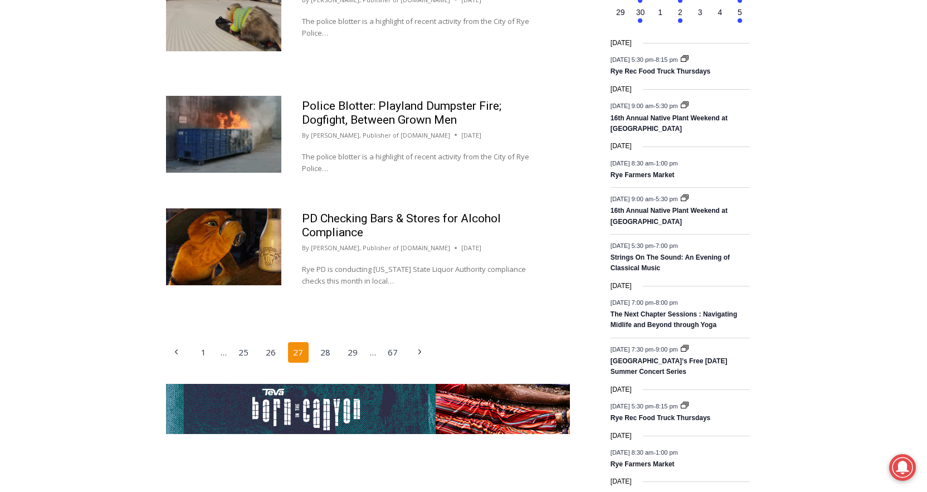
scroll to position [1719, 0]
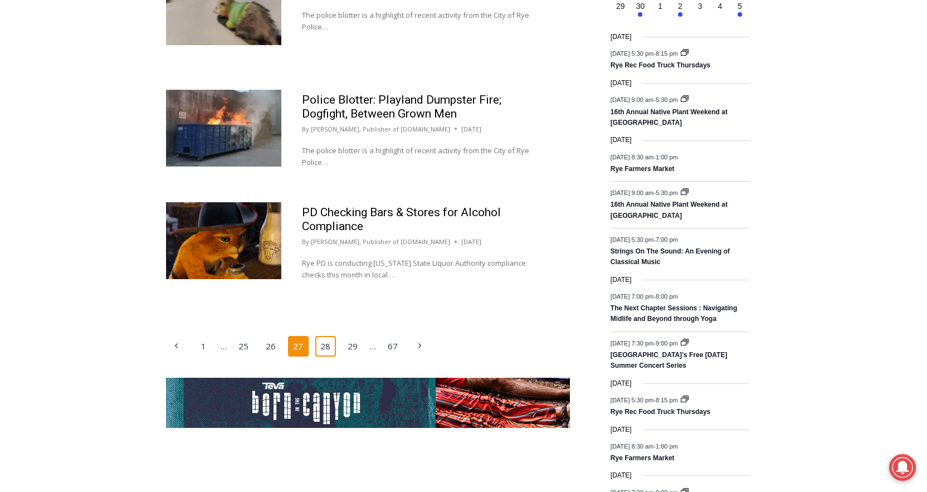
click at [328, 356] on link "28" at bounding box center [325, 346] width 21 height 21
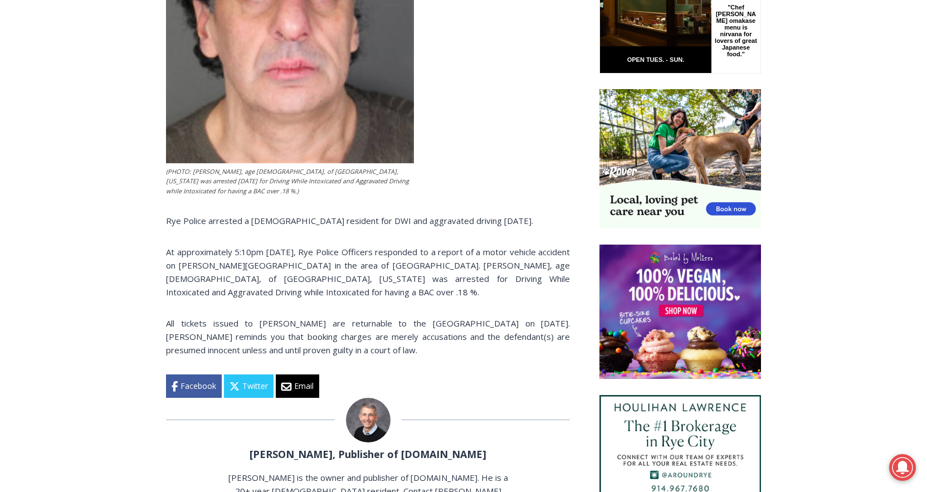
scroll to position [642, 0]
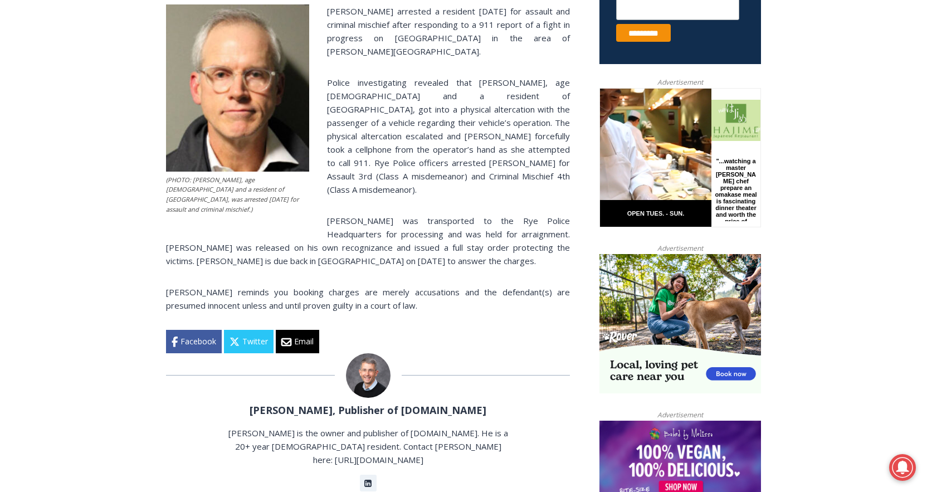
scroll to position [531, 0]
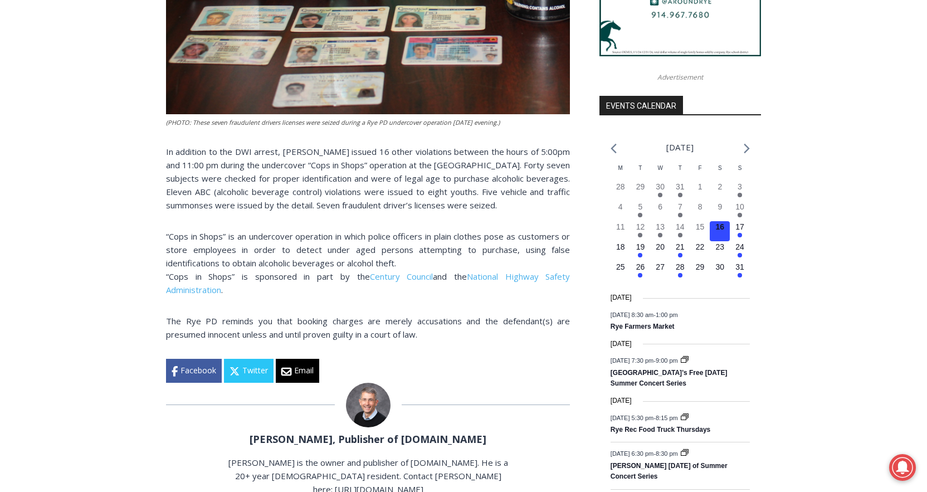
scroll to position [1243, 0]
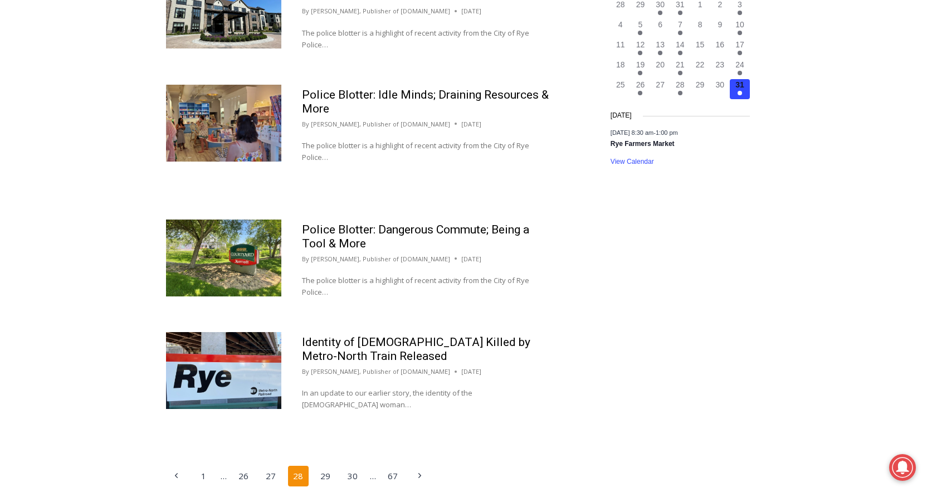
scroll to position [1618, 0]
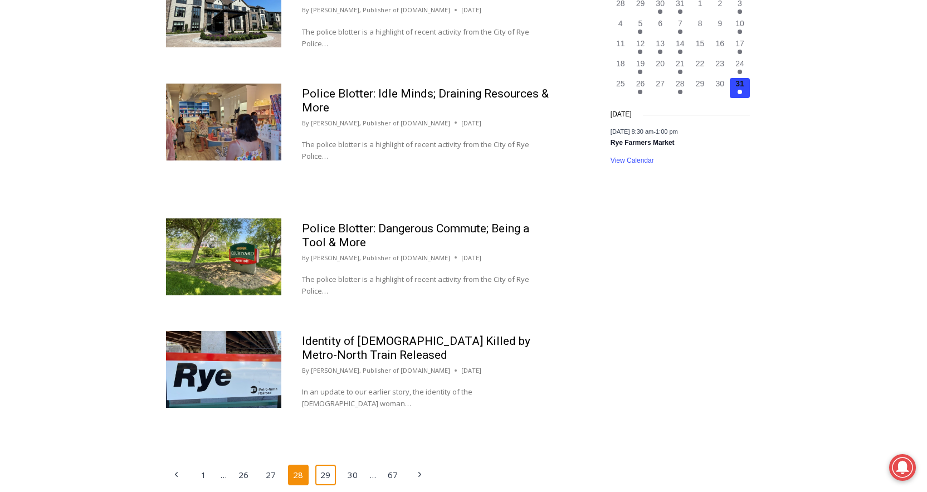
click at [322, 464] on link "29" at bounding box center [325, 474] width 21 height 21
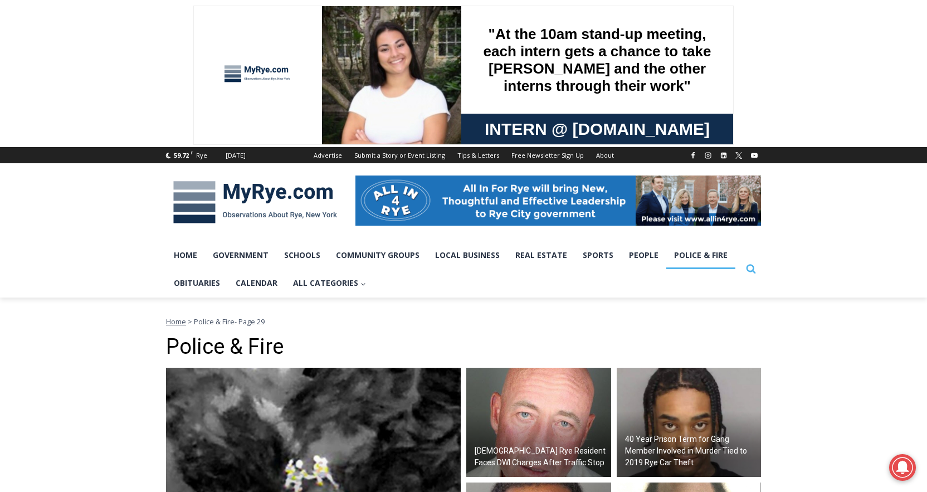
click at [751, 272] on icon "Search" at bounding box center [751, 268] width 10 height 10
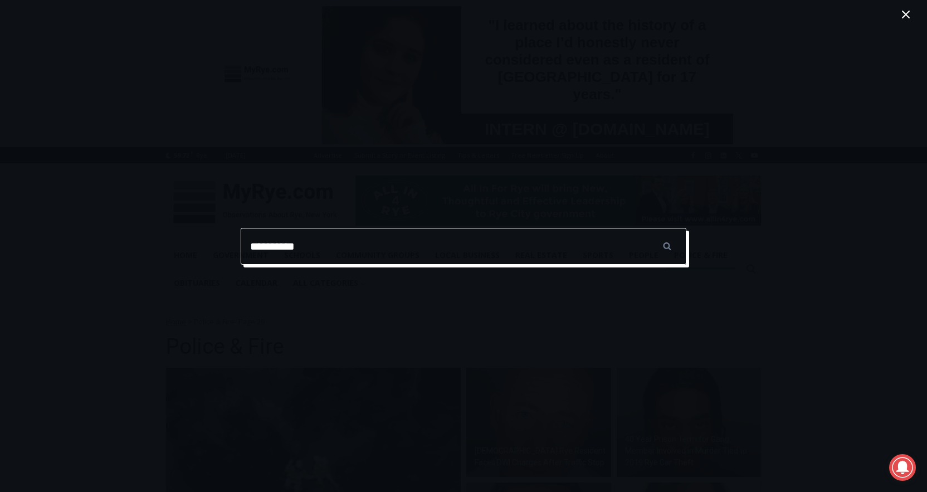
type input "**********"
click at [647, 228] on input "******" at bounding box center [666, 246] width 39 height 37
click at [664, 248] on input "******" at bounding box center [666, 246] width 39 height 37
click at [666, 242] on input "******" at bounding box center [666, 246] width 39 height 37
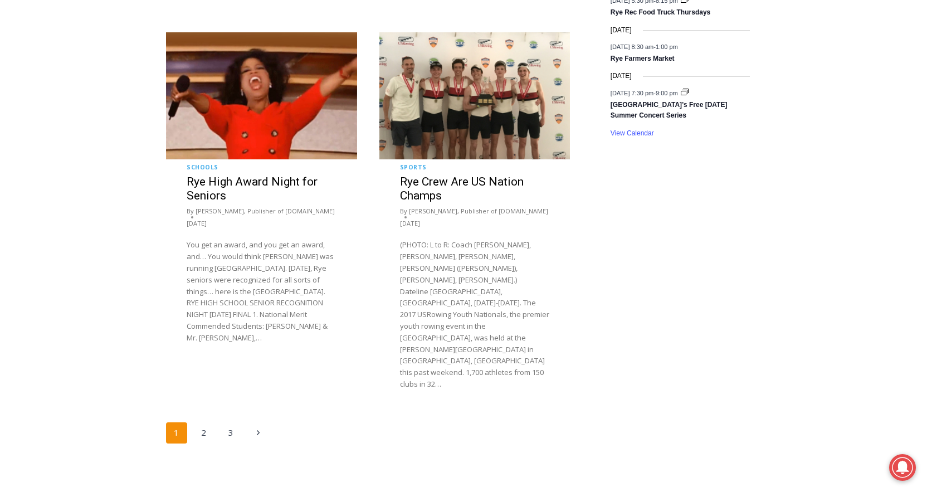
scroll to position [2100, 0]
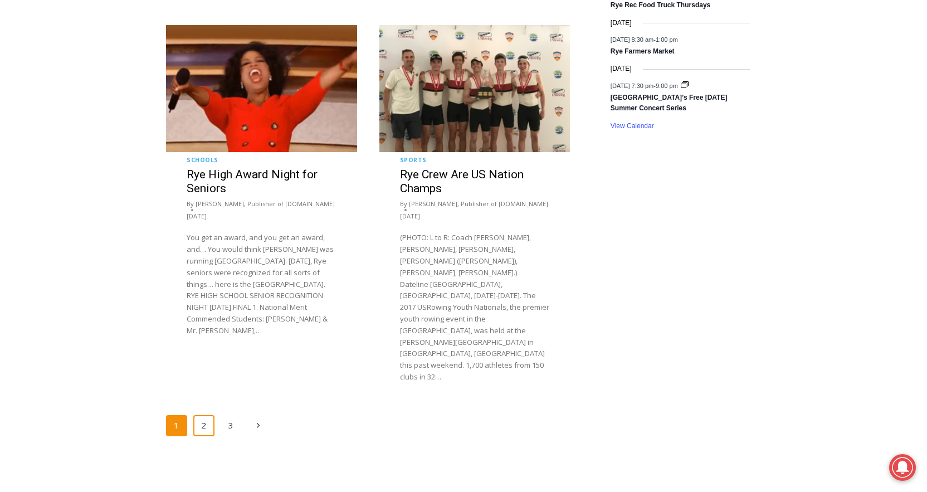
click at [193, 415] on link "2" at bounding box center [203, 425] width 21 height 21
click at [208, 415] on link "2" at bounding box center [203, 425] width 21 height 21
click at [206, 415] on link "2" at bounding box center [203, 425] width 21 height 21
click at [205, 415] on link "2" at bounding box center [203, 425] width 21 height 21
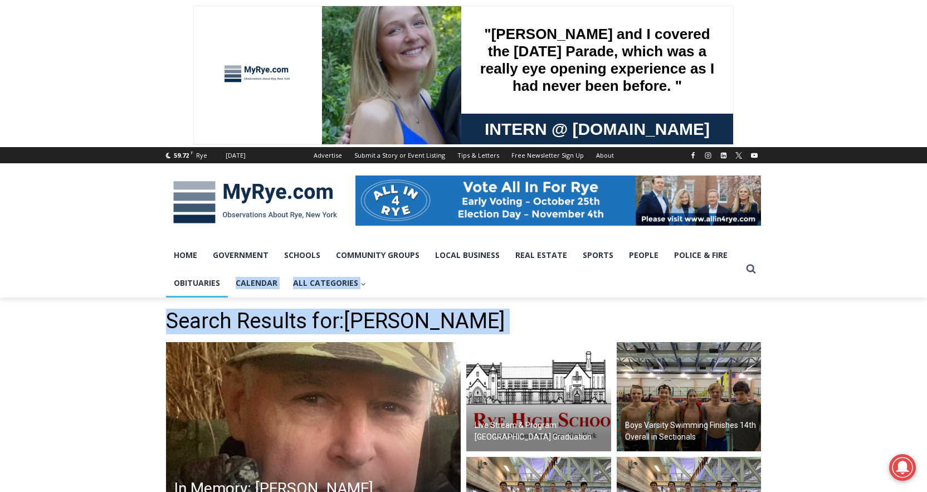
drag, startPoint x: 290, startPoint y: 343, endPoint x: 226, endPoint y: 287, distance: 84.5
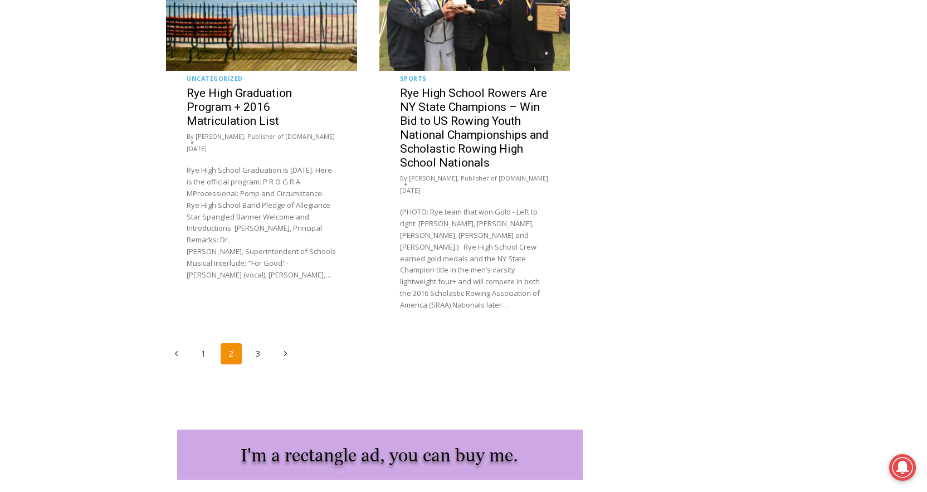
scroll to position [2248, 0]
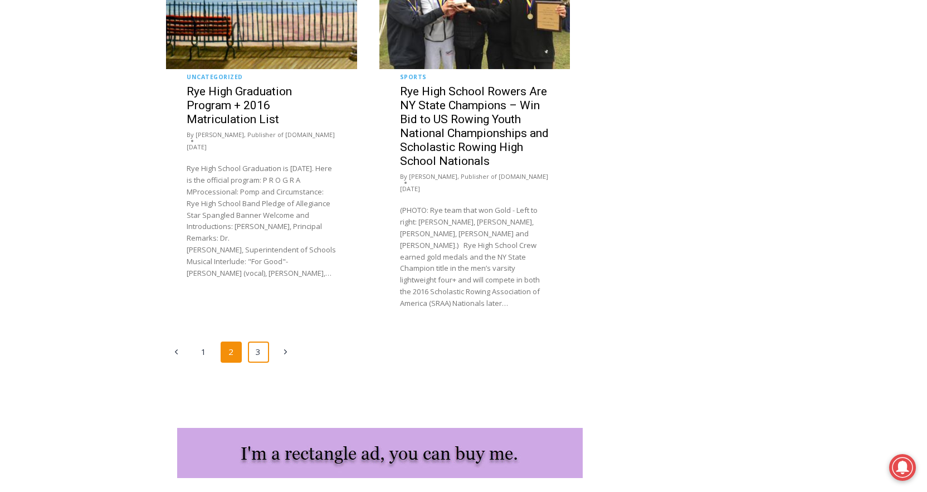
click at [262, 341] on link "3" at bounding box center [258, 351] width 21 height 21
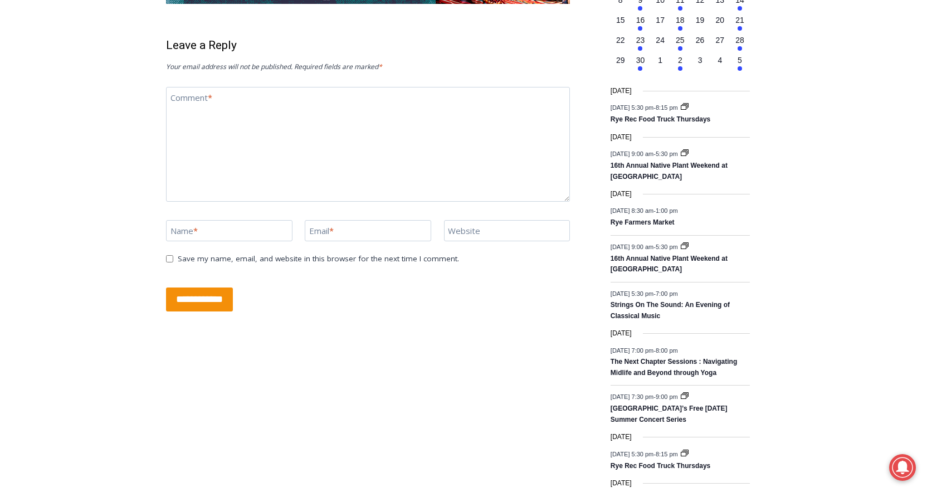
scroll to position [1535, 0]
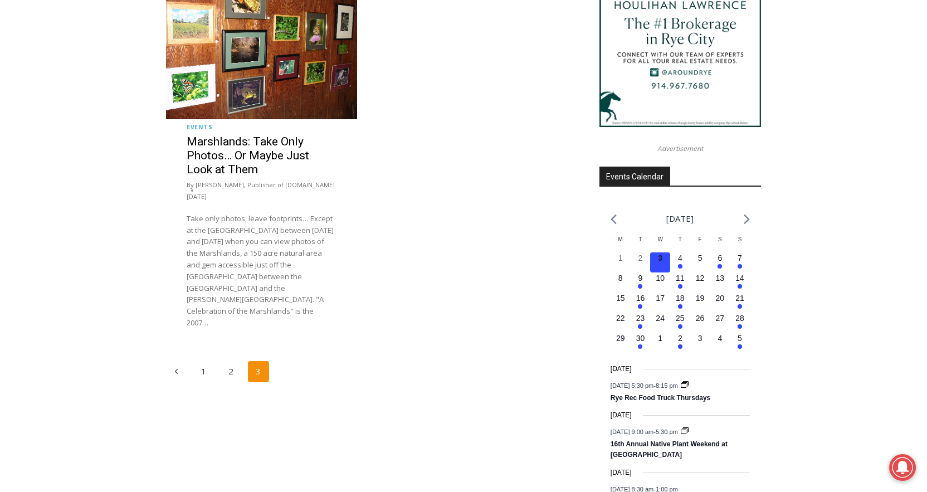
scroll to position [1370, 0]
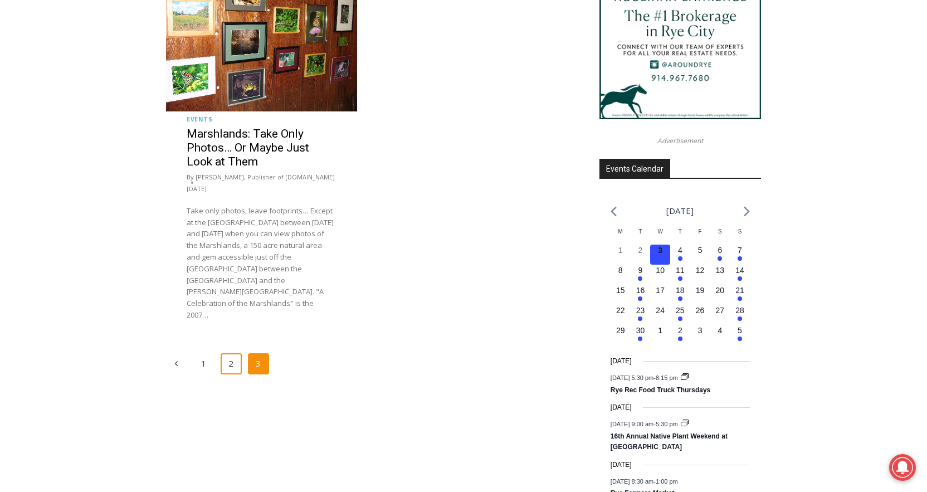
click at [226, 353] on link "2" at bounding box center [231, 363] width 21 height 21
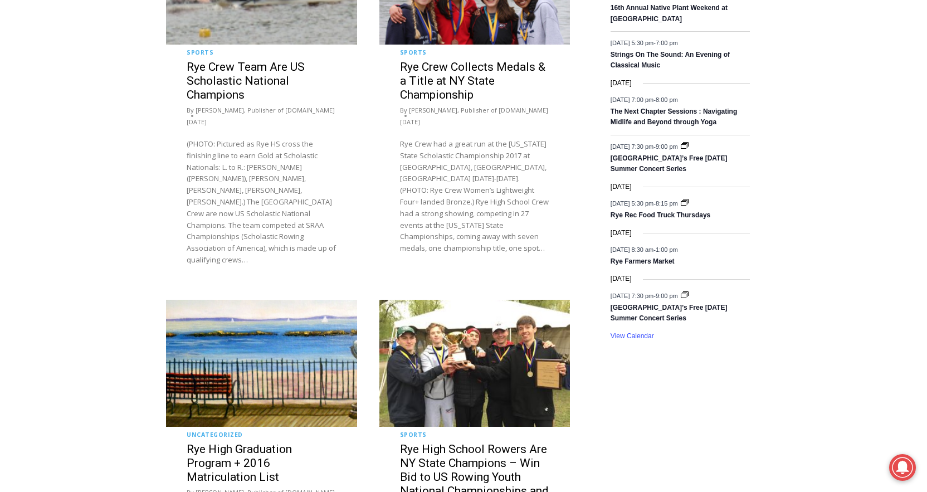
scroll to position [1891, 0]
click at [255, 442] on link "Rye High Graduation Program + 2016 Matriculation List" at bounding box center [239, 462] width 105 height 41
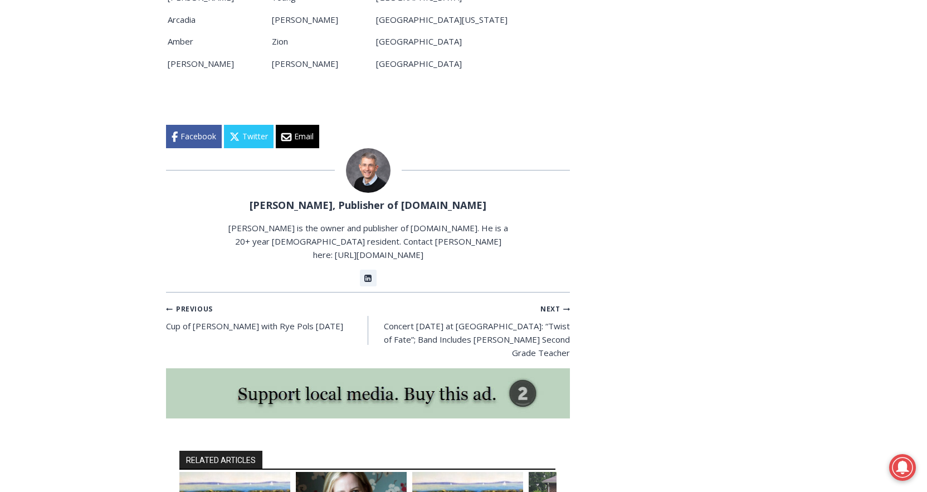
scroll to position [5822, 0]
